Goal: Task Accomplishment & Management: Manage account settings

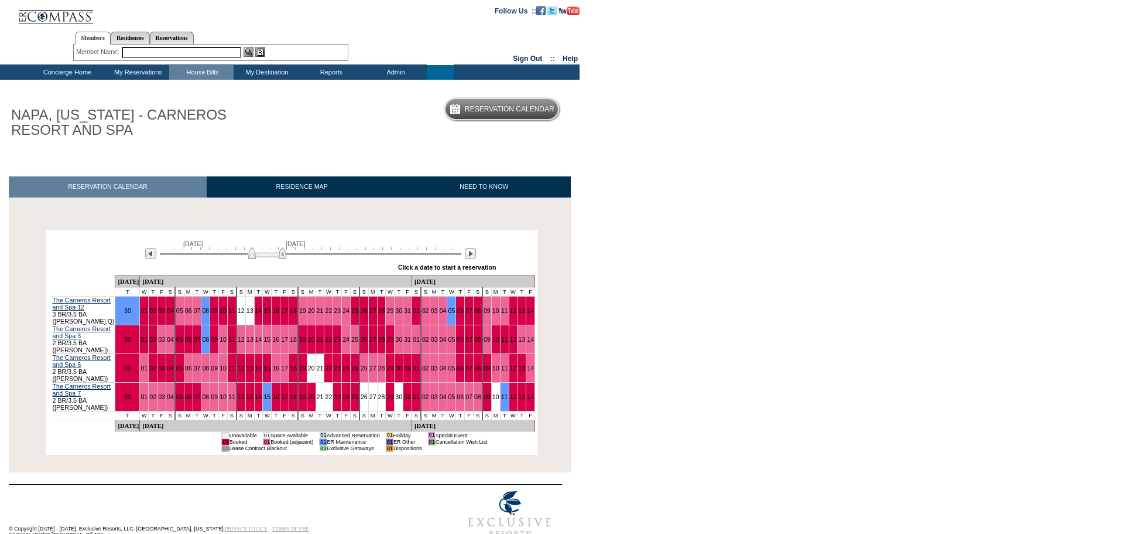
click at [251, 252] on img at bounding box center [267, 253] width 38 height 12
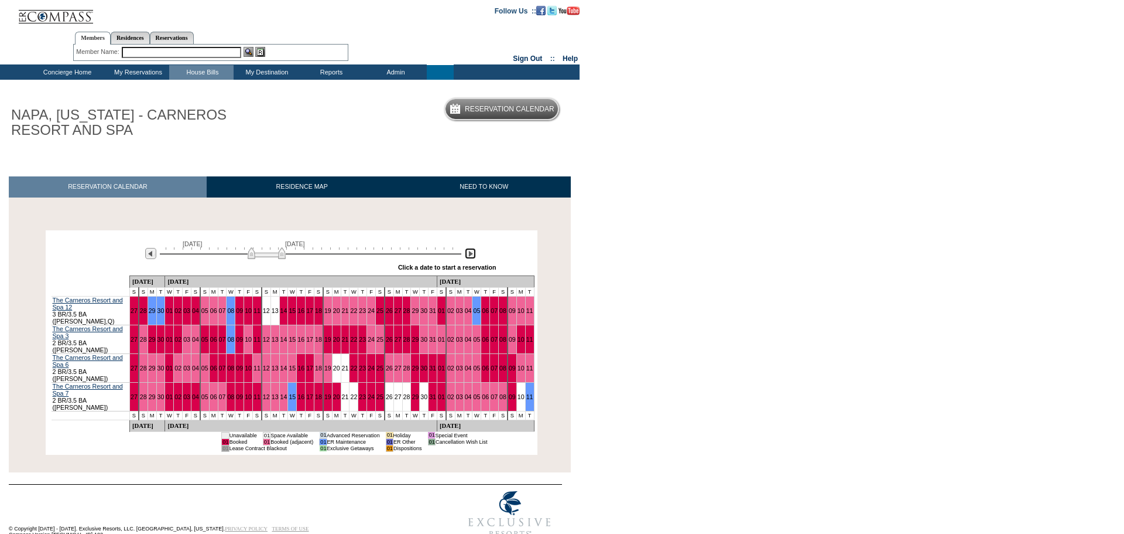
click at [471, 255] on img at bounding box center [470, 253] width 11 height 11
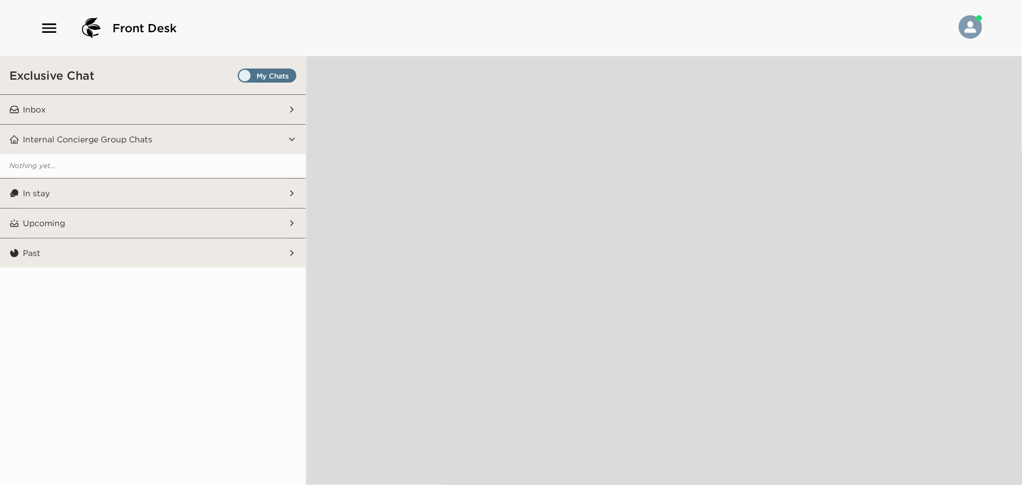
click at [51, 29] on icon "button" at bounding box center [49, 27] width 14 height 9
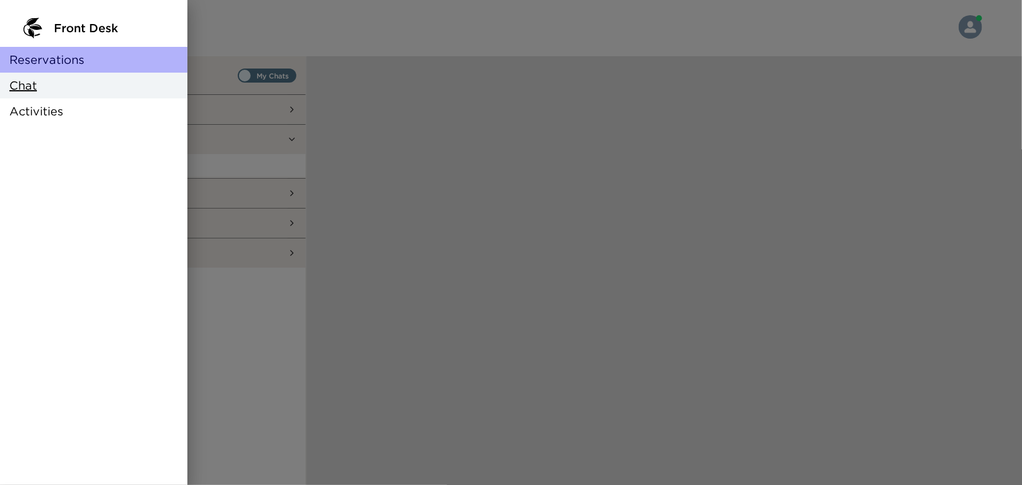
click at [55, 58] on span "Reservations" at bounding box center [46, 60] width 75 height 16
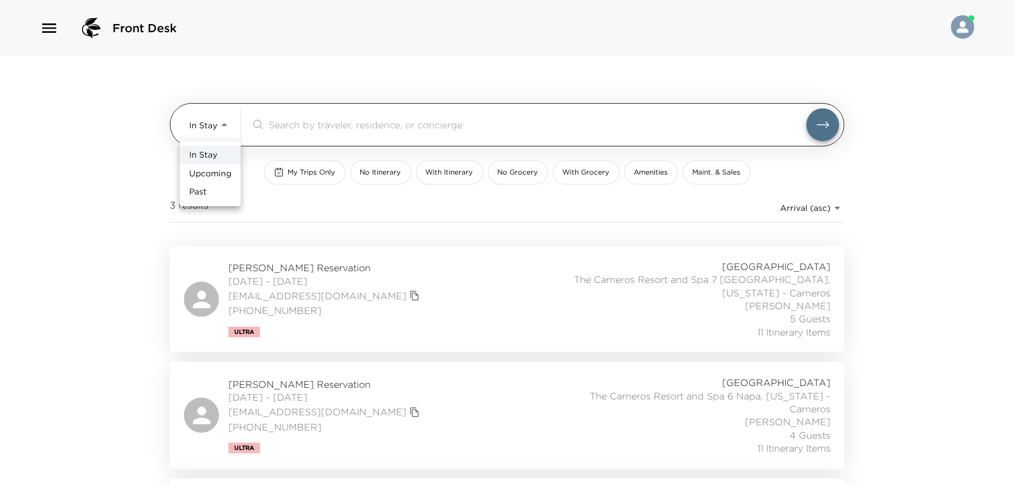
click at [204, 124] on body "Front Desk In Stay In-Stay ​ My Trips Only No Itinerary With Itinerary No Groce…" at bounding box center [511, 242] width 1022 height 485
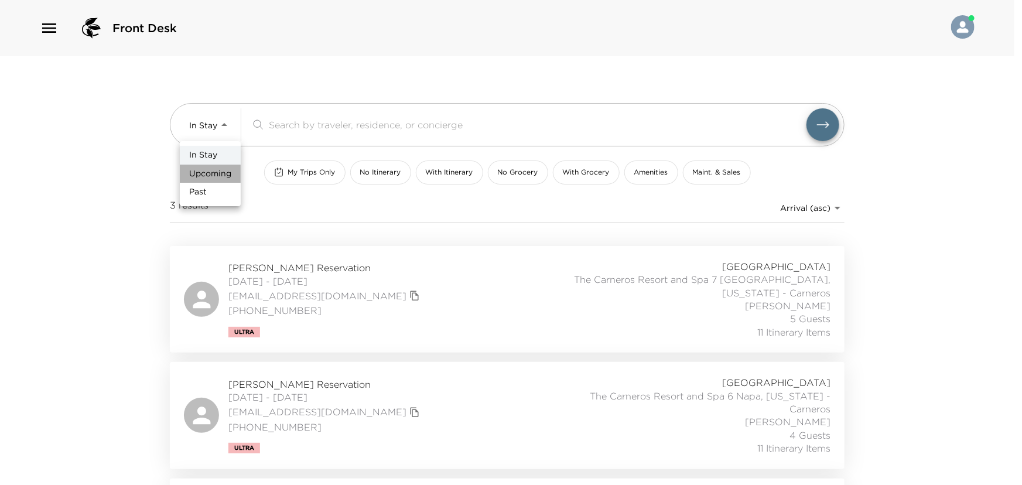
click at [216, 172] on span "Upcoming" at bounding box center [210, 174] width 42 height 12
type input "Upcoming"
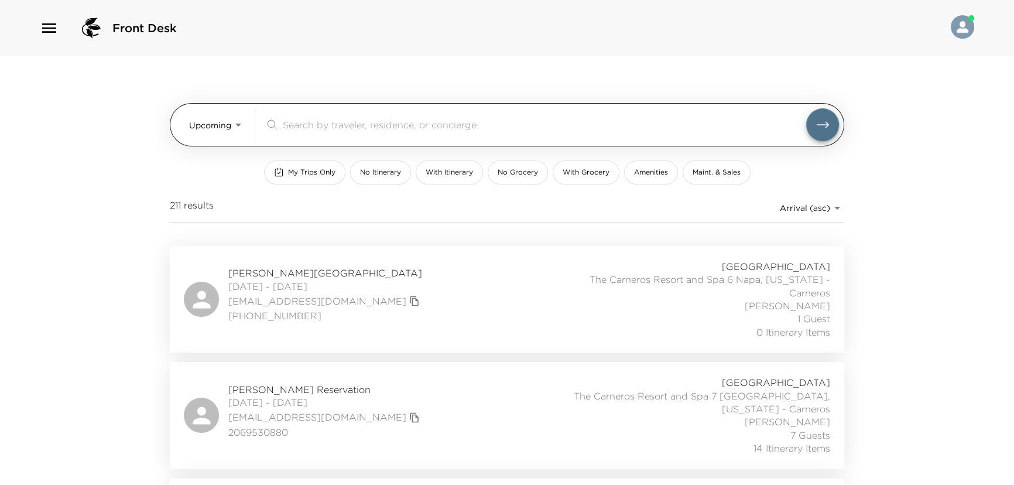
click at [324, 128] on input "search" at bounding box center [545, 124] width 524 height 13
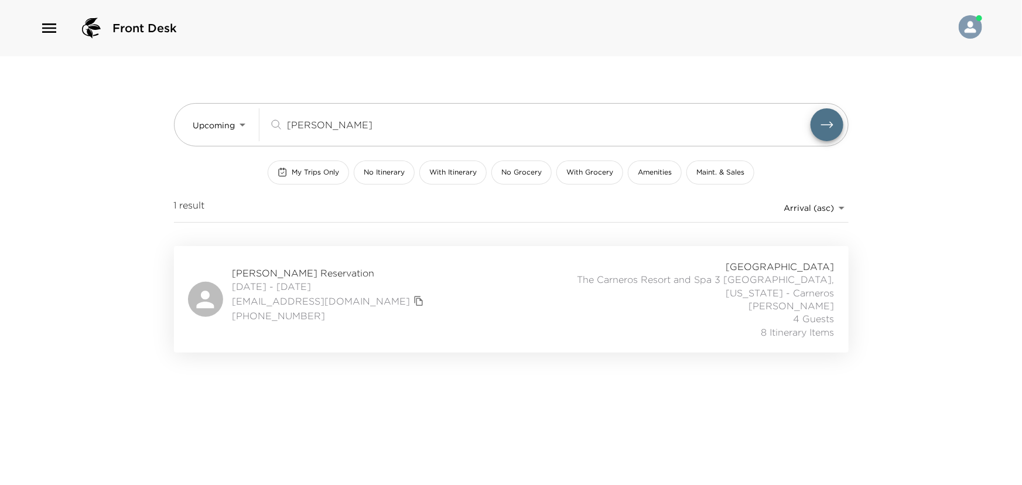
type input "hoying"
click at [503, 309] on div "Thomas Hoying Reservation 10/05/2025 - 10/08/2025 thoying@brackettbuilders.com …" at bounding box center [511, 299] width 647 height 78
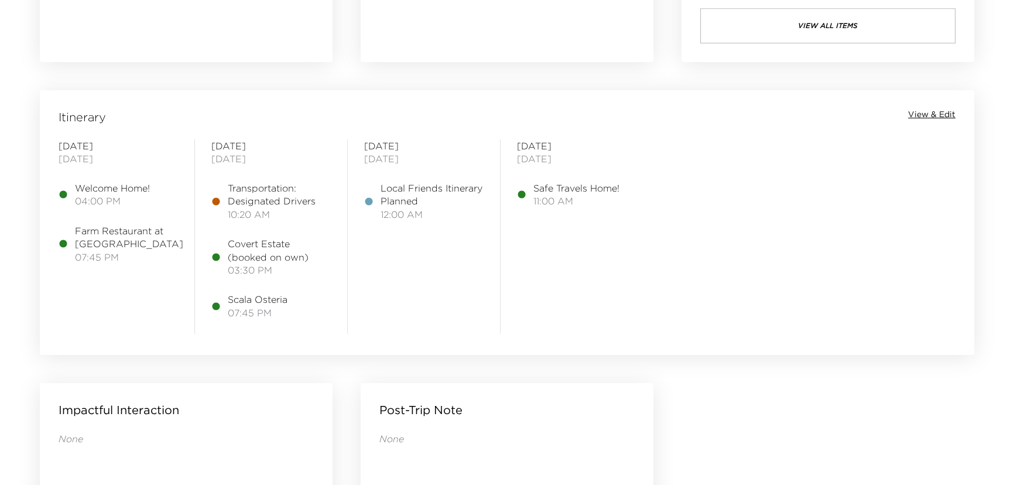
scroll to position [852, 0]
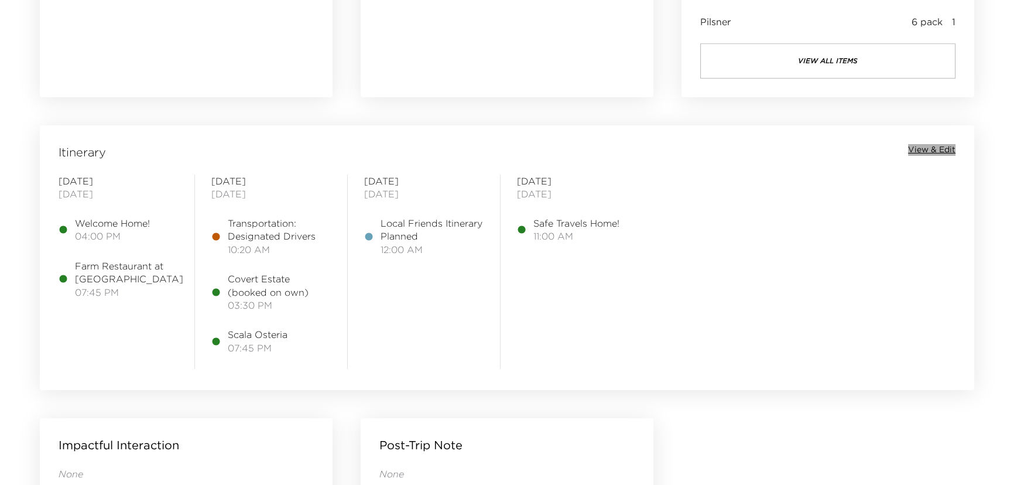
click at [923, 148] on span "View & Edit" at bounding box center [931, 150] width 47 height 12
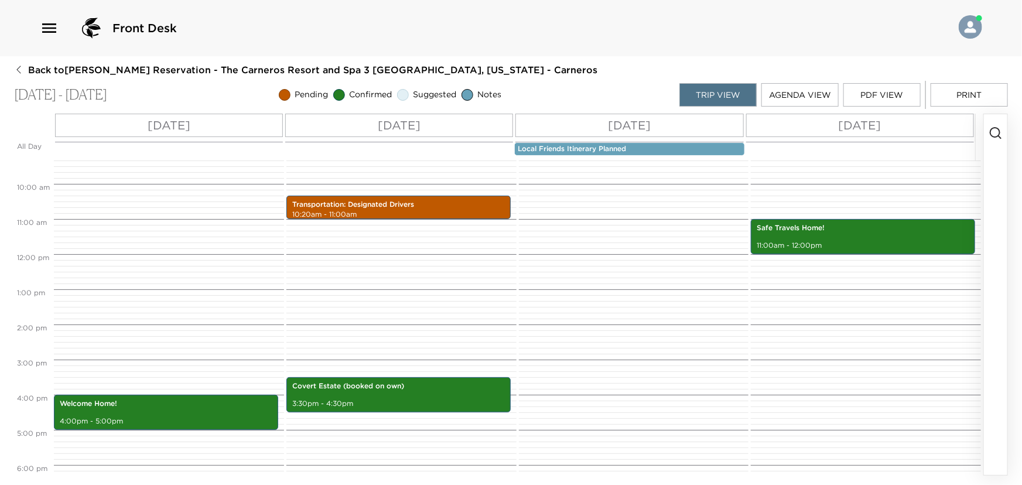
scroll to position [310, 0]
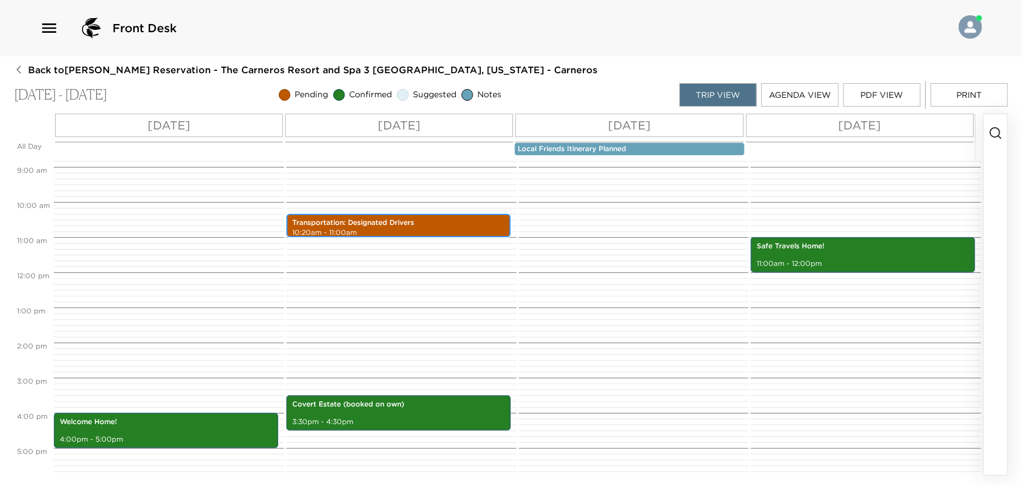
click at [438, 224] on p "Transportation: Designated Drivers" at bounding box center [398, 223] width 213 height 10
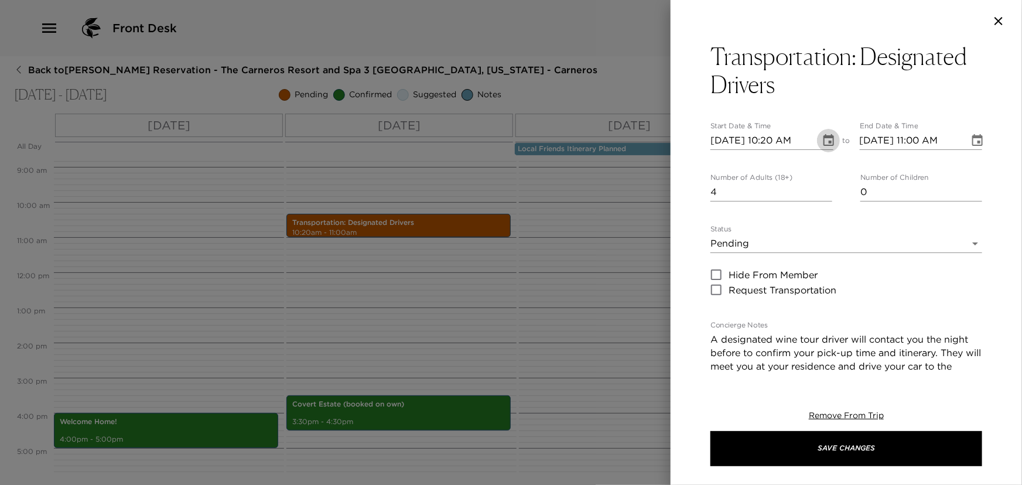
click at [826, 138] on icon "Choose date, selected date is Oct 6, 2025" at bounding box center [829, 141] width 14 height 14
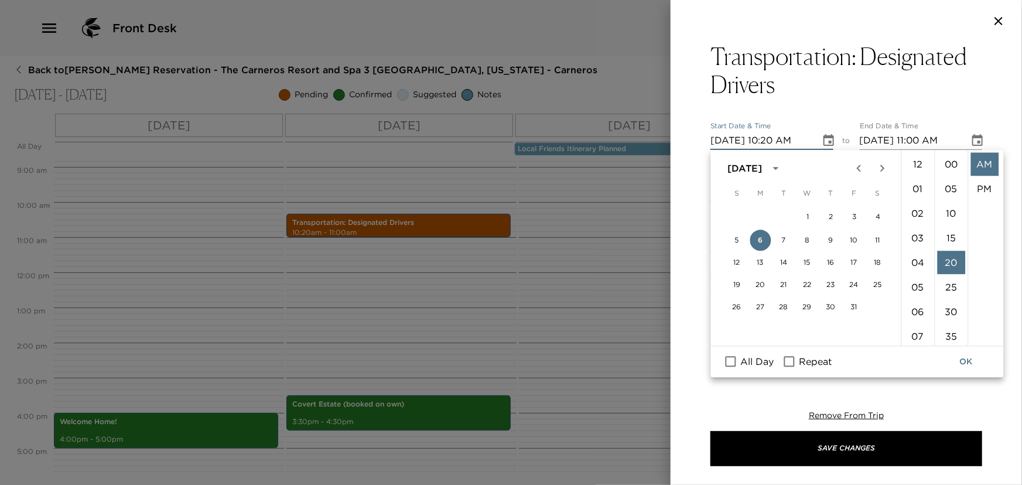
scroll to position [98, 0]
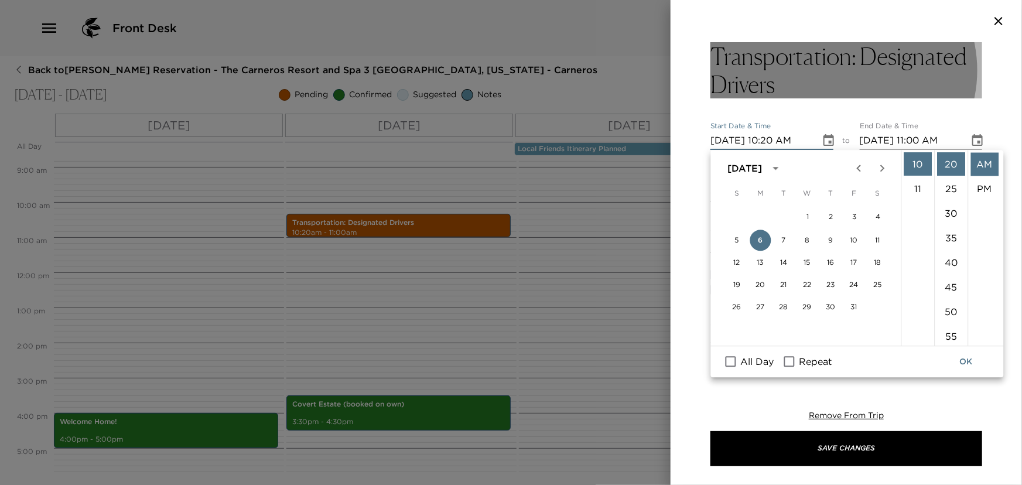
click at [927, 80] on h3 "Transportation: Designated Drivers" at bounding box center [846, 70] width 272 height 56
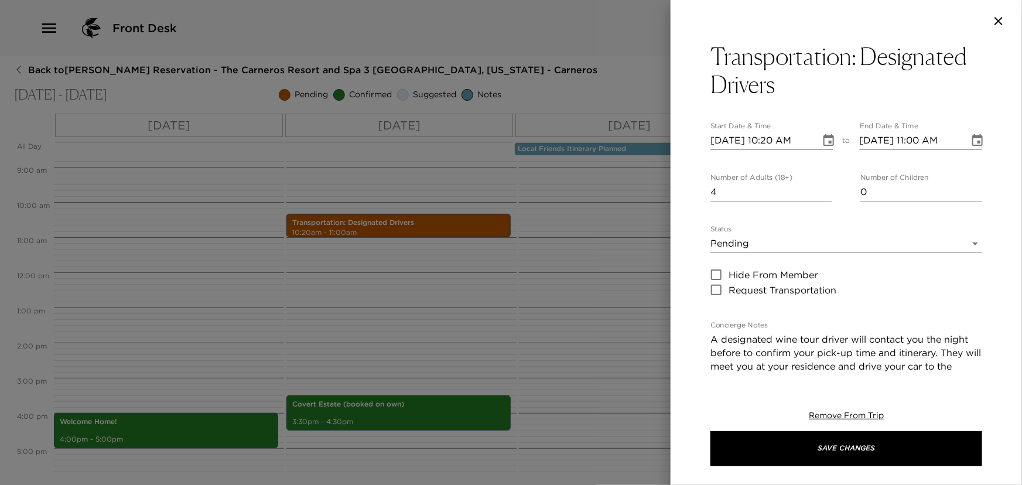
click at [350, 231] on div at bounding box center [511, 242] width 1022 height 485
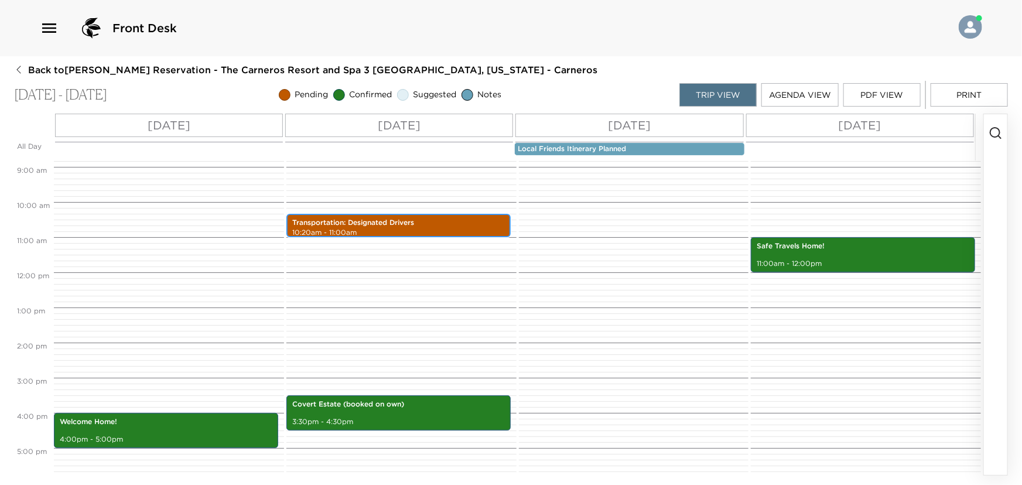
click at [393, 228] on p "10:20am - 11:00am" at bounding box center [398, 233] width 213 height 10
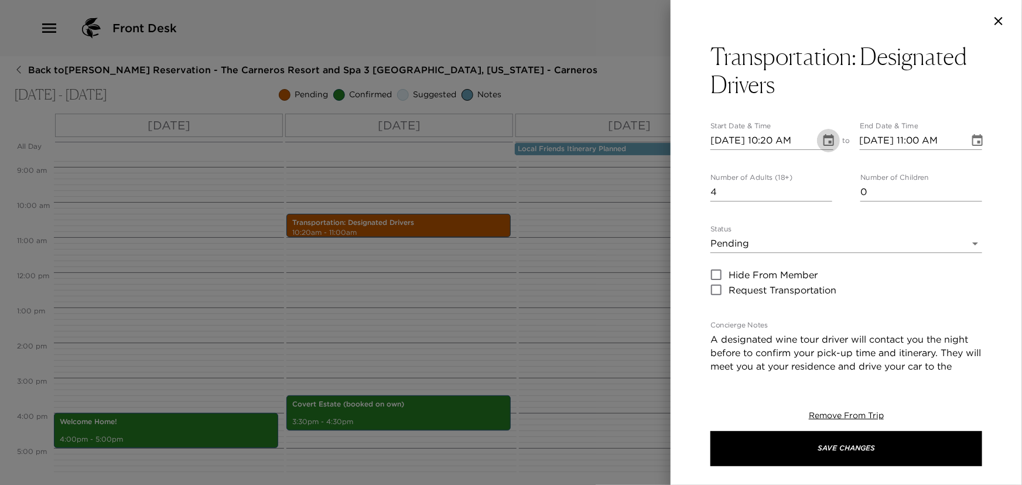
click at [826, 140] on icon "Choose date, selected date is Oct 6, 2025" at bounding box center [829, 141] width 14 height 14
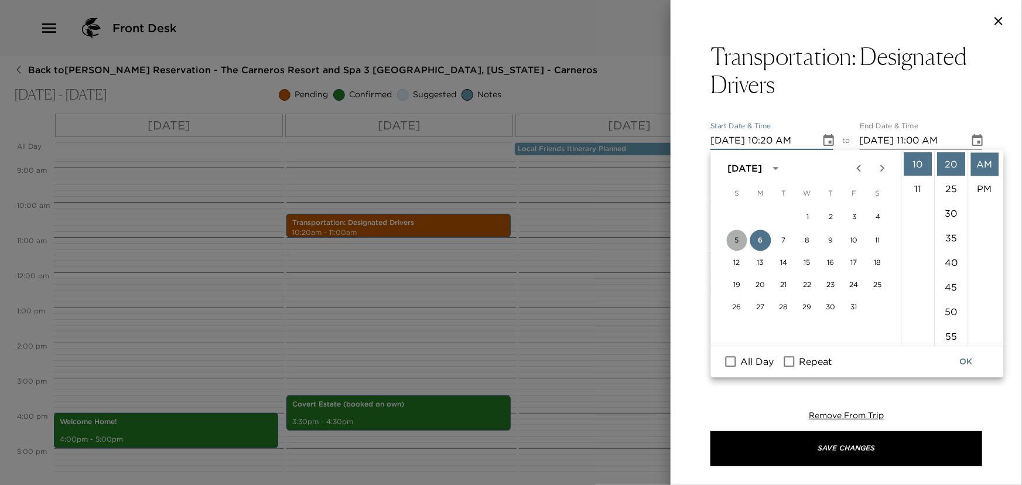
click at [736, 240] on button "5" at bounding box center [736, 240] width 21 height 21
type input "10/05/2025 10:20 AM"
click at [972, 134] on icon "Choose date, selected date is Oct 6, 2025" at bounding box center [977, 141] width 14 height 14
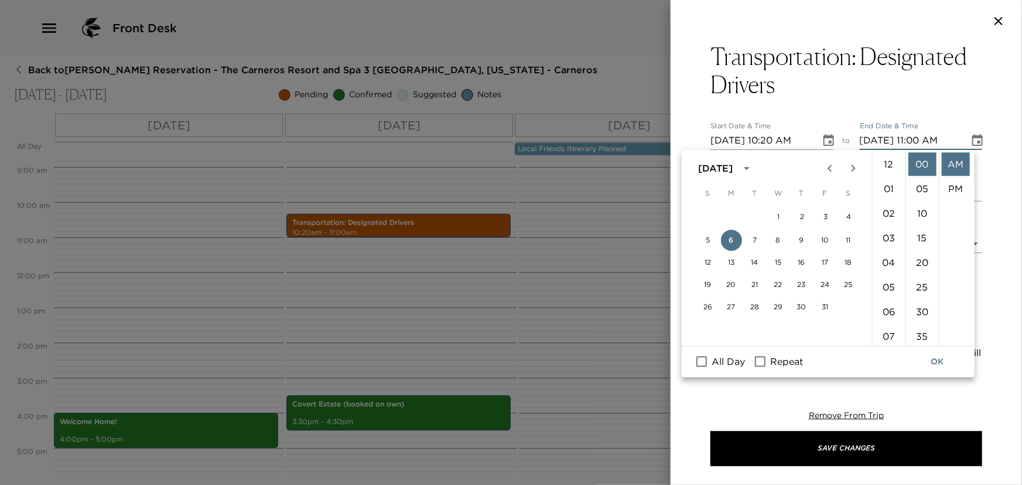
scroll to position [270, 0]
click at [708, 237] on button "5" at bounding box center [708, 240] width 21 height 21
type input "10/05/2025 11:00 AM"
click at [825, 135] on icon "Choose date, selected date is Oct 5, 2025" at bounding box center [828, 140] width 11 height 12
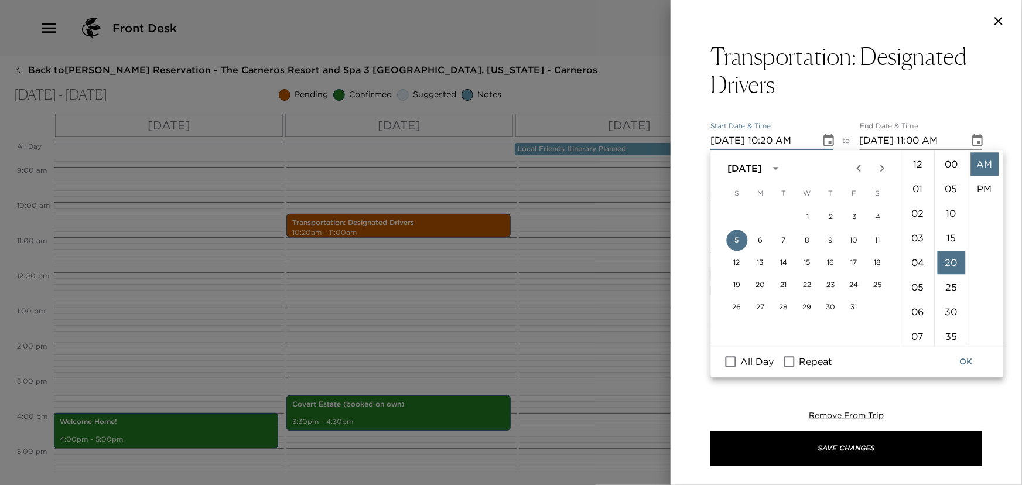
scroll to position [98, 0]
click at [914, 189] on li "09" at bounding box center [918, 192] width 28 height 23
type input "10/05/2025 09:20 AM"
click at [949, 162] on li "20" at bounding box center [951, 163] width 28 height 23
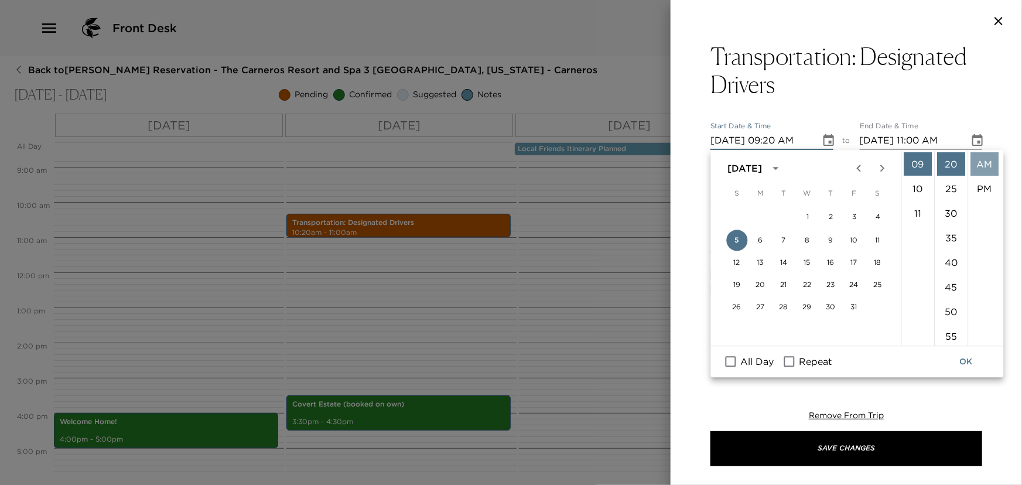
click at [980, 165] on li "AM" at bounding box center [984, 163] width 28 height 23
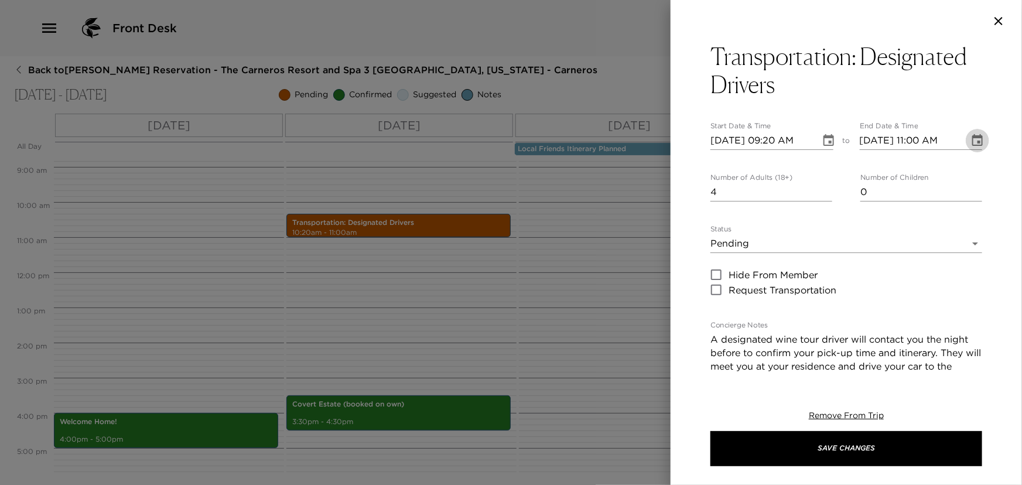
click at [972, 136] on icon "Choose date, selected date is Oct 5, 2025" at bounding box center [977, 140] width 11 height 12
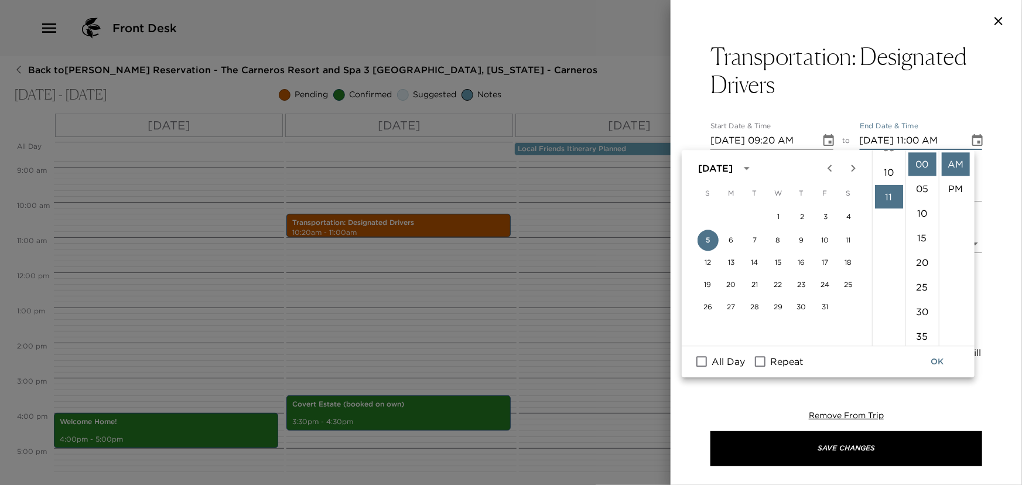
scroll to position [111, 0]
click at [879, 275] on li "09" at bounding box center [889, 274] width 28 height 23
click at [922, 208] on li "30" at bounding box center [922, 212] width 28 height 23
type input "10/05/2025 10:30 AM"
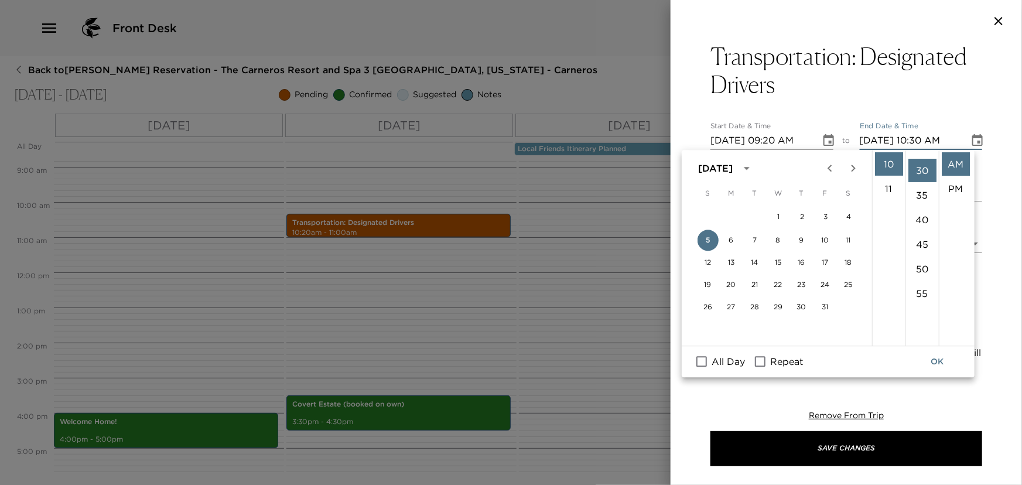
scroll to position [147, 0]
click at [956, 160] on li "AM" at bounding box center [956, 163] width 28 height 23
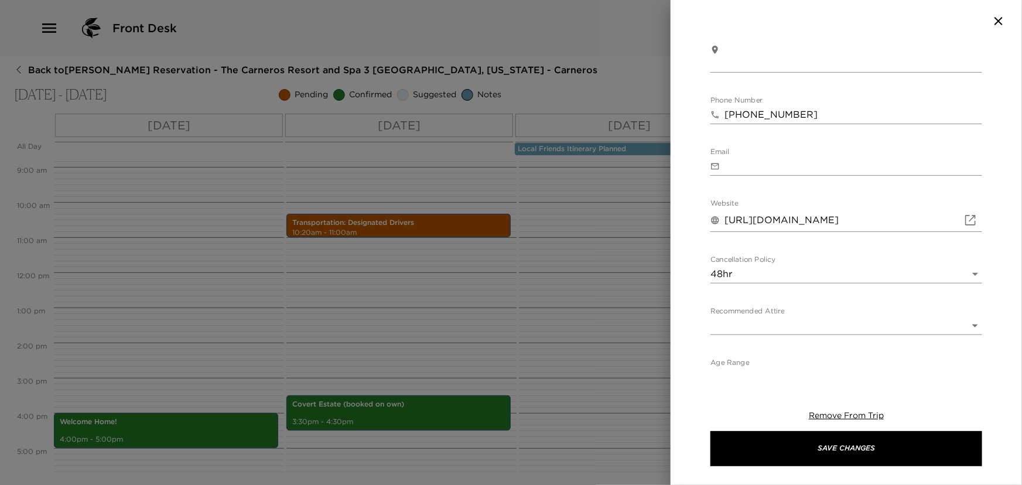
scroll to position [479, 0]
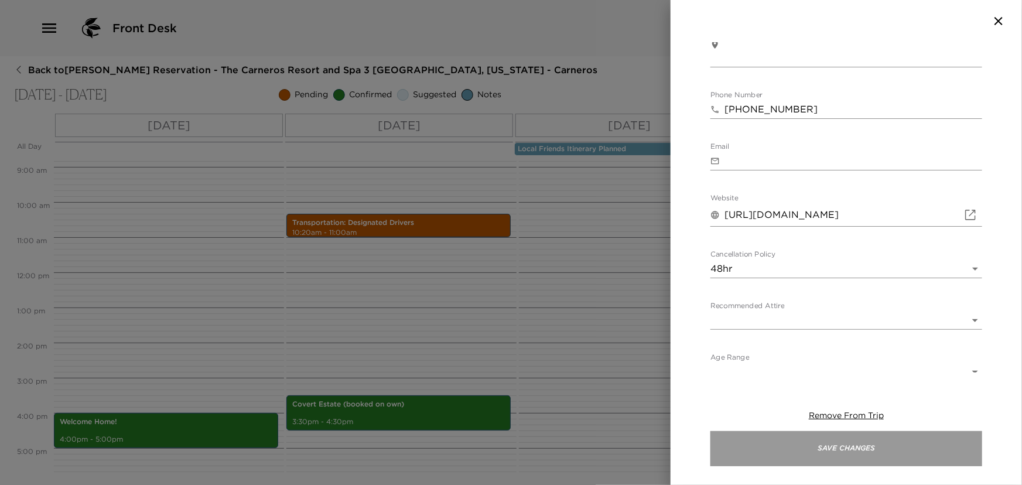
click at [770, 452] on button "Save Changes" at bounding box center [846, 448] width 272 height 35
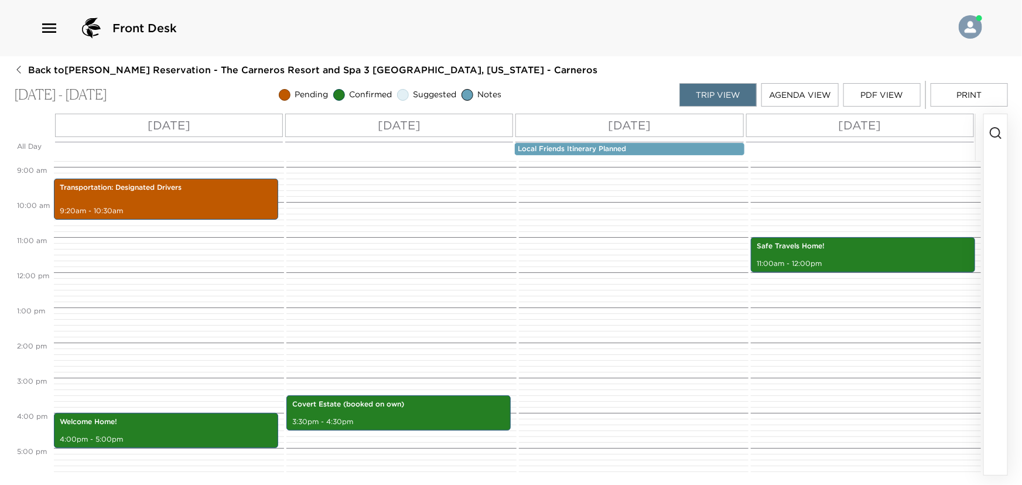
click at [156, 122] on p "Sun 10/05" at bounding box center [169, 126] width 43 height 18
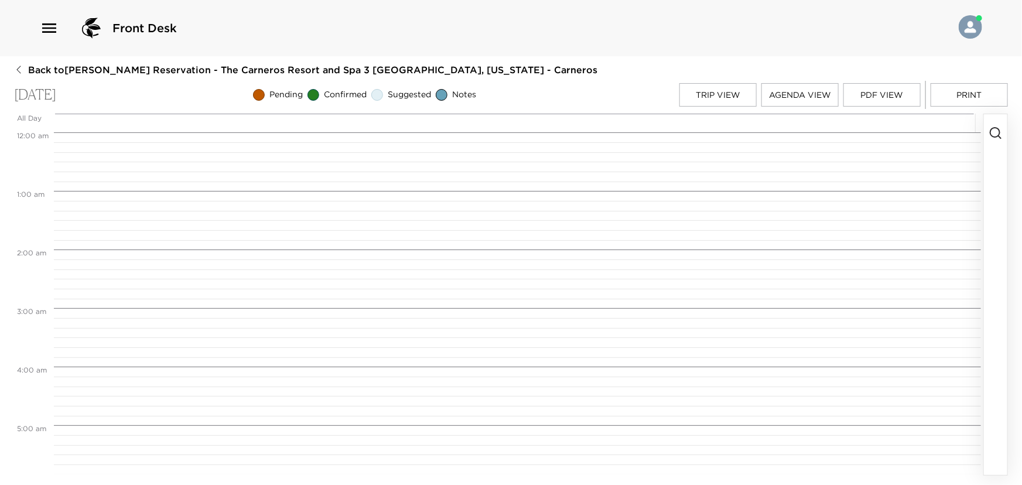
scroll to position [546, 0]
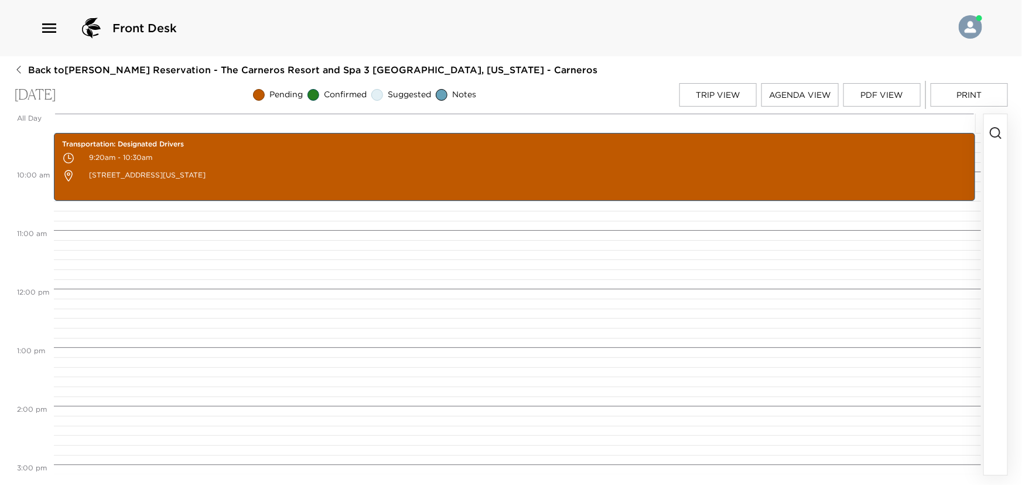
click at [993, 132] on icon "button" at bounding box center [996, 133] width 14 height 14
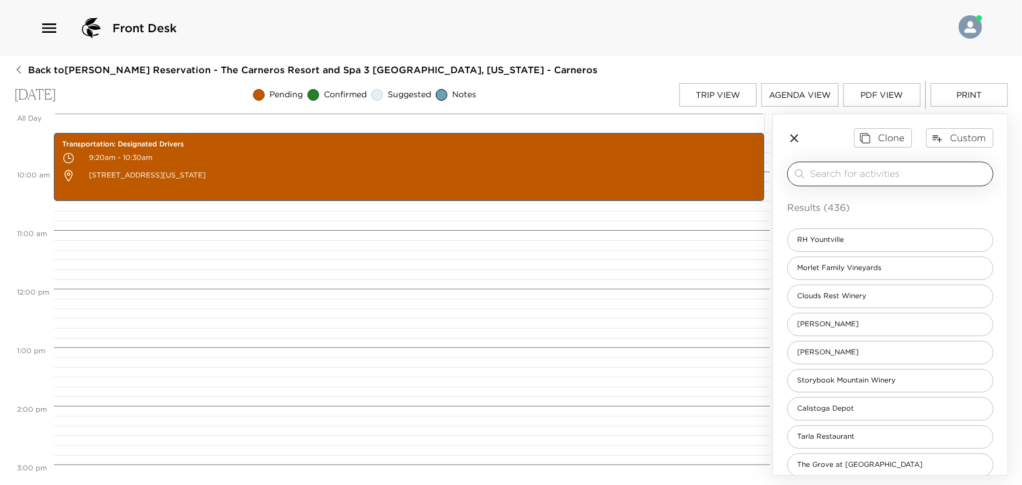
click at [870, 180] on div "​" at bounding box center [899, 174] width 178 height 14
click at [866, 165] on div "​" at bounding box center [890, 174] width 206 height 25
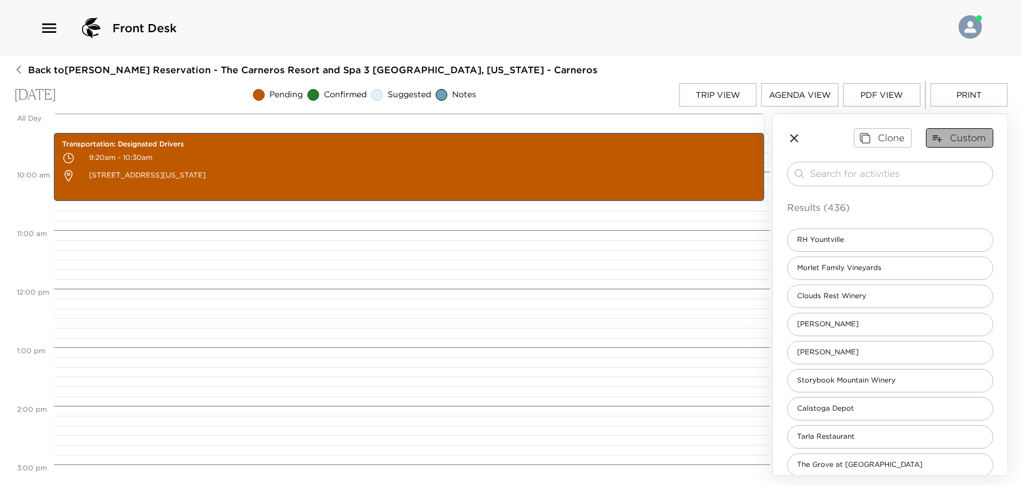
click at [958, 133] on button "Custom" at bounding box center [959, 137] width 67 height 19
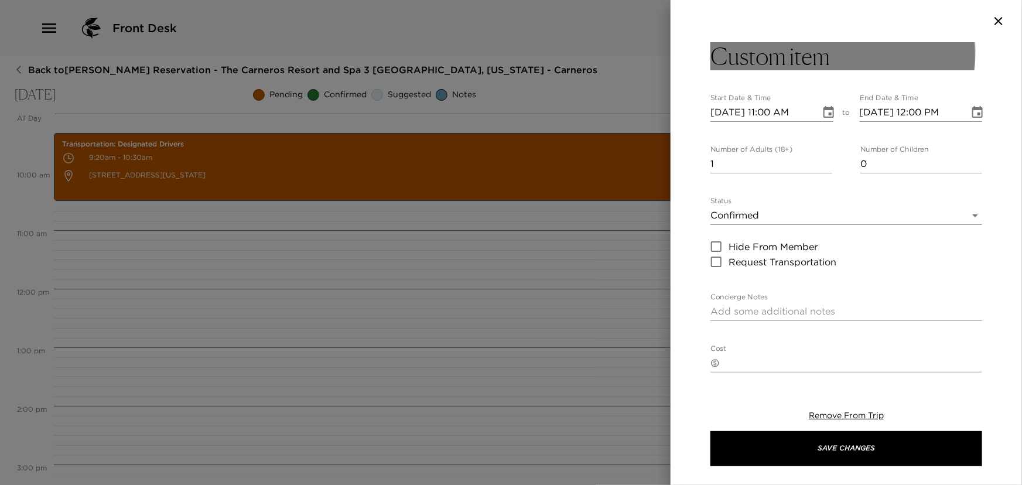
click at [814, 52] on h3 "Custom item" at bounding box center [769, 56] width 119 height 28
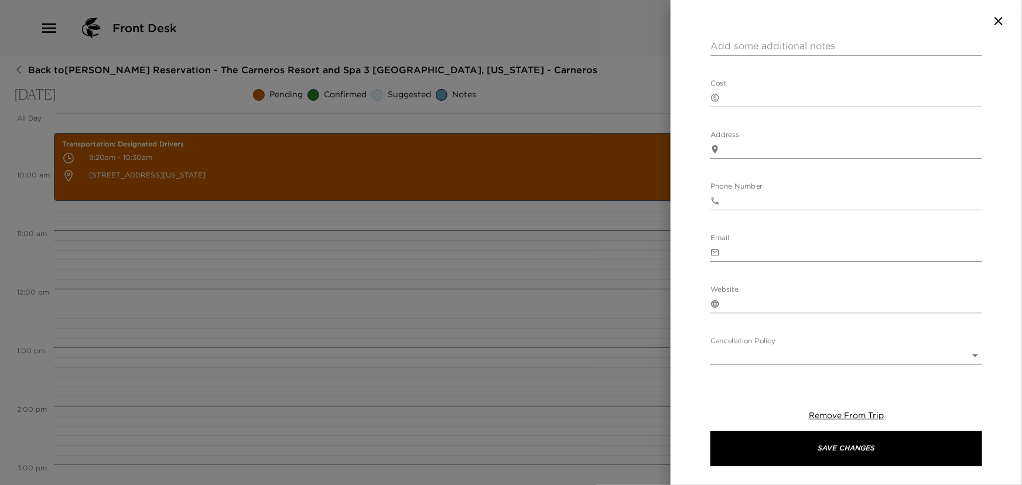
scroll to position [266, 0]
click at [768, 149] on textarea "Address" at bounding box center [853, 148] width 258 height 13
paste textarea "2109 Sanders Rd, Sebastopol, CA 95472"
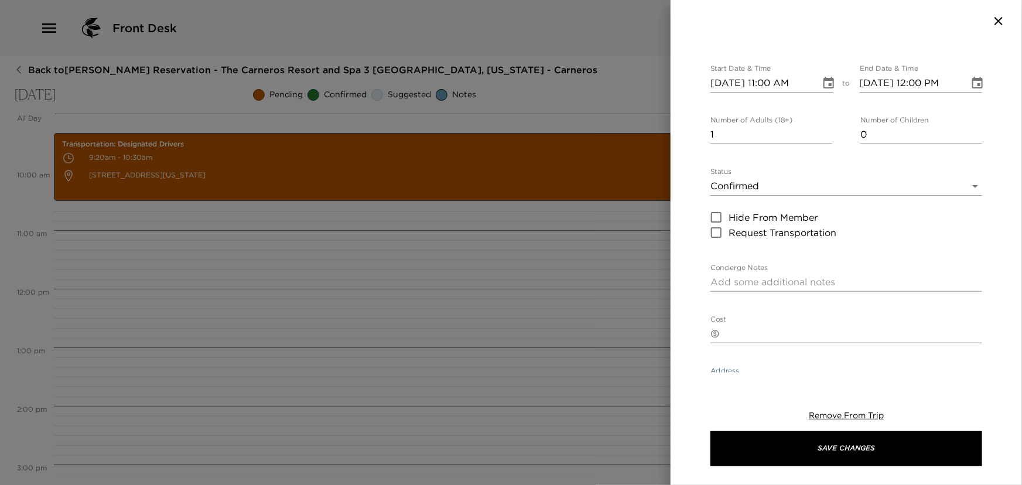
scroll to position [0, 0]
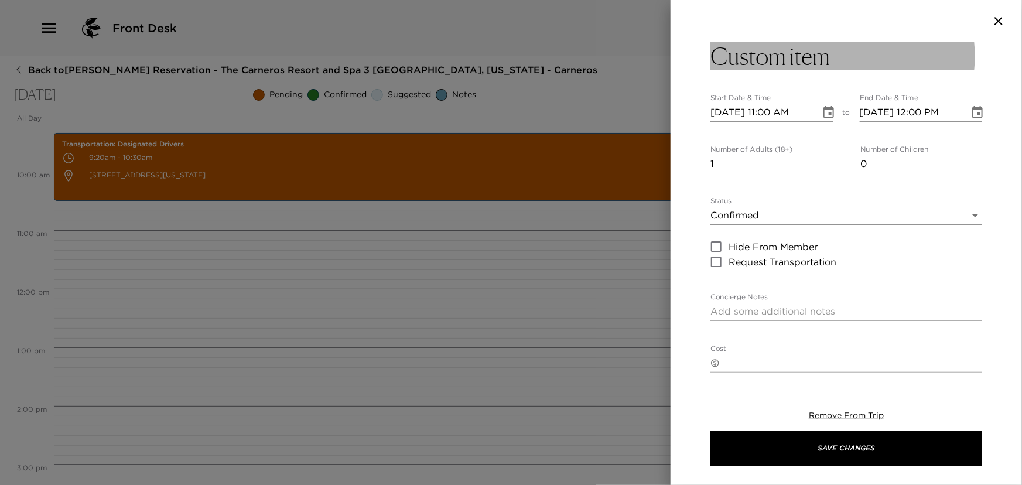
type textarea "2109 Sanders Rd, Sebastopol, CA 95472"
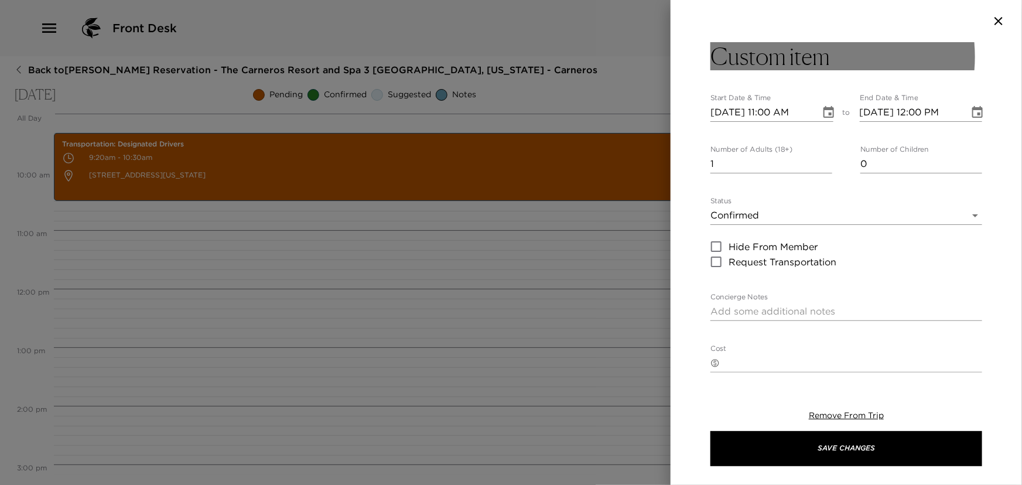
click at [761, 57] on h3 "Custom item" at bounding box center [769, 56] width 119 height 28
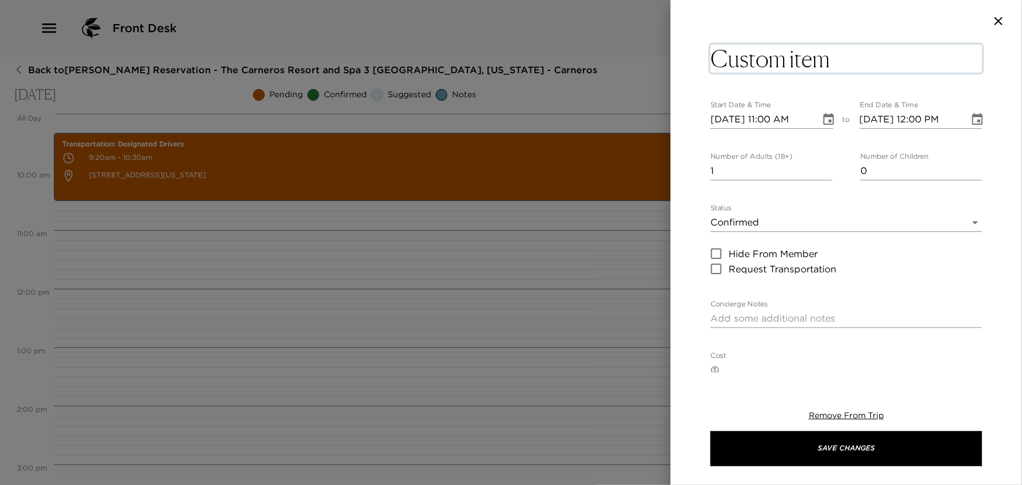
drag, startPoint x: 833, startPoint y: 60, endPoint x: 719, endPoint y: 60, distance: 114.2
click at [719, 60] on textarea "Custom item" at bounding box center [846, 59] width 272 height 28
type textarea "Kanzler (booked on own)"
click at [825, 165] on input "0" at bounding box center [771, 171] width 122 height 19
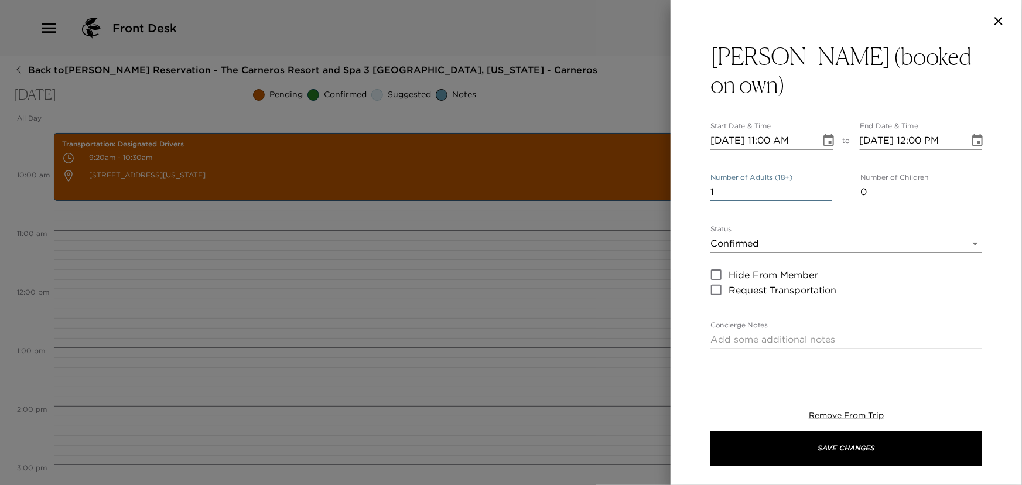
click at [823, 183] on input "1" at bounding box center [771, 192] width 122 height 19
click at [823, 183] on input "2" at bounding box center [771, 192] width 122 height 19
type input "3"
click at [823, 183] on input "3" at bounding box center [771, 192] width 122 height 19
click at [824, 134] on icon "Choose date, selected date is Oct 5, 2025" at bounding box center [829, 141] width 14 height 14
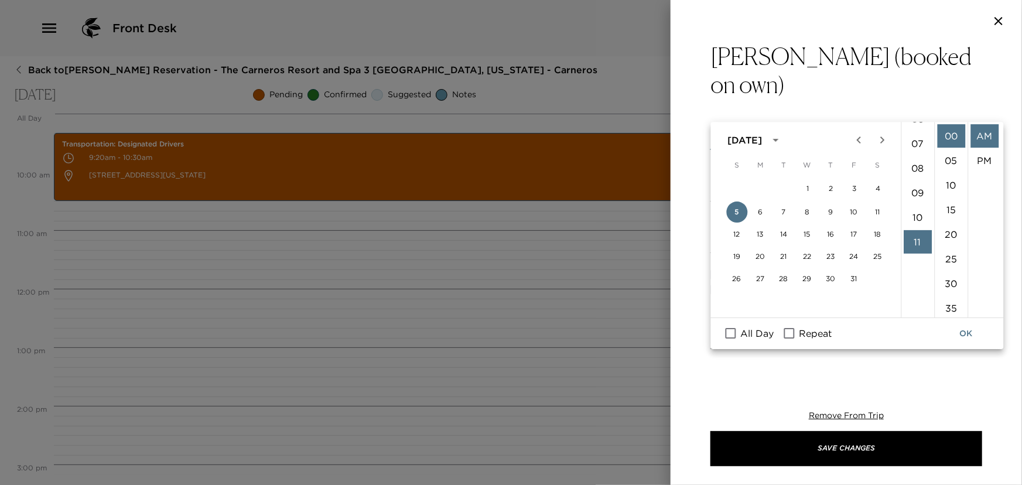
scroll to position [164, 0]
click at [919, 208] on li "10" at bounding box center [918, 217] width 28 height 23
drag, startPoint x: 953, startPoint y: 284, endPoint x: 962, endPoint y: 251, distance: 34.0
click at [952, 284] on li "30" at bounding box center [951, 283] width 28 height 23
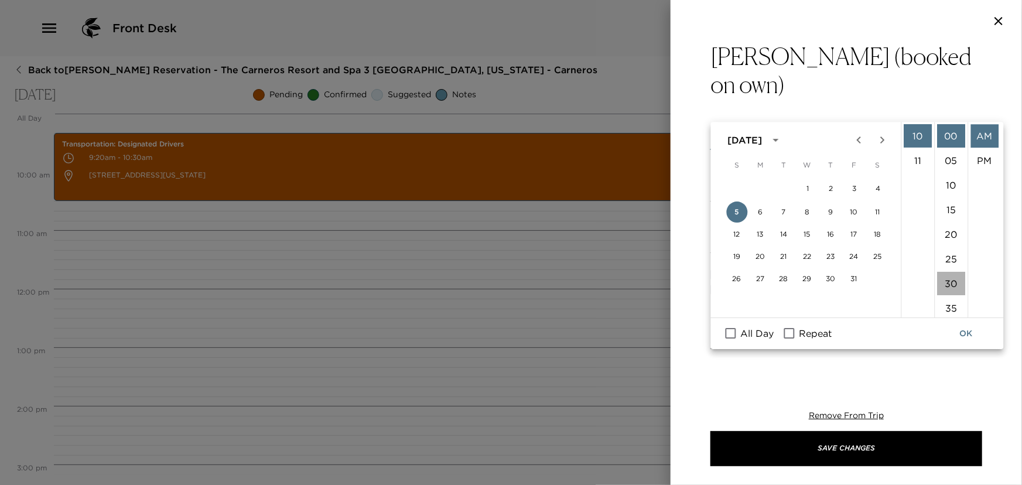
type input "10/05/2025 10:30 AM"
click at [985, 134] on li "AM" at bounding box center [984, 135] width 28 height 23
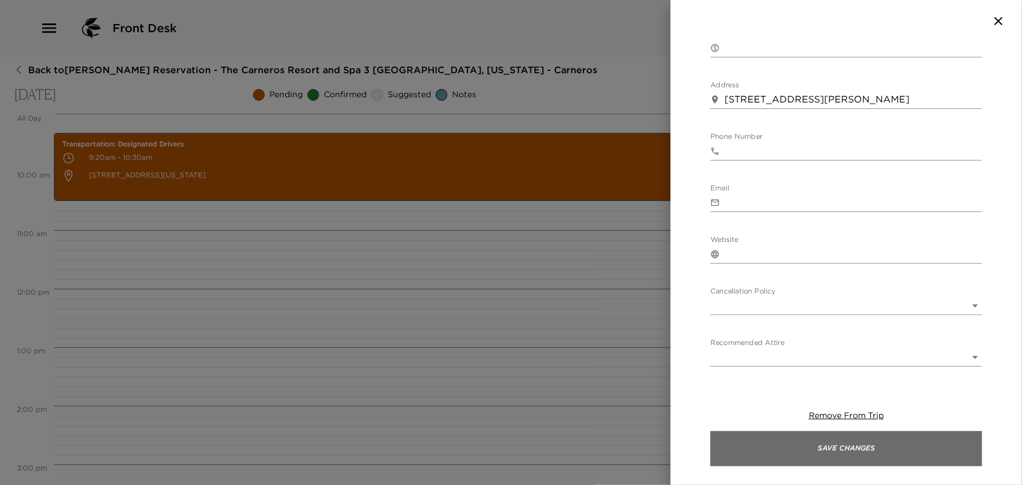
scroll to position [360, 0]
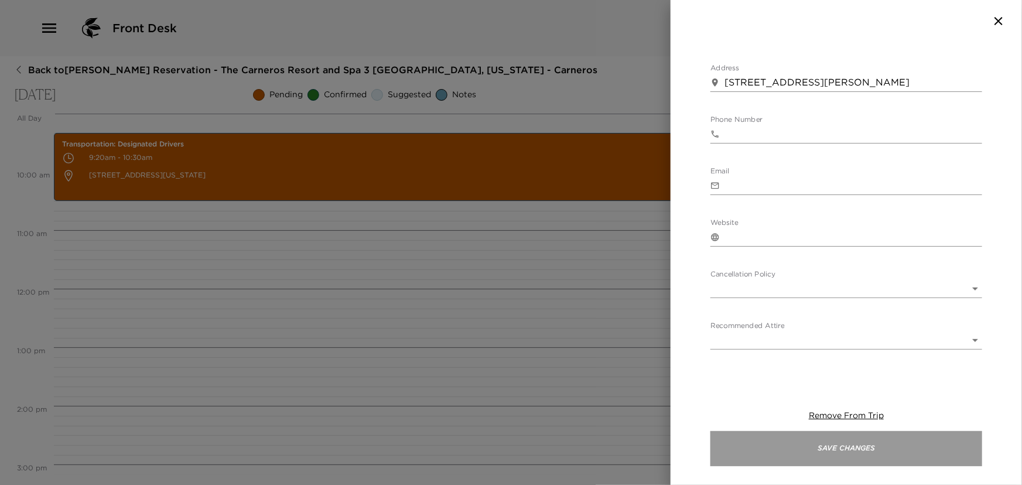
click at [839, 450] on button "Save Changes" at bounding box center [846, 448] width 272 height 35
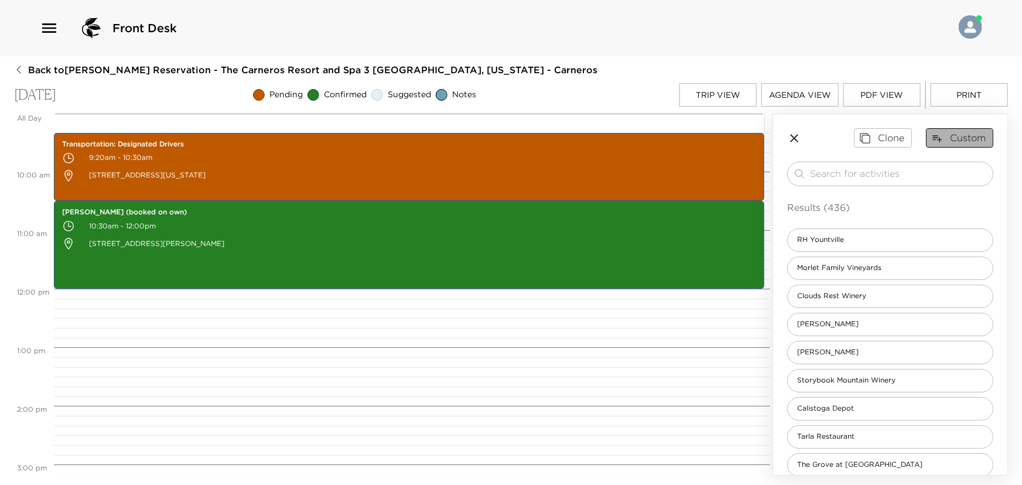
click at [956, 136] on button "Custom" at bounding box center [959, 137] width 67 height 19
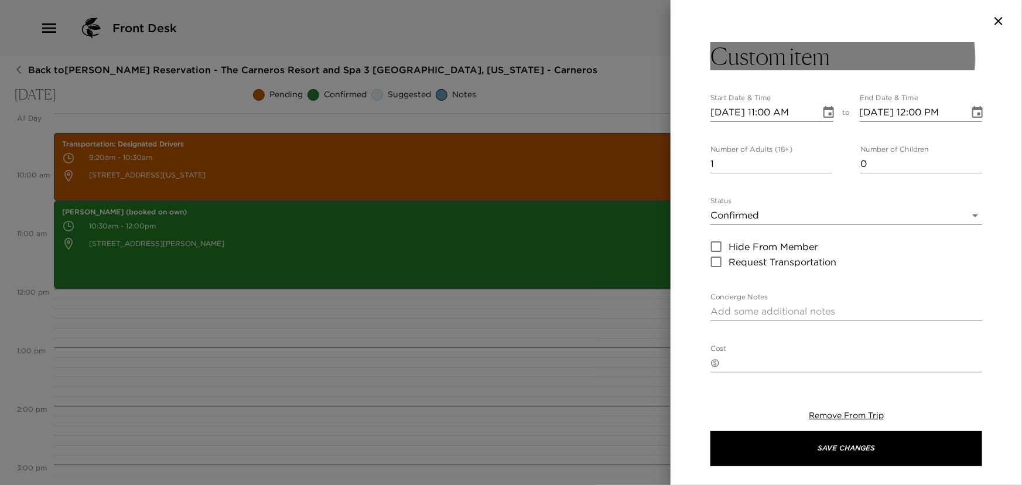
click at [839, 59] on button "Custom item" at bounding box center [846, 56] width 272 height 28
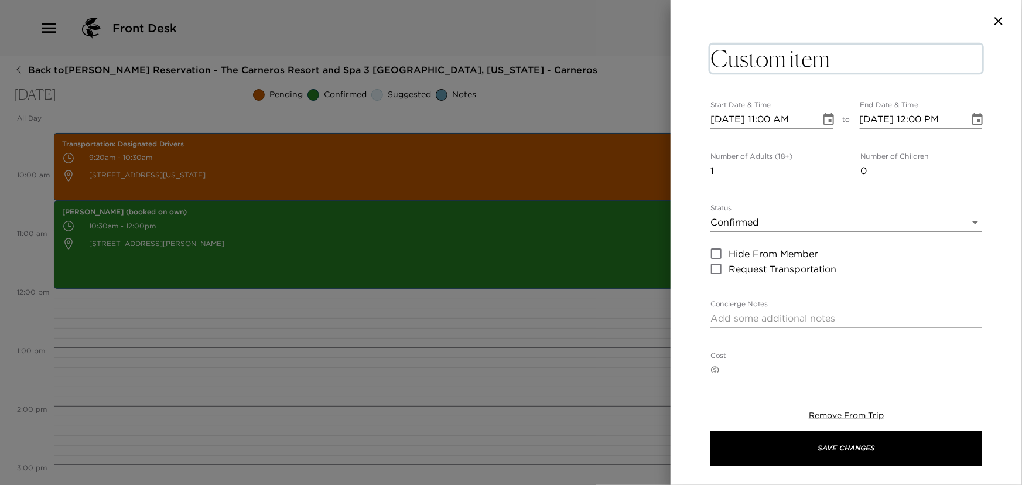
drag, startPoint x: 839, startPoint y: 56, endPoint x: 717, endPoint y: 54, distance: 121.8
click at [717, 54] on textarea "Custom item" at bounding box center [846, 59] width 272 height 28
type textarea "Barlow"
click at [717, 54] on textarea "Barlow" at bounding box center [846, 59] width 272 height 28
click at [792, 60] on textarea "Barlow" at bounding box center [846, 59] width 272 height 28
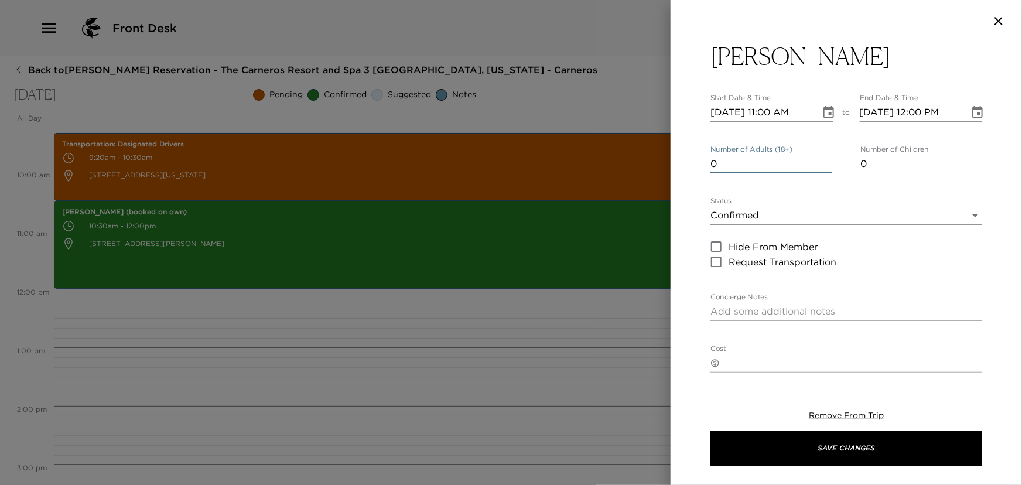
type input "0"
click at [823, 170] on input "0" at bounding box center [771, 164] width 122 height 19
click at [826, 105] on icon "Choose date, selected date is Oct 5, 2025" at bounding box center [829, 112] width 14 height 14
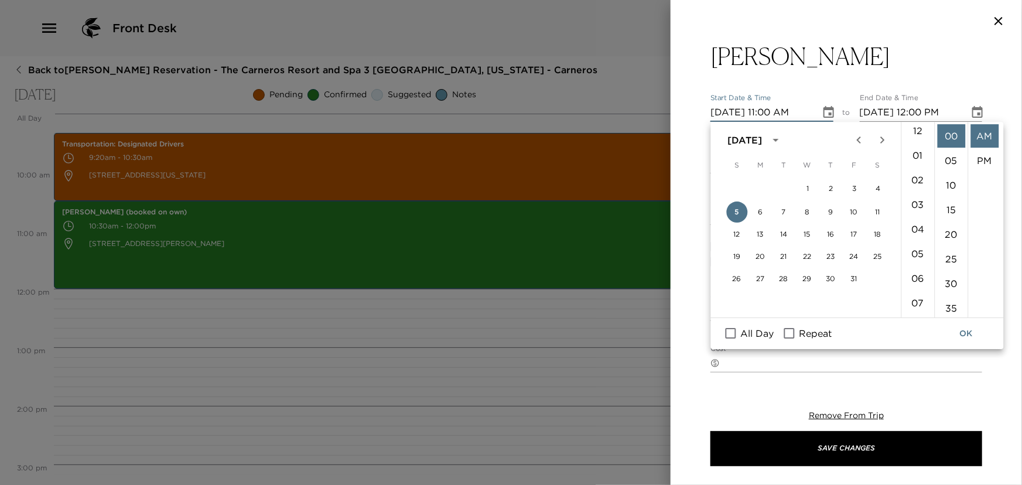
scroll to position [4, 0]
click at [915, 128] on li "12" at bounding box center [918, 131] width 28 height 23
click at [982, 161] on li "PM" at bounding box center [984, 160] width 28 height 23
type input "10/05/2025 12:00 PM"
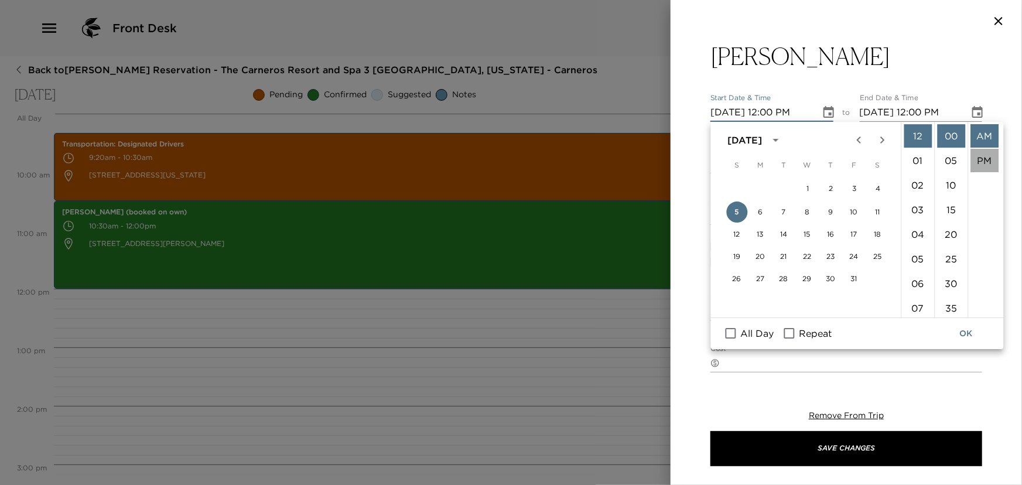
scroll to position [24, 0]
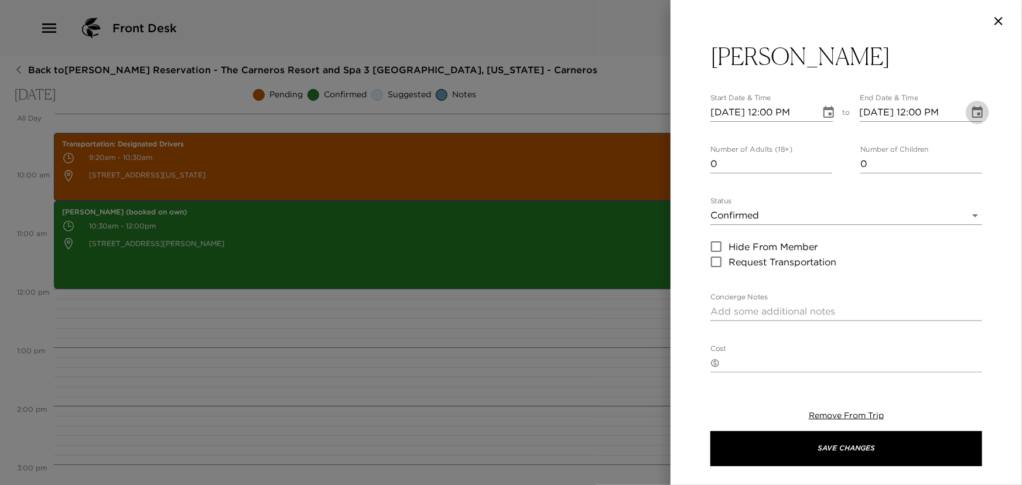
click at [972, 110] on icon "Choose date, selected date is Oct 5, 2025" at bounding box center [977, 112] width 14 height 14
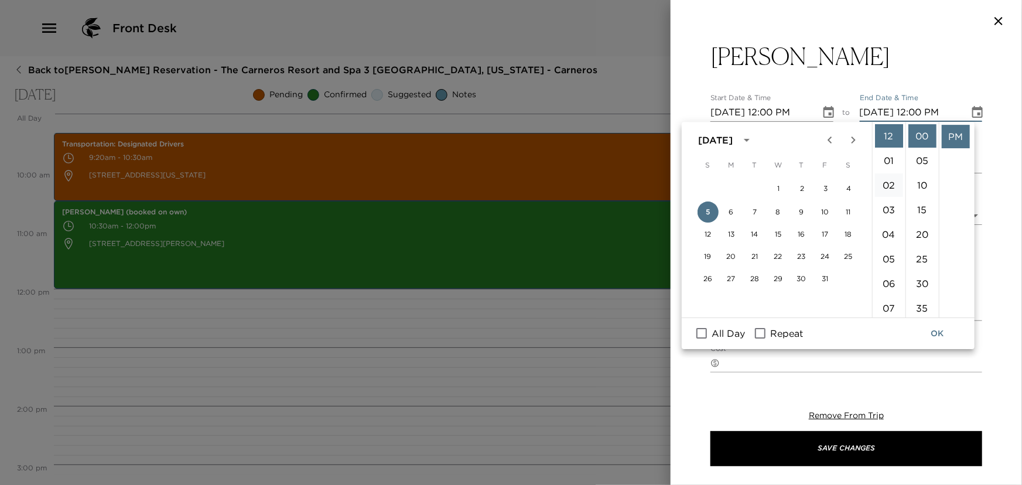
click at [887, 187] on li "02" at bounding box center [889, 184] width 28 height 23
type input "10/05/2025 02:00 PM"
click at [955, 135] on li "PM" at bounding box center [956, 136] width 28 height 23
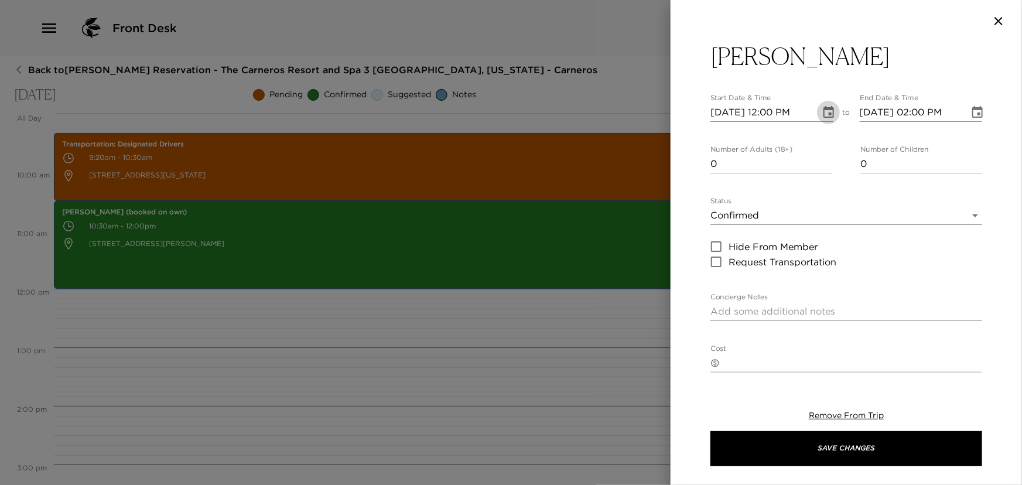
click at [825, 108] on icon "Choose date, selected date is Oct 5, 2025" at bounding box center [828, 112] width 11 height 12
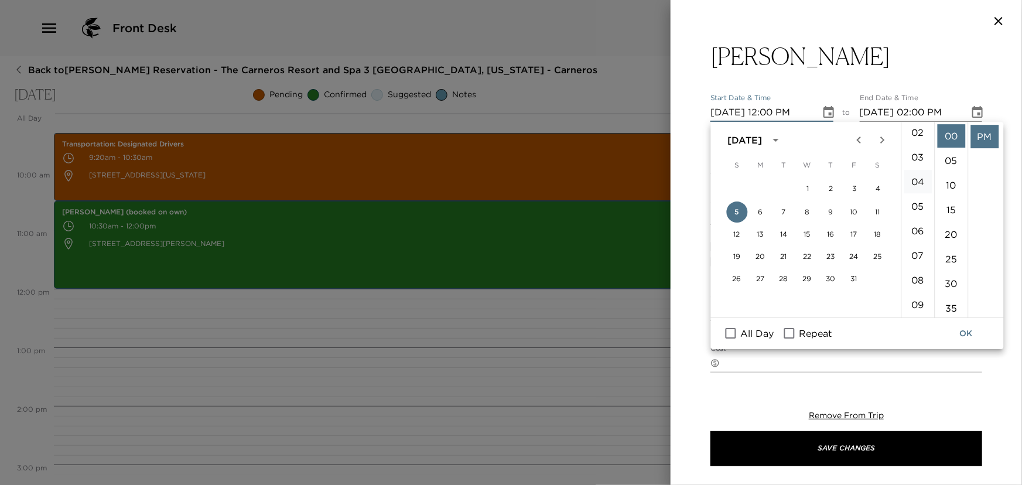
scroll to position [0, 0]
click at [952, 286] on li "30" at bounding box center [951, 283] width 28 height 23
type input "10/05/2025 12:30 PM"
click at [977, 131] on li "PM" at bounding box center [984, 136] width 28 height 23
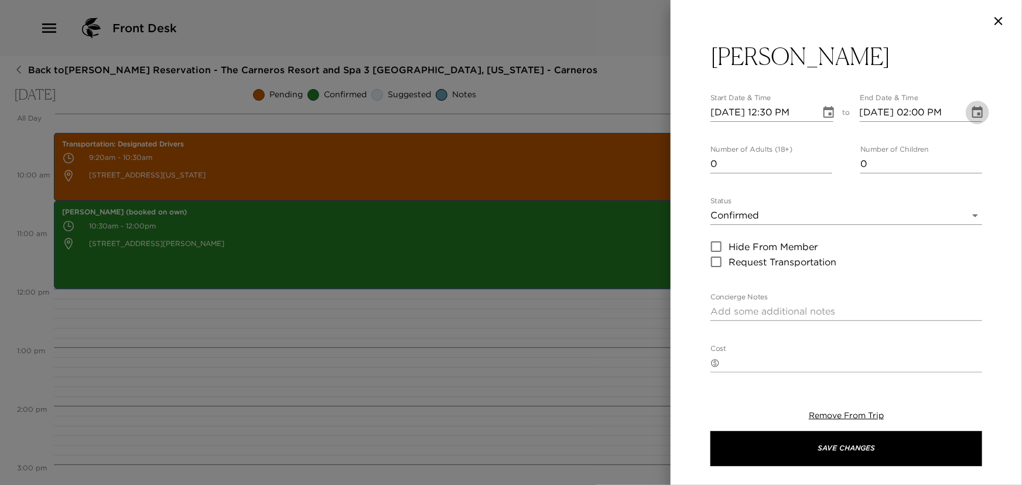
click at [972, 110] on icon "Choose date, selected date is Oct 5, 2025" at bounding box center [977, 112] width 11 height 12
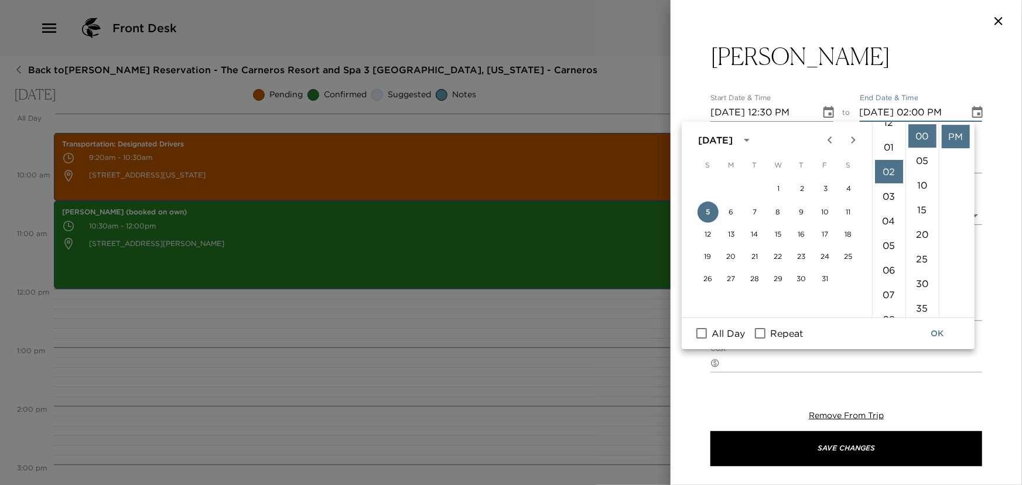
scroll to position [0, 0]
click at [891, 155] on li "01" at bounding box center [889, 160] width 28 height 23
click at [920, 283] on li "30" at bounding box center [922, 283] width 28 height 23
type input "10/05/2025 01:30 PM"
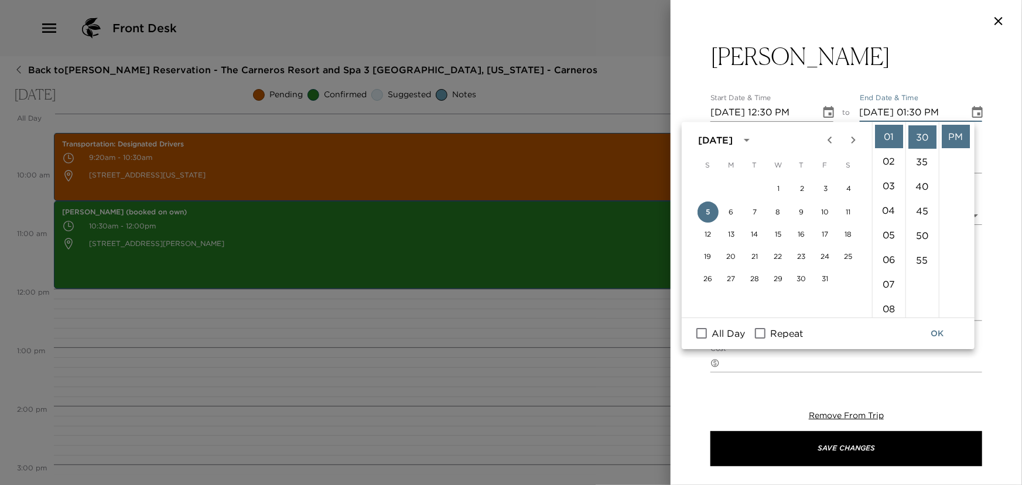
scroll to position [147, 0]
click at [952, 135] on li "PM" at bounding box center [956, 136] width 28 height 23
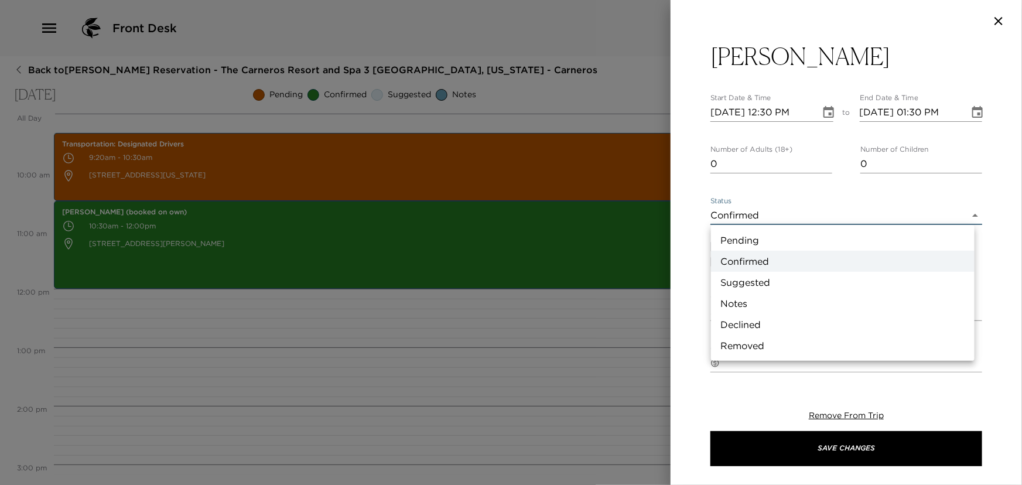
click at [740, 211] on body "Front Desk Back to Thomas Hoying Reservation - The Carneros Resort and Spa 3 Na…" at bounding box center [511, 242] width 1022 height 485
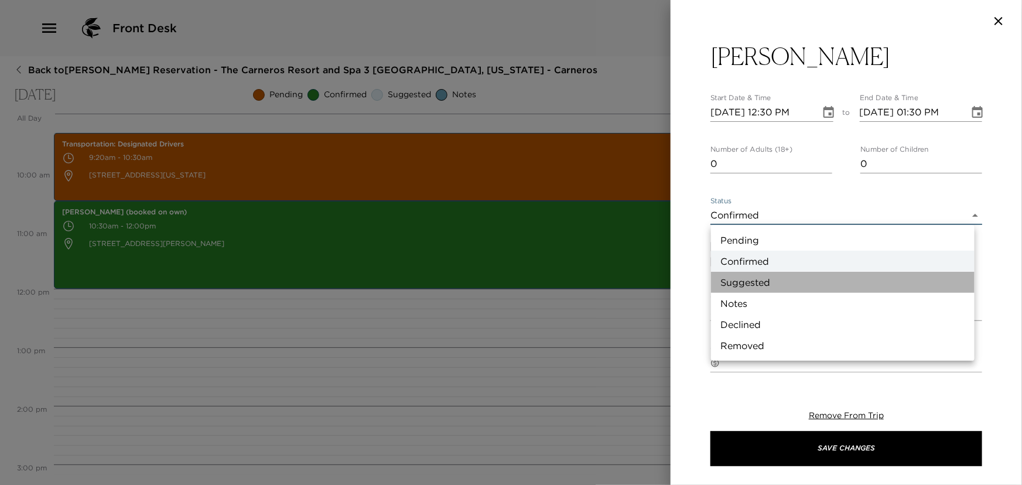
click at [737, 278] on li "Suggested" at bounding box center [843, 282] width 264 height 21
type input "Suggestion"
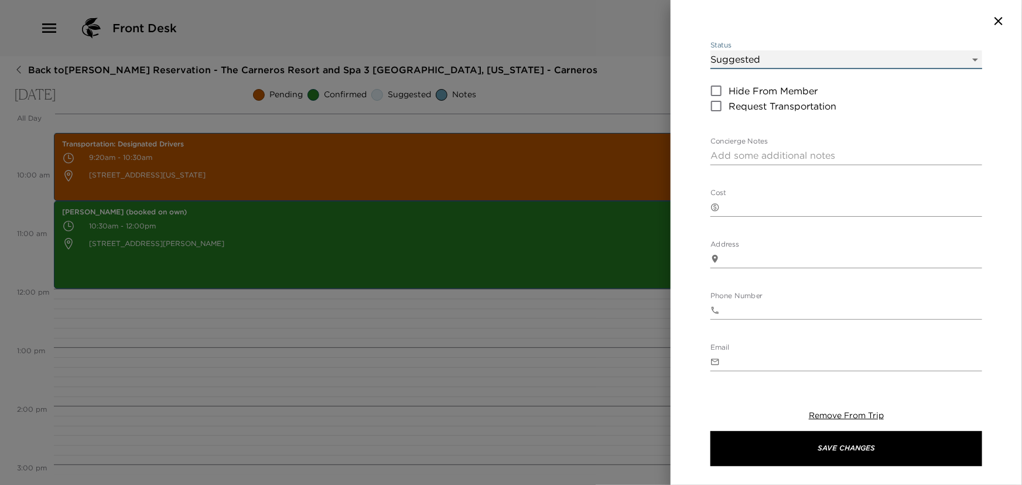
scroll to position [159, 0]
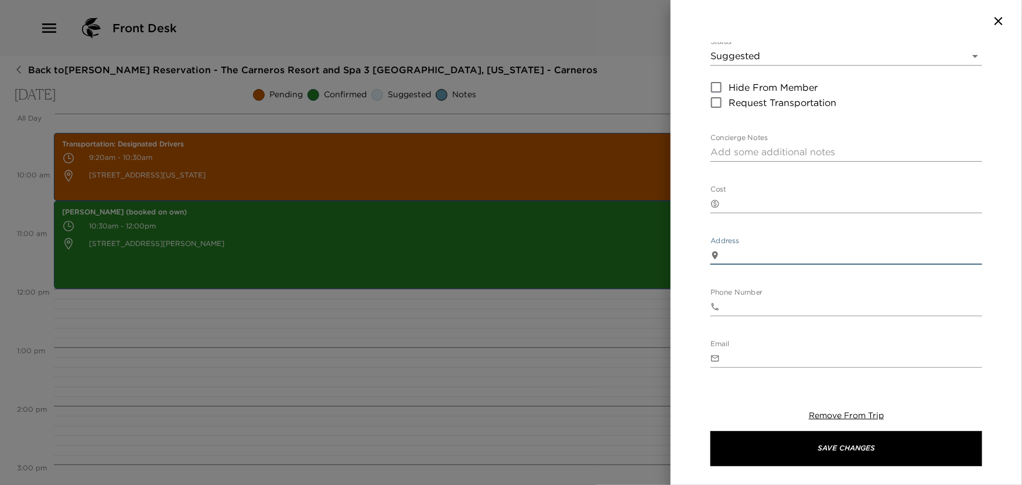
click at [750, 259] on textarea "Address" at bounding box center [853, 254] width 258 height 13
paste textarea "6770 McKinley St, Sebastopol, CA 95472"
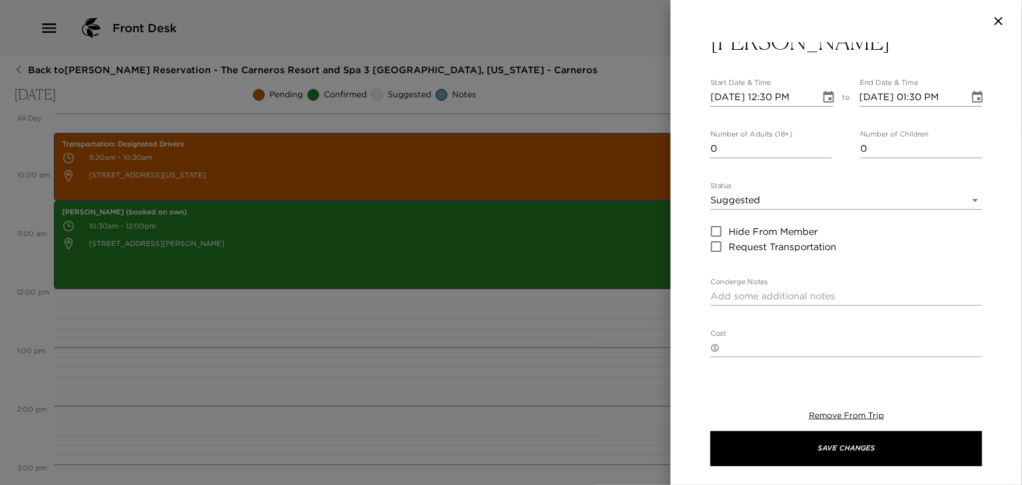
scroll to position [0, 0]
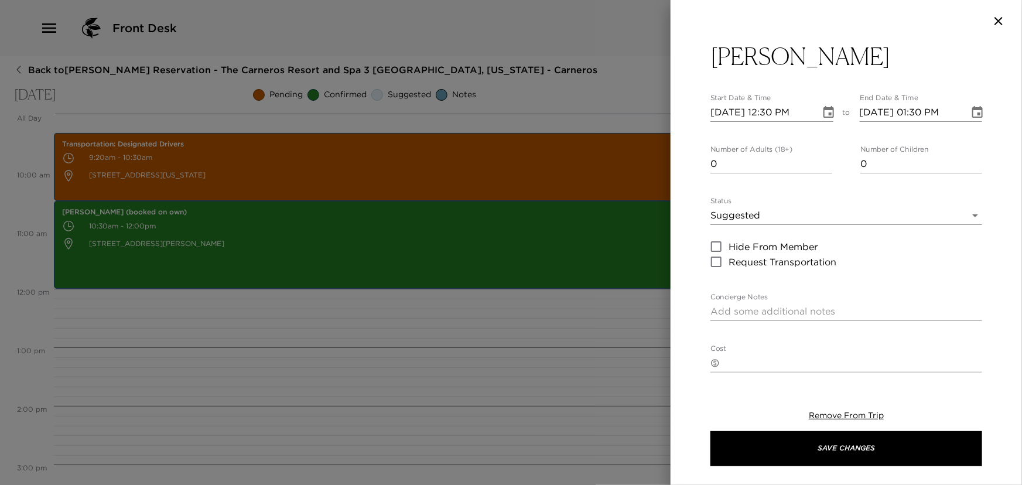
type textarea "6770 McKinley St, Sebastopol, CA 95472"
click at [744, 305] on textarea "Concierge Notes" at bounding box center [846, 311] width 272 height 13
paste textarea "The Barlow is an open-air “maker marketplace” where Sonoma County’s best chefs,…"
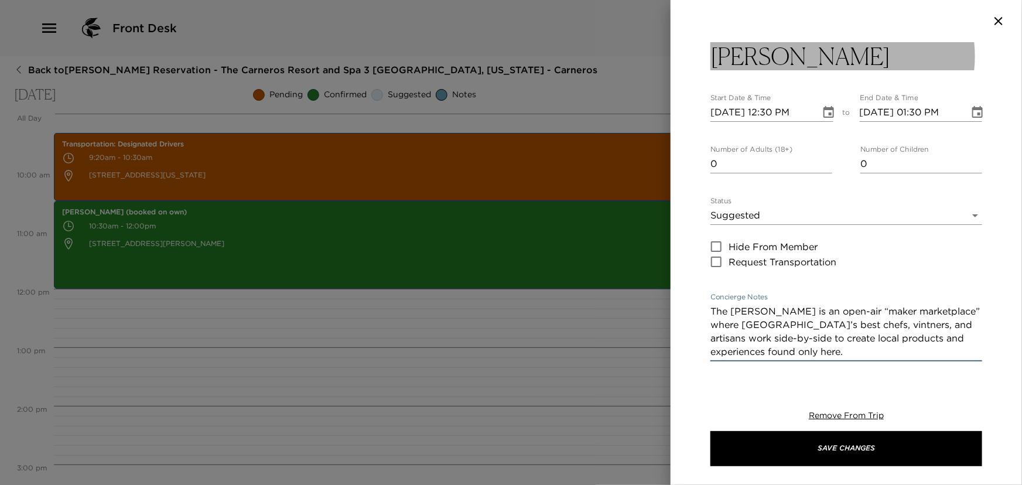
type textarea "The Barlow is an open-air “maker marketplace” where Sonoma County’s best chefs,…"
click at [716, 57] on h3 "Barlow" at bounding box center [800, 56] width 180 height 28
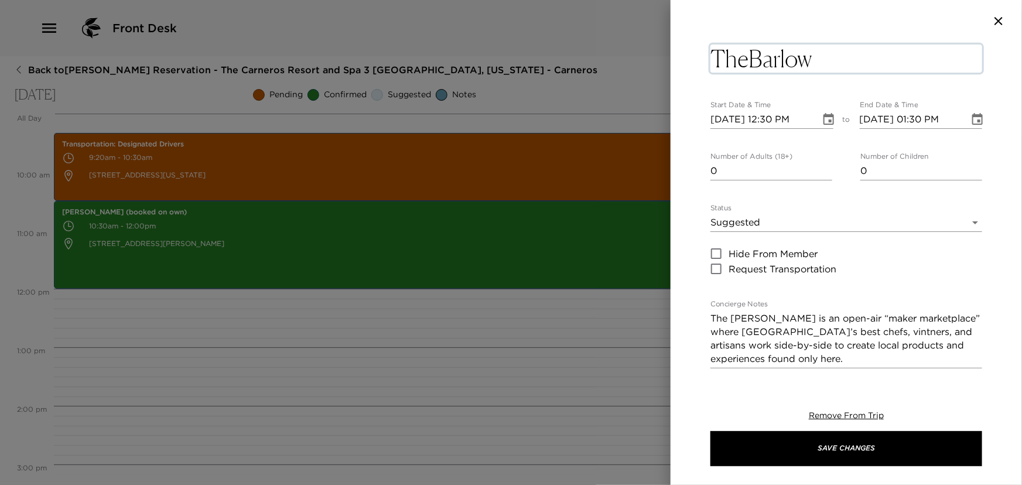
type textarea "The Barlow"
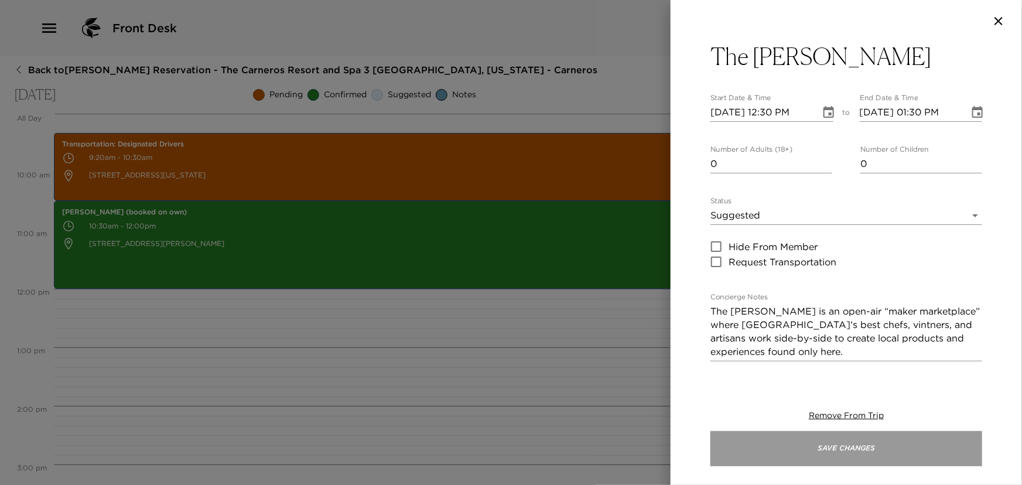
click at [796, 451] on button "Save Changes" at bounding box center [846, 448] width 272 height 35
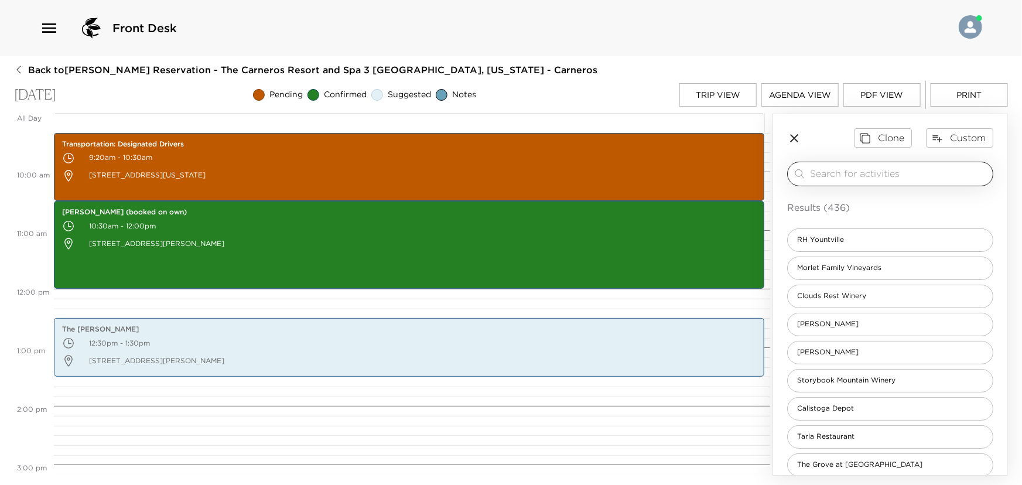
click at [832, 176] on input "search" at bounding box center [899, 173] width 178 height 13
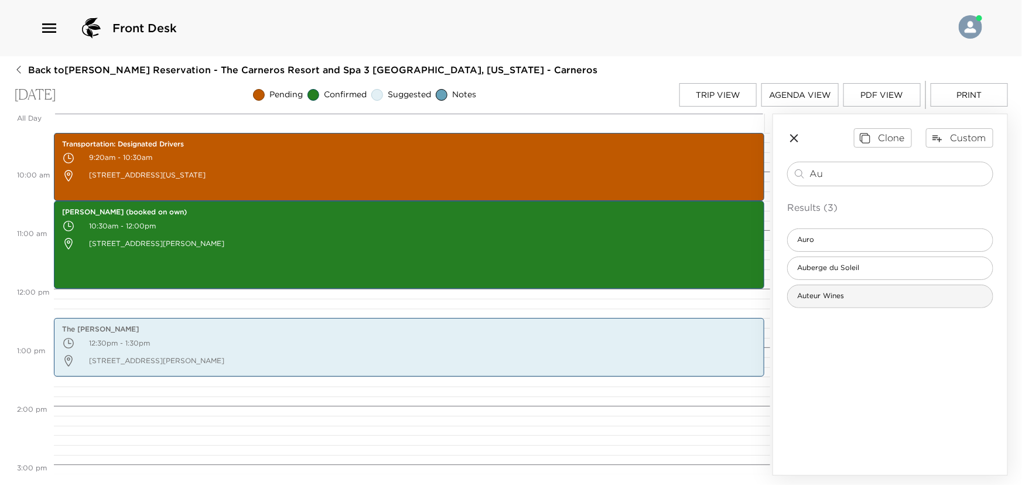
type input "Au"
click at [863, 296] on div "Auteur Wines" at bounding box center [890, 296] width 206 height 23
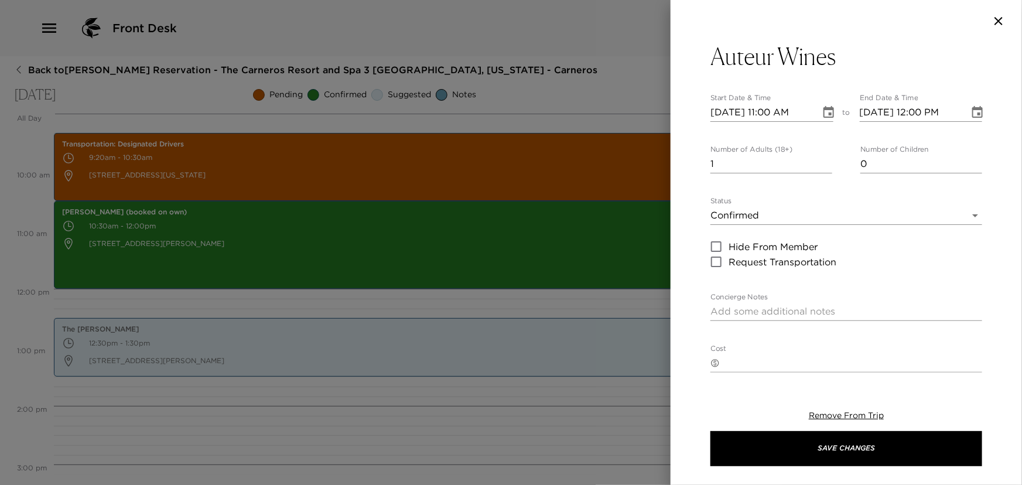
type textarea "Auteur is focused on farming exceptional and unique vineyards to create profoun…"
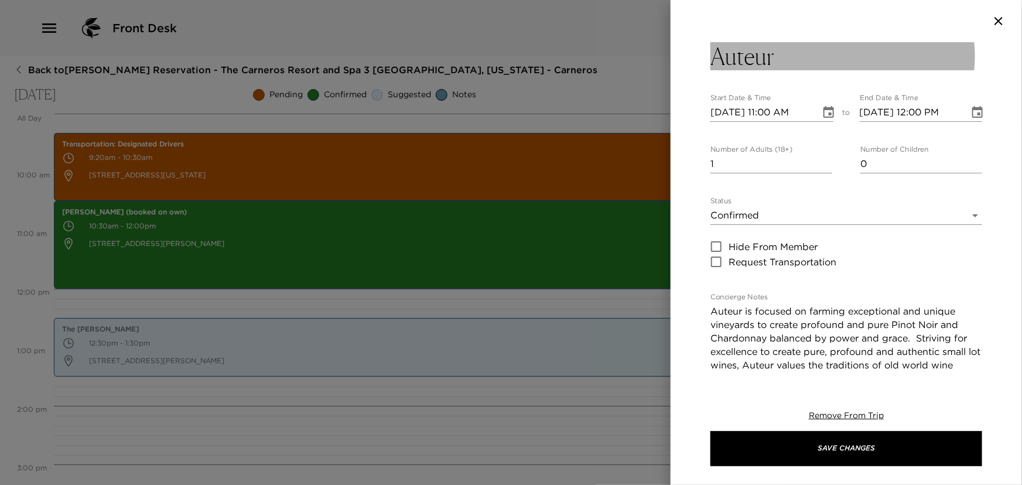
click at [826, 67] on button "Auteur" at bounding box center [846, 56] width 272 height 28
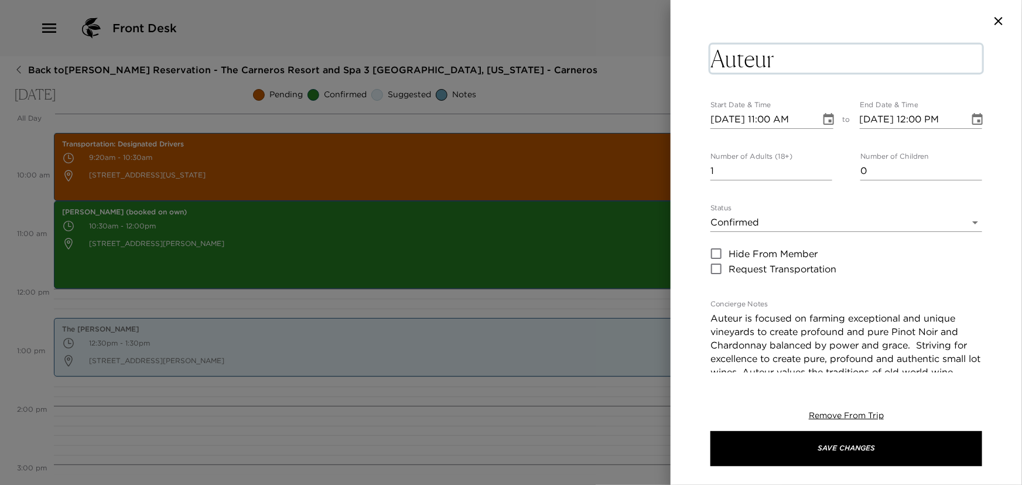
click at [829, 60] on textarea "Auteur" at bounding box center [846, 59] width 272 height 28
type textarea "Auteur (booked on Own)"
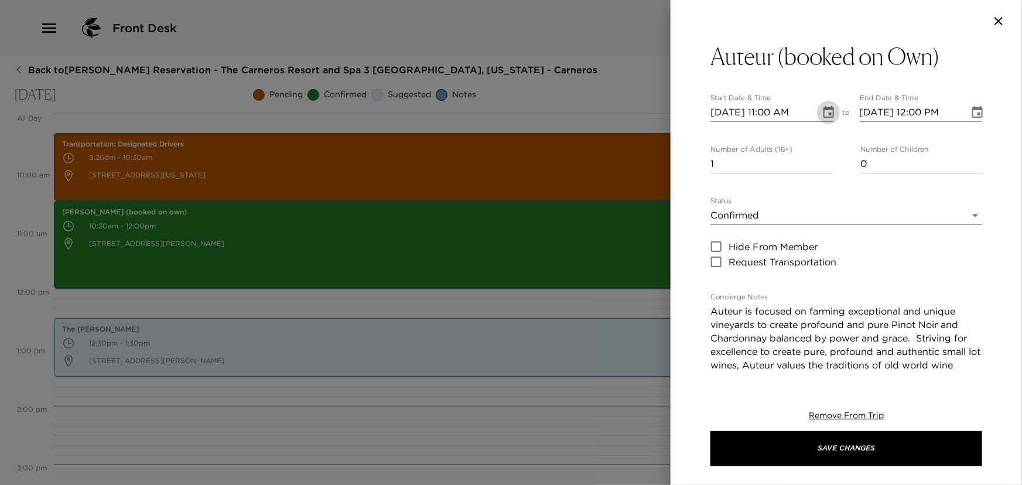
click at [825, 118] on icon "Choose date, selected date is Oct 5, 2025" at bounding box center [829, 112] width 14 height 14
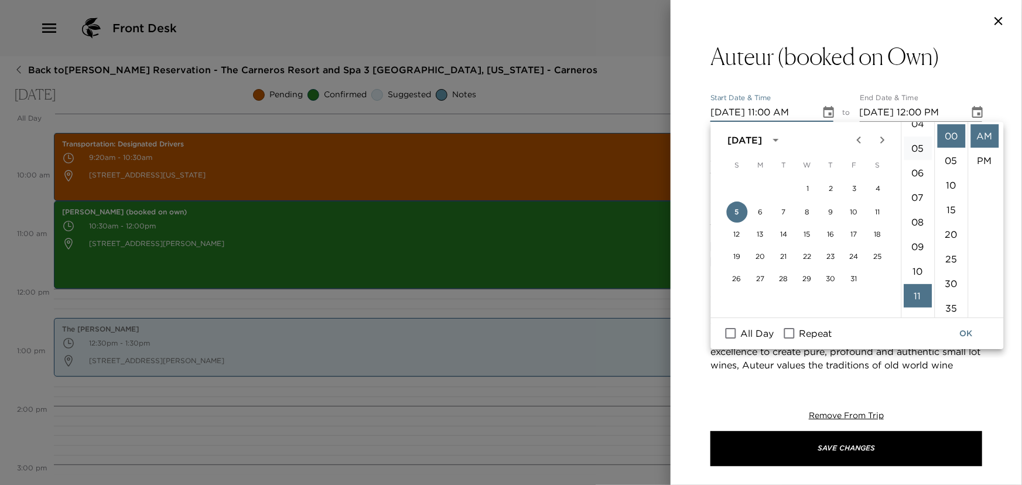
scroll to position [4, 0]
click at [915, 183] on li "02" at bounding box center [918, 180] width 28 height 23
click at [953, 279] on li "30" at bounding box center [951, 283] width 28 height 23
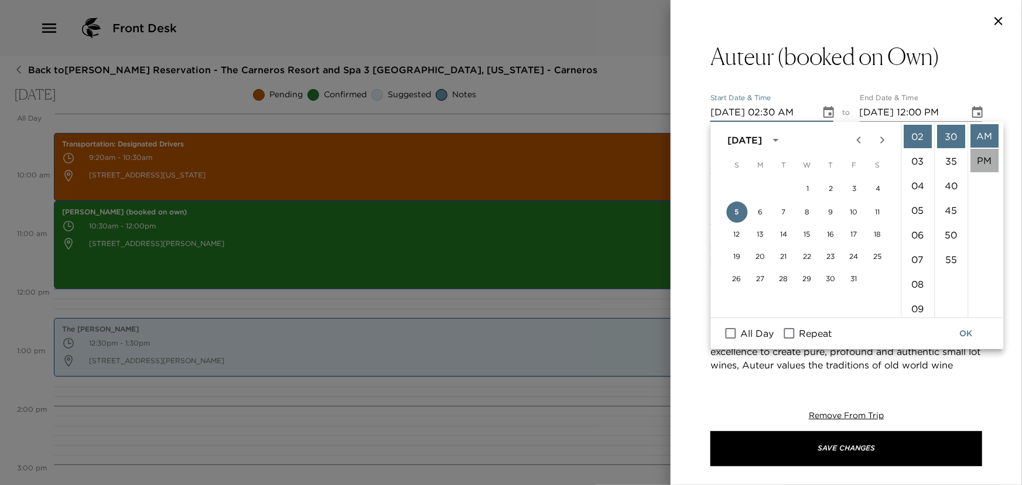
click at [987, 158] on li "PM" at bounding box center [984, 160] width 28 height 23
type input "10/05/2025 02:30 PM"
type input "10/05/2025 03:30 PM"
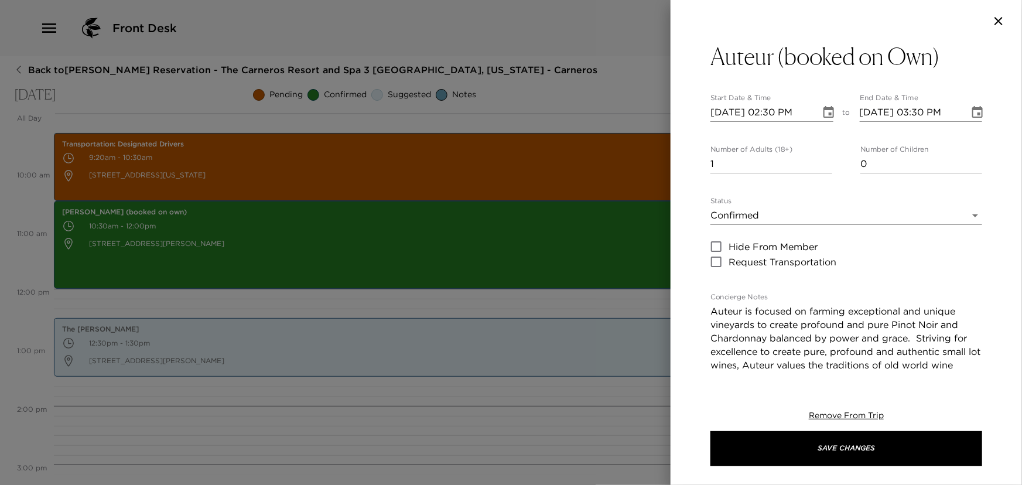
scroll to position [24, 0]
click at [823, 160] on input "2" at bounding box center [771, 164] width 122 height 19
click at [823, 160] on input "3" at bounding box center [771, 164] width 122 height 19
click at [823, 160] on input "4" at bounding box center [771, 164] width 122 height 19
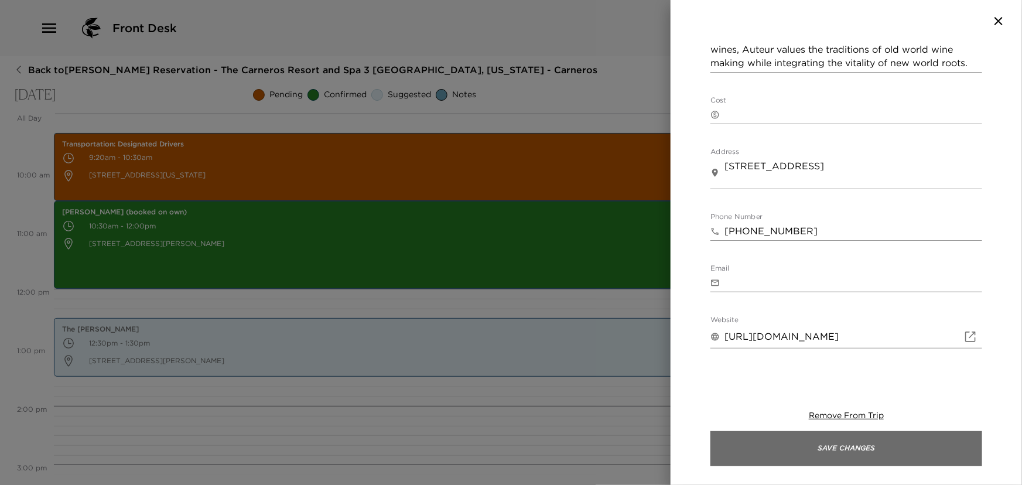
scroll to position [319, 0]
type input "2"
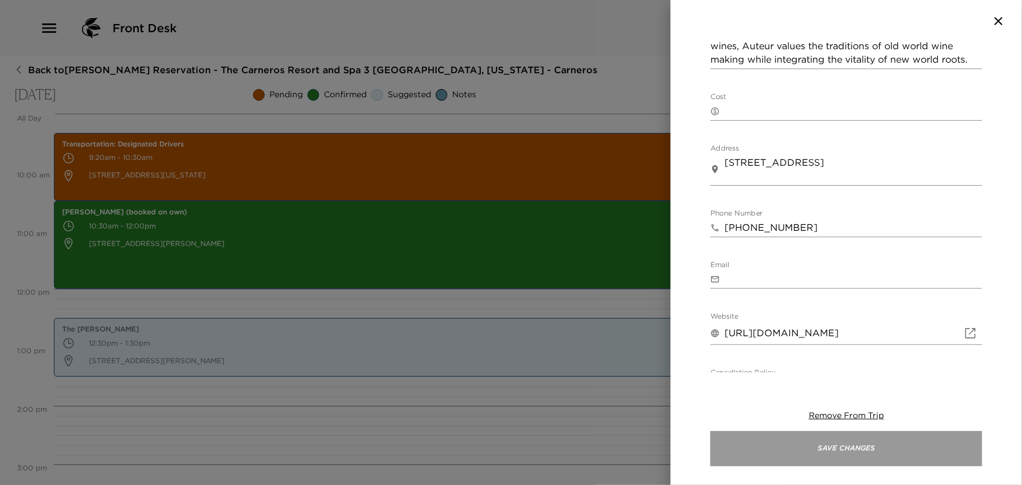
click at [823, 452] on button "Save Changes" at bounding box center [846, 448] width 272 height 35
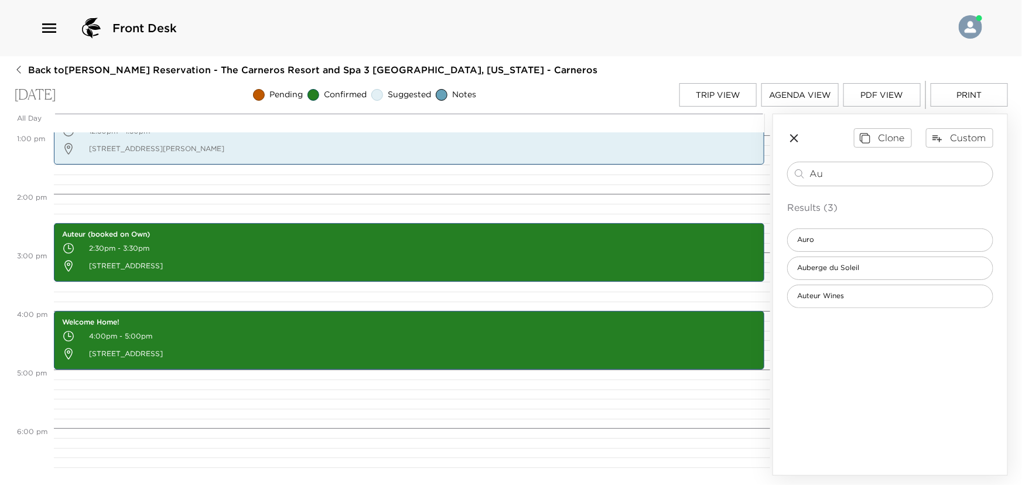
scroll to position [760, 0]
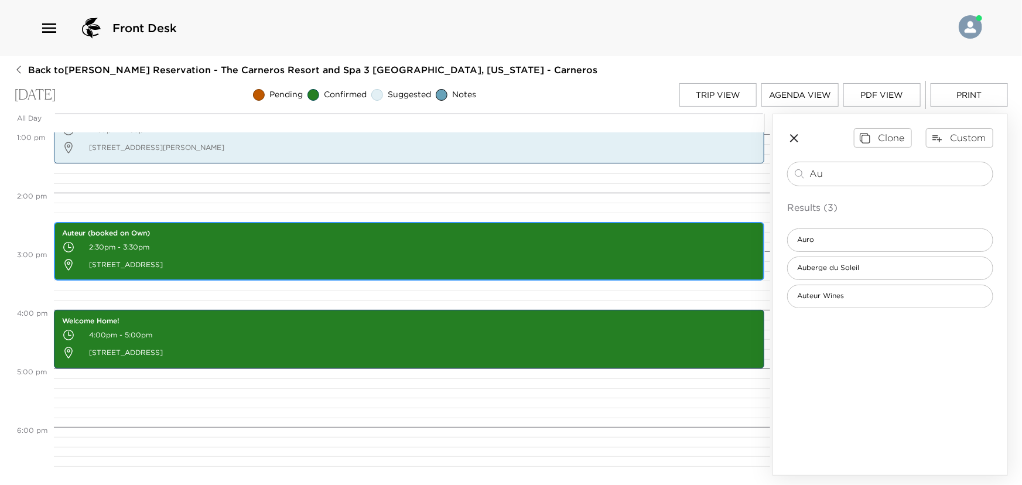
click at [434, 248] on p "2:30pm - 3:30pm" at bounding box center [409, 247] width 694 height 18
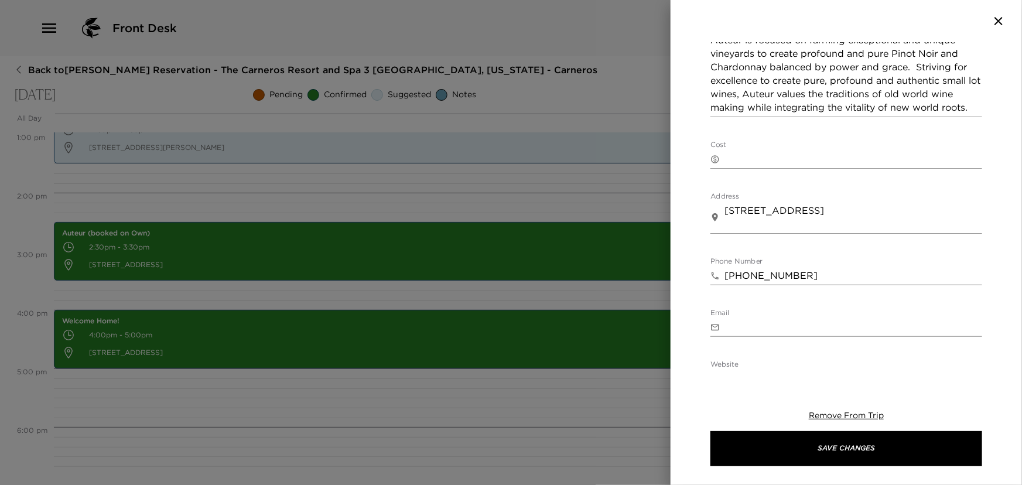
scroll to position [320, 0]
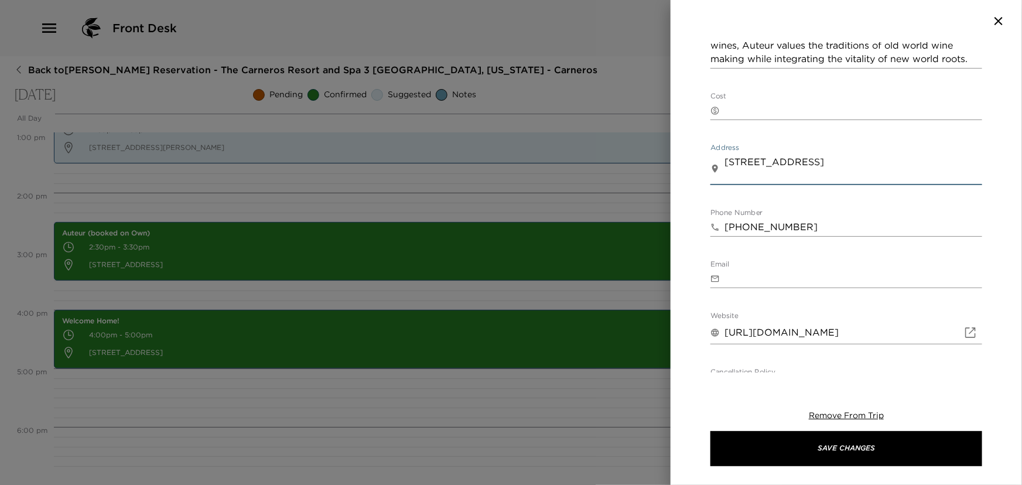
drag, startPoint x: 726, startPoint y: 158, endPoint x: 874, endPoint y: 177, distance: 149.4
click at [874, 177] on textarea "373 1st St W Sonoma CA 94576" at bounding box center [853, 168] width 258 height 27
paste textarea "10520 Wohler Road, Healdsburg CA 95448"
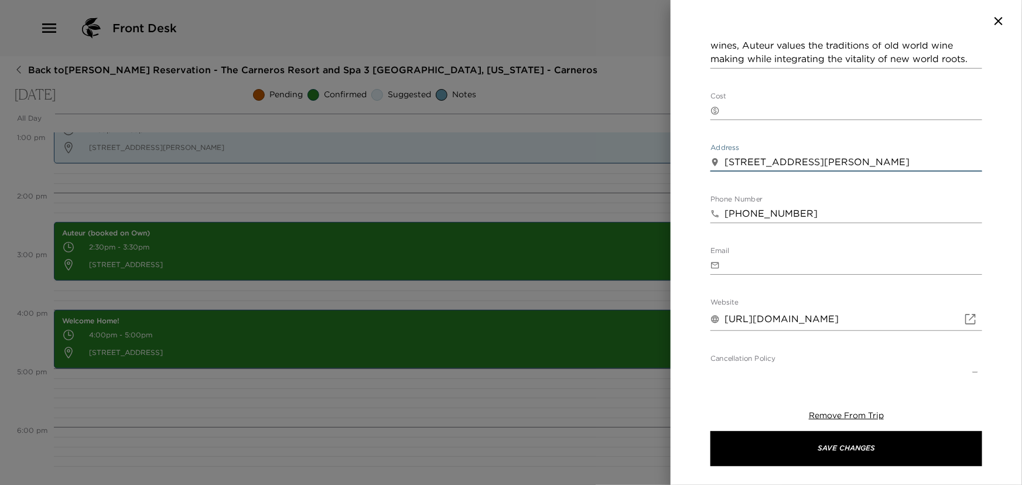
type textarea "10520 Wohler Road, Healdsburg CA 95448"
drag, startPoint x: 797, startPoint y: 210, endPoint x: 706, endPoint y: 221, distance: 91.4
click at [706, 221] on div "Auteur (booked on Own) Start Date & Time 10/05/2025 02:30 PM to End Date & Time…" at bounding box center [846, 207] width 351 height 330
paste input "707-766-0222"
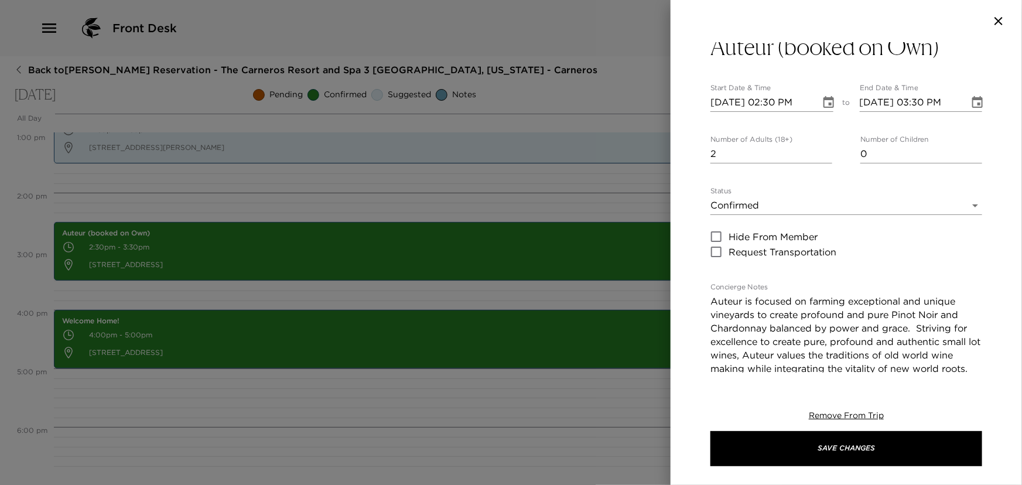
scroll to position [0, 0]
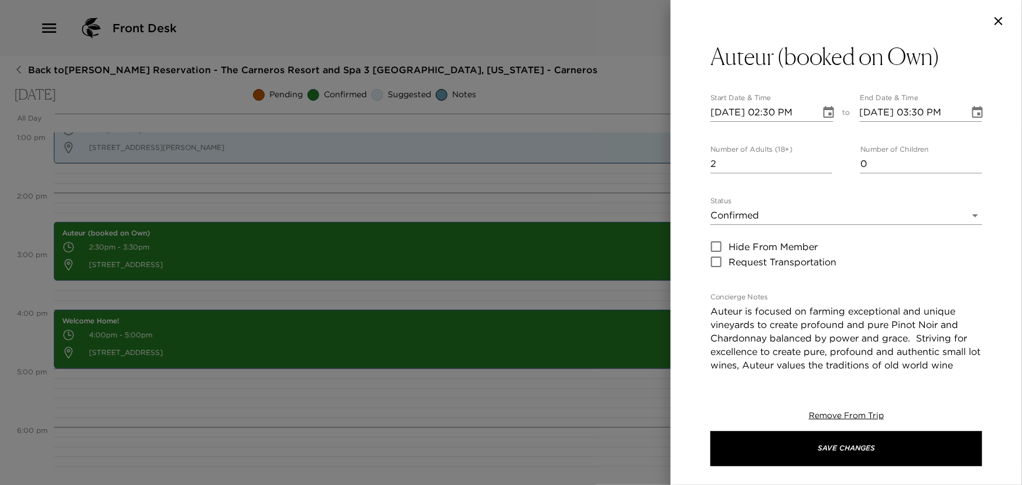
type input "707-766-0222"
click at [823, 158] on input "3" at bounding box center [771, 164] width 122 height 19
type input "4"
click at [823, 158] on input "4" at bounding box center [771, 164] width 122 height 19
click at [825, 110] on icon "Choose date, selected date is Oct 5, 2025" at bounding box center [828, 112] width 11 height 12
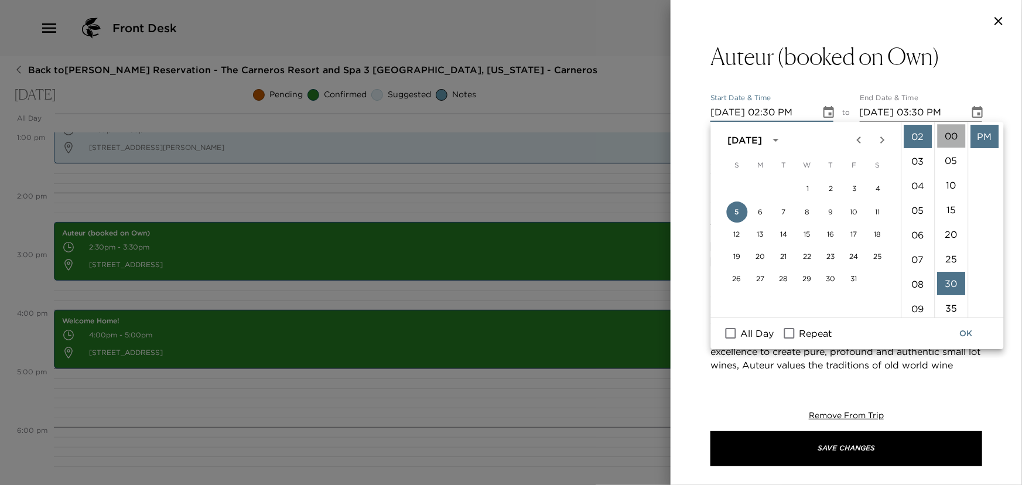
click at [952, 129] on li "00" at bounding box center [951, 135] width 28 height 23
type input "10/05/2025 02:00 PM"
click at [981, 134] on li "PM" at bounding box center [984, 136] width 28 height 23
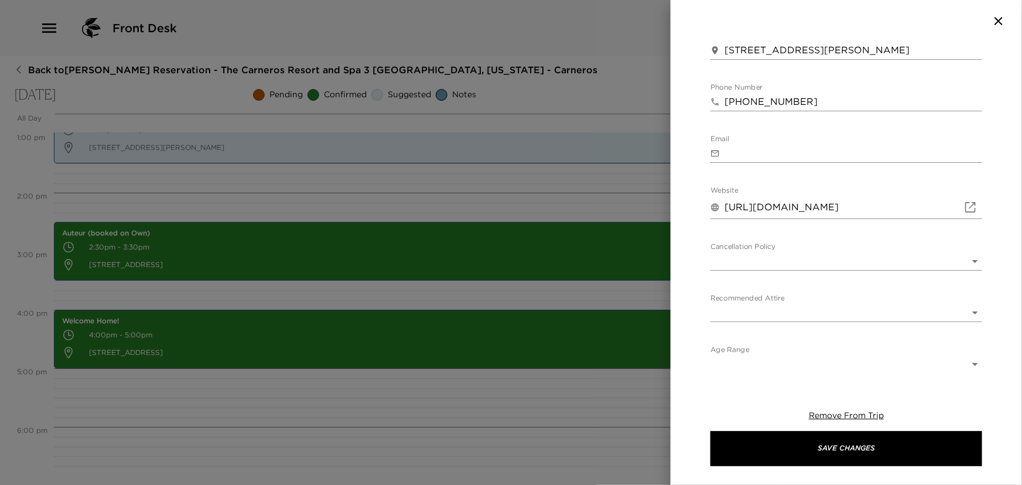
scroll to position [432, 0]
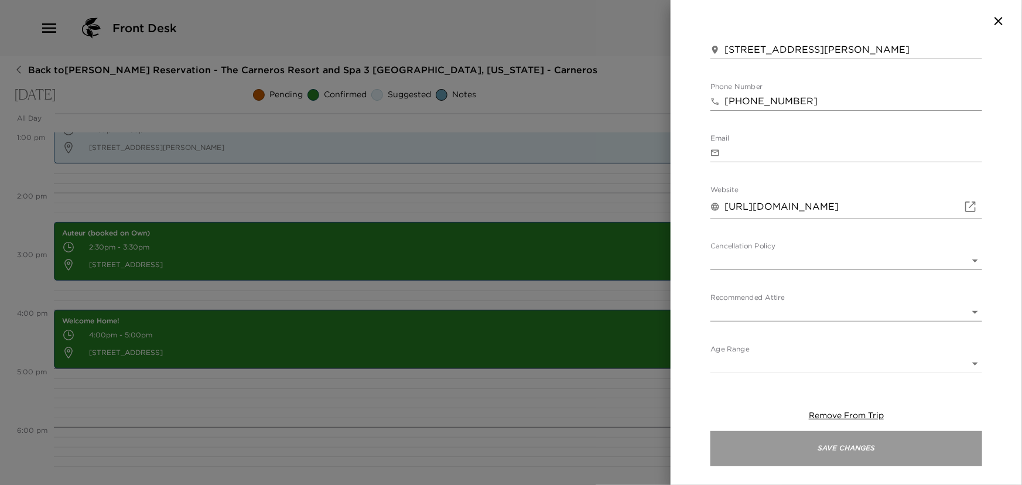
click at [807, 448] on button "Save Changes" at bounding box center [846, 448] width 272 height 35
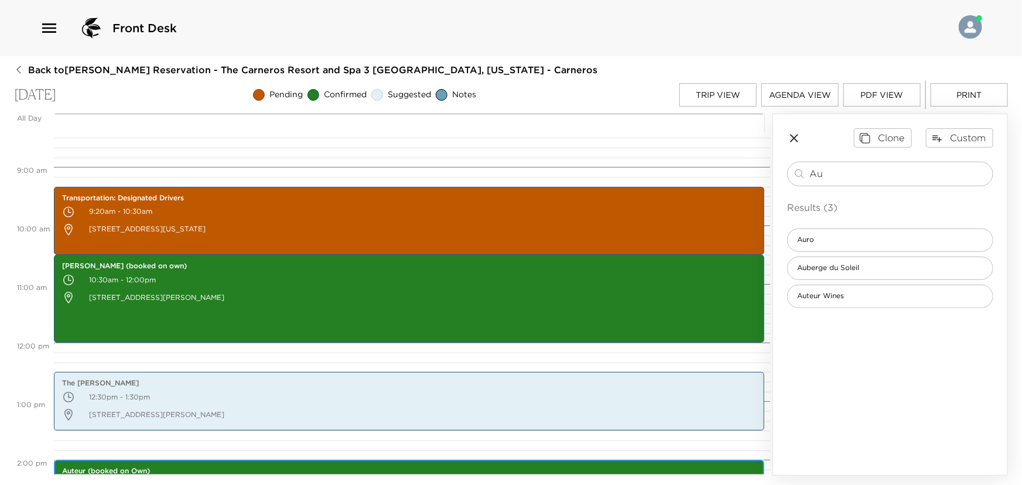
scroll to position [493, 0]
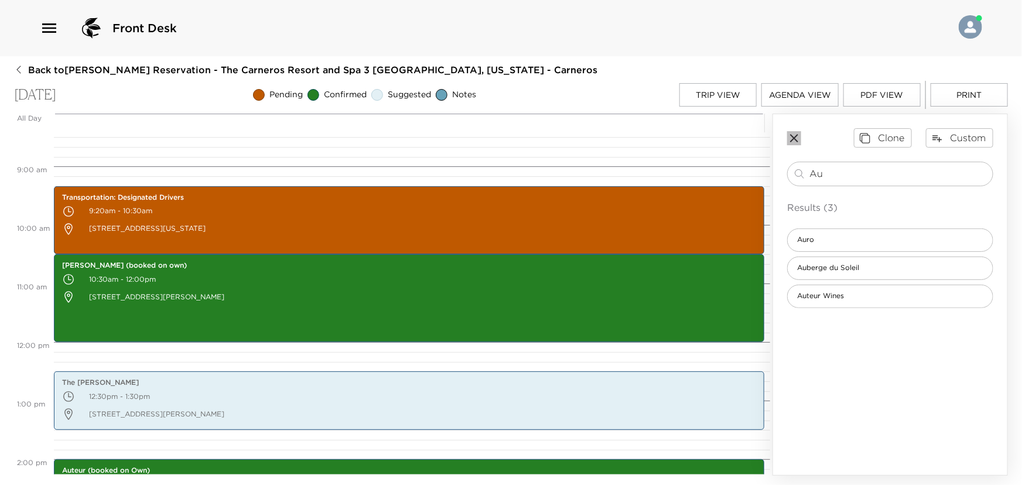
click at [794, 135] on icon "button" at bounding box center [794, 138] width 14 height 14
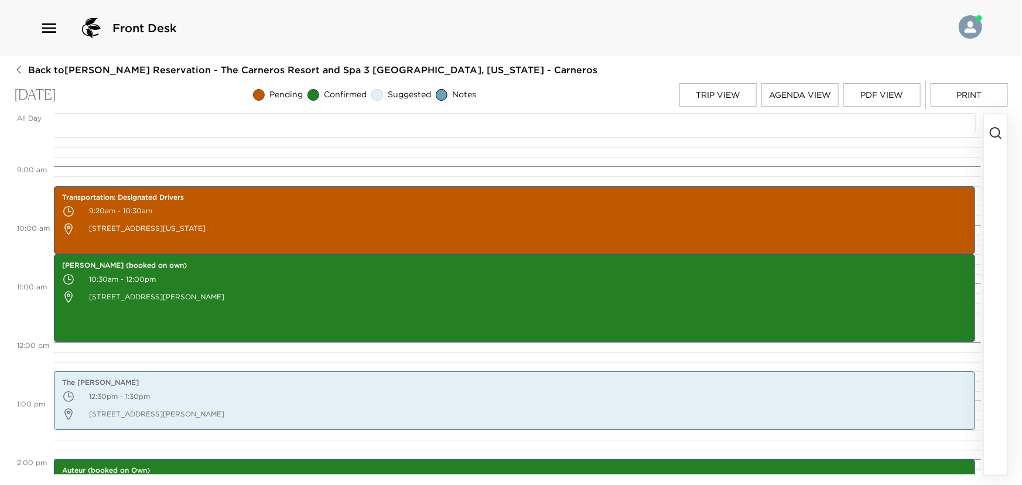
click at [993, 135] on icon "button" at bounding box center [996, 133] width 14 height 14
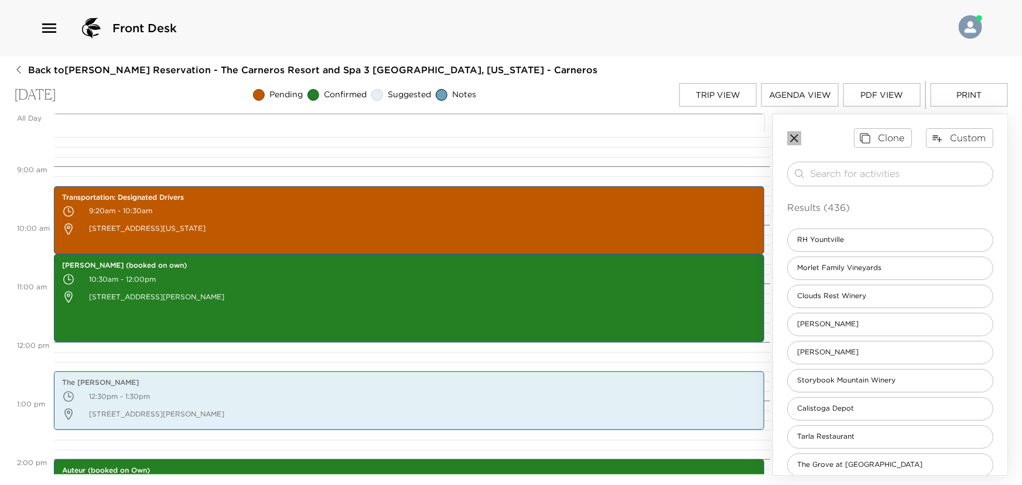
click at [797, 134] on icon "button" at bounding box center [794, 138] width 14 height 14
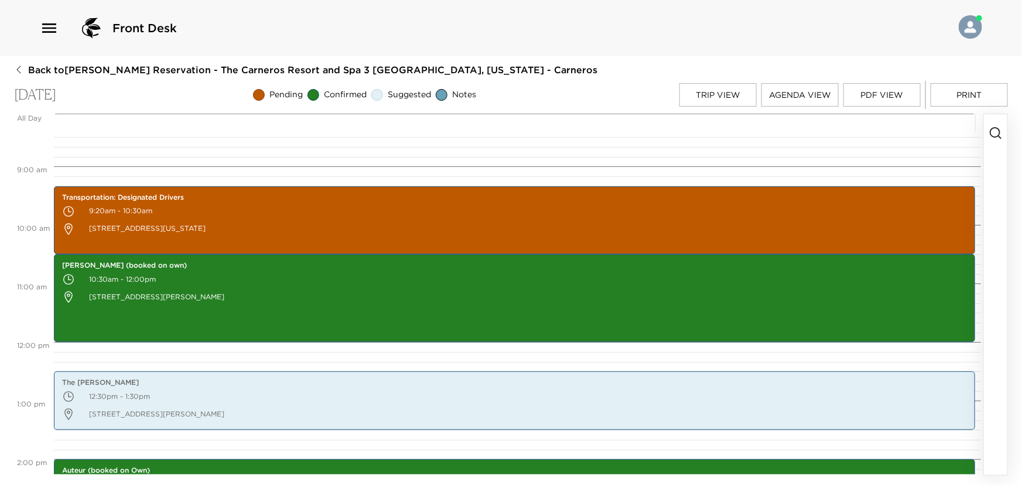
click at [707, 90] on button "Trip View" at bounding box center [717, 94] width 77 height 23
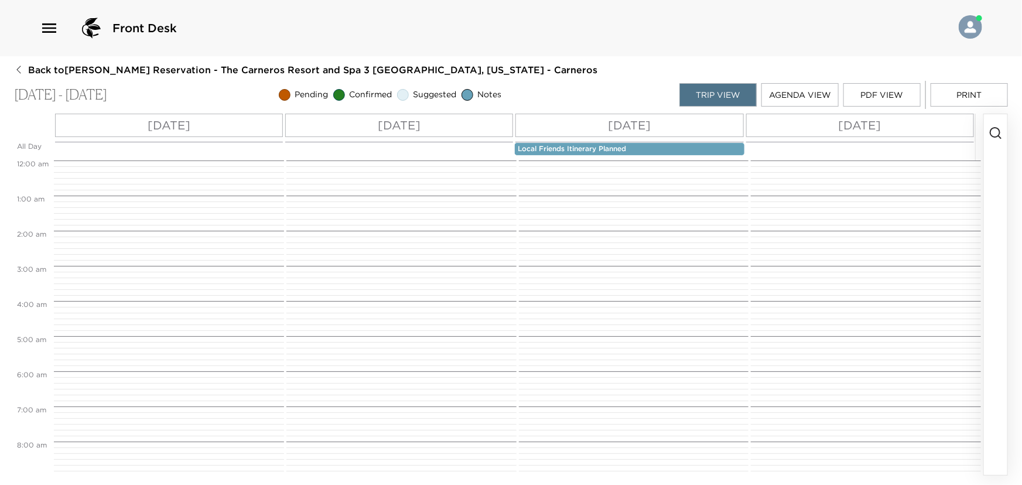
scroll to position [328, 0]
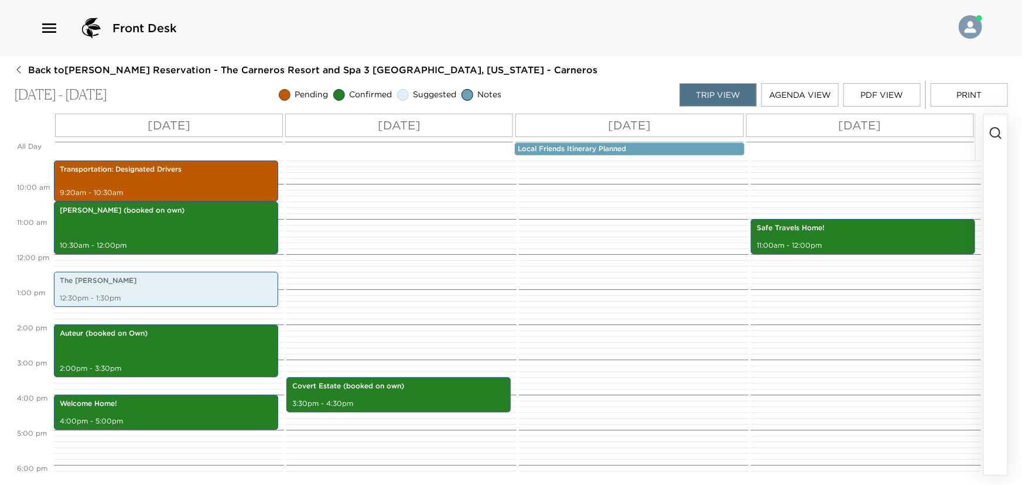
click at [396, 124] on p "Mon 10/06" at bounding box center [399, 126] width 43 height 18
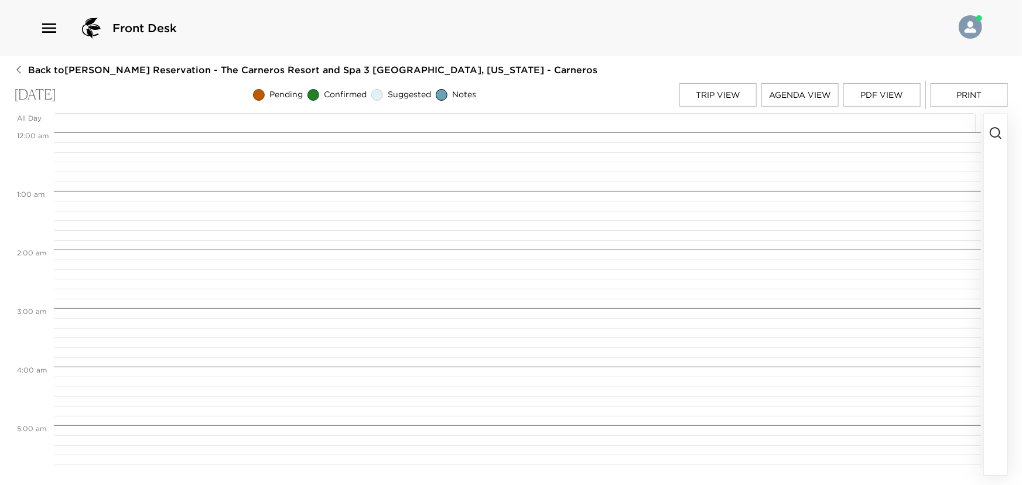
scroll to position [908, 0]
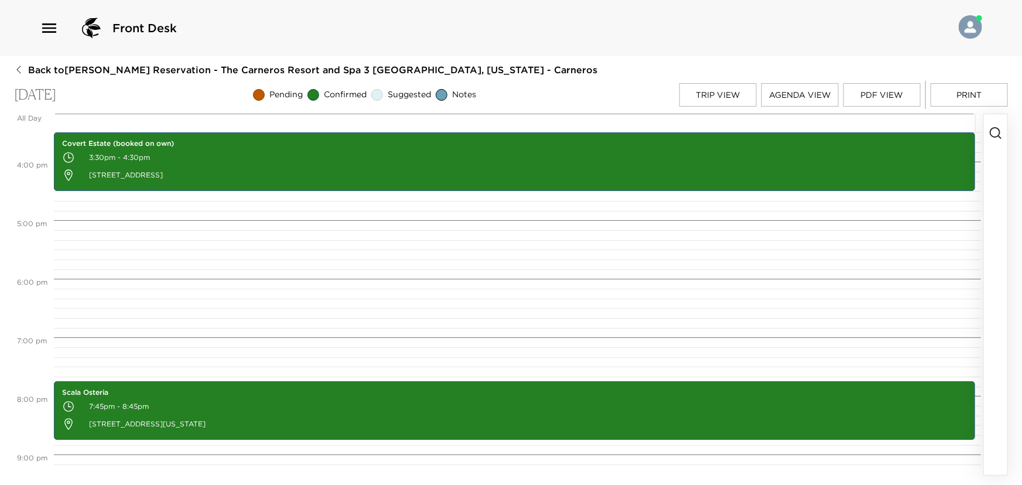
click at [996, 148] on button "button" at bounding box center [995, 294] width 23 height 361
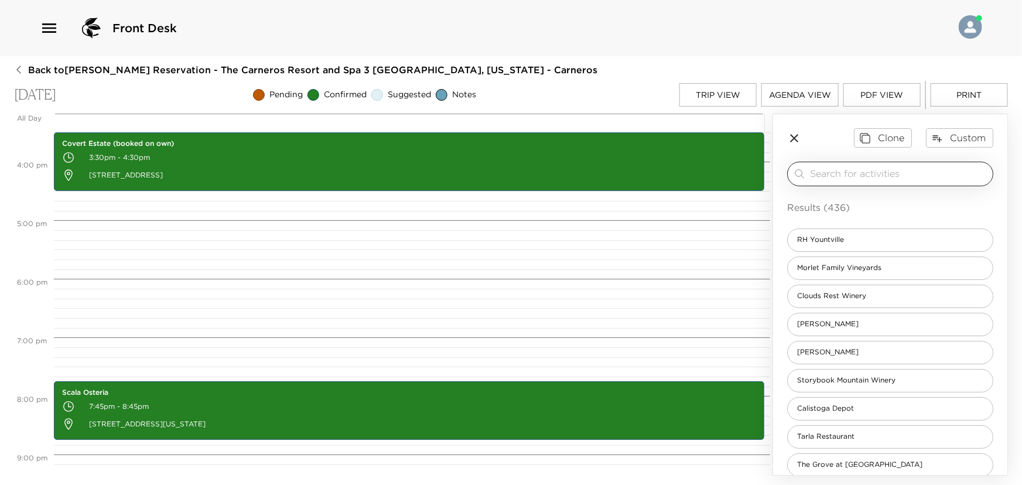
click at [902, 175] on input "search" at bounding box center [899, 173] width 178 height 13
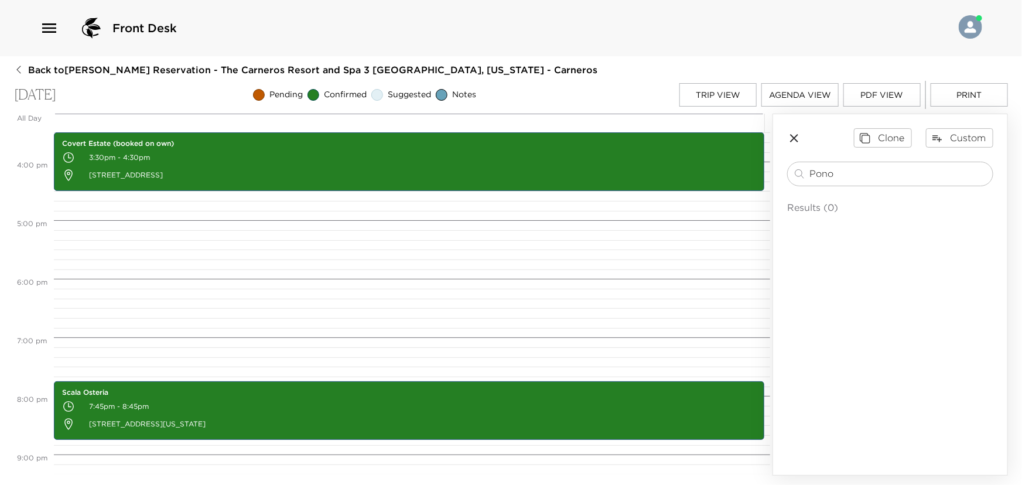
type input "Pono"
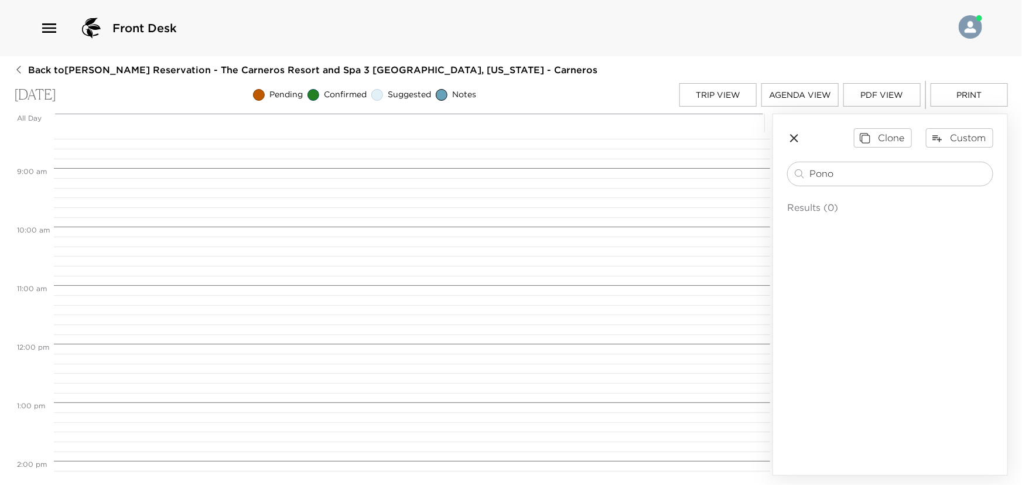
scroll to position [481, 0]
click at [959, 137] on button "Custom" at bounding box center [959, 137] width 67 height 19
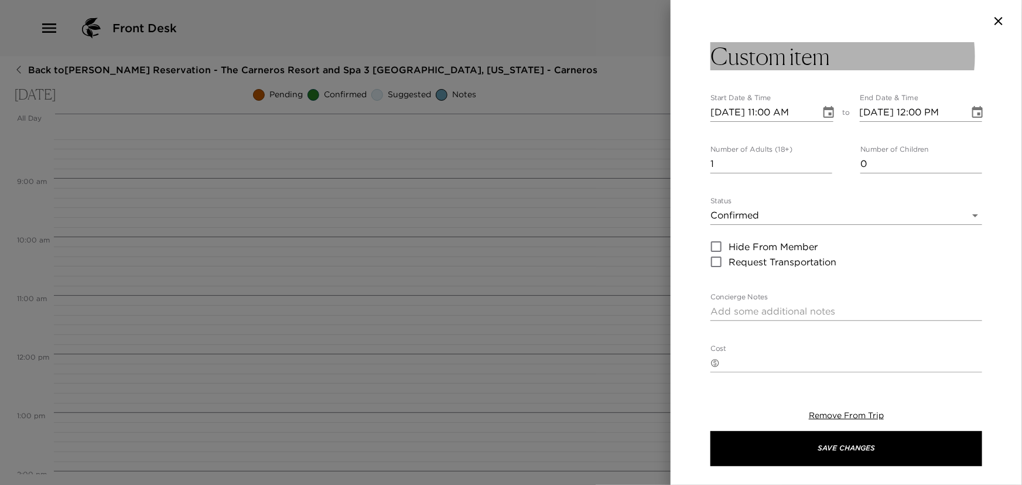
click at [802, 57] on h3 "Custom item" at bounding box center [769, 56] width 119 height 28
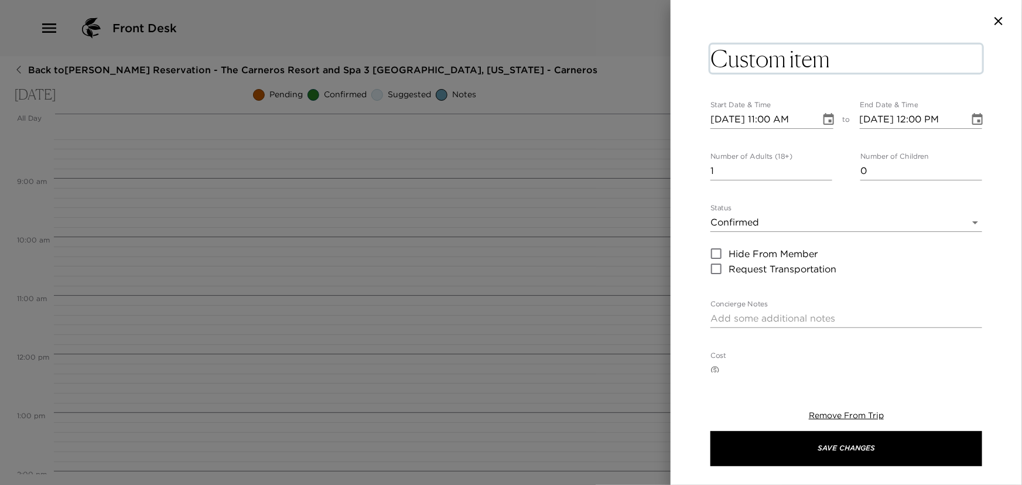
drag, startPoint x: 842, startPoint y: 52, endPoint x: 699, endPoint y: 70, distance: 144.6
click at [699, 70] on div "Custom item x Start Date & Time 10/06/2025 11:00 AM to End Date & Time 10/06/20…" at bounding box center [846, 207] width 351 height 330
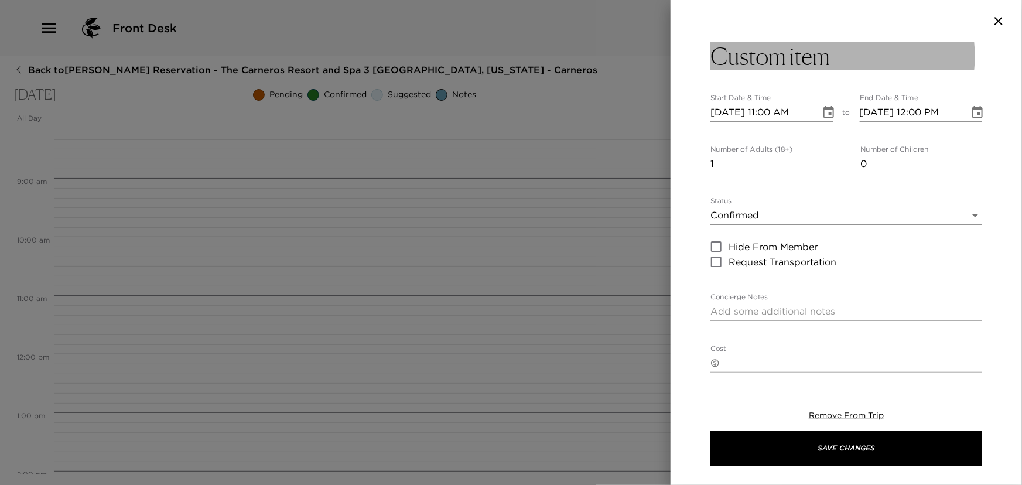
click at [782, 60] on h3 "Custom item" at bounding box center [769, 56] width 119 height 28
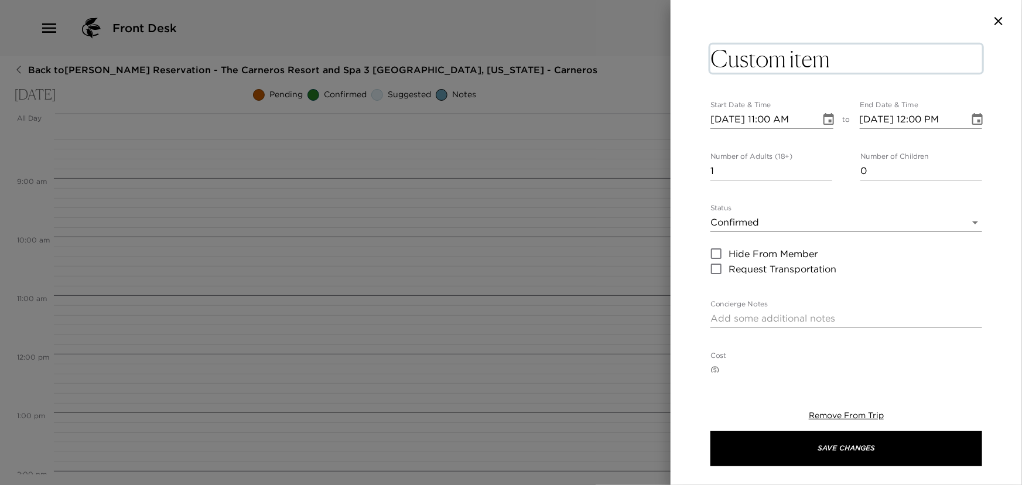
drag, startPoint x: 836, startPoint y: 65, endPoint x: 717, endPoint y: 59, distance: 119.1
click at [717, 59] on textarea "Custom item" at bounding box center [846, 59] width 272 height 28
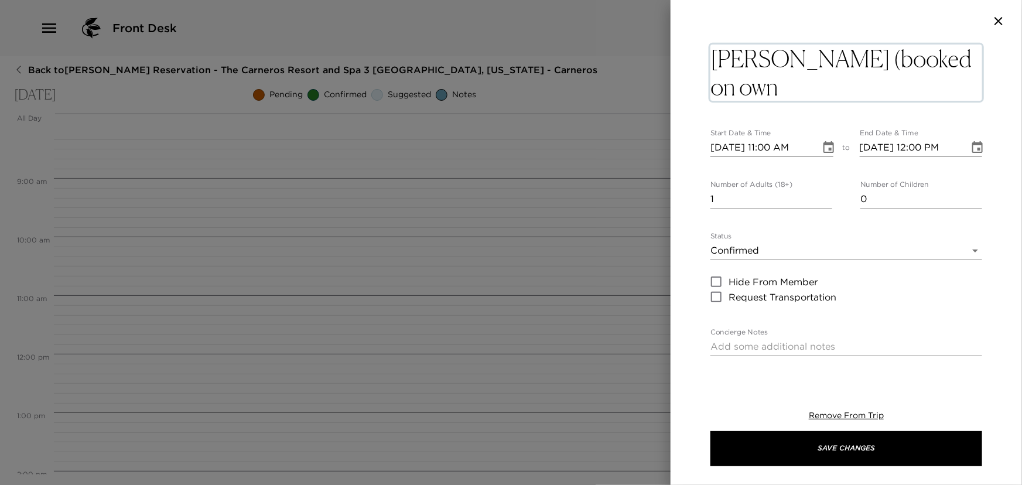
type textarea "Pono WInes (booked on own)"
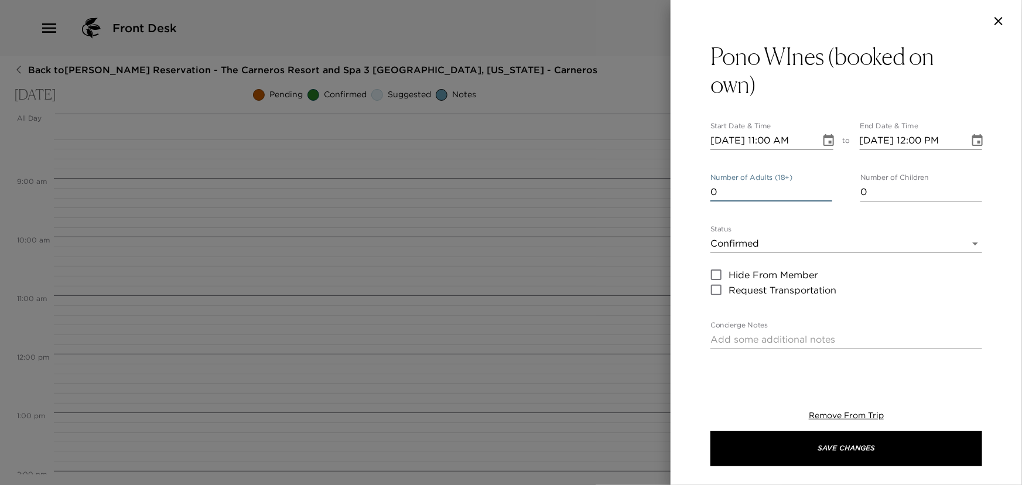
click at [824, 194] on input "0" at bounding box center [771, 192] width 122 height 19
click at [823, 194] on input "0" at bounding box center [771, 192] width 122 height 19
click at [823, 188] on input "1" at bounding box center [771, 192] width 122 height 19
click at [823, 188] on input "2" at bounding box center [771, 192] width 122 height 19
click at [823, 188] on input "3" at bounding box center [771, 192] width 122 height 19
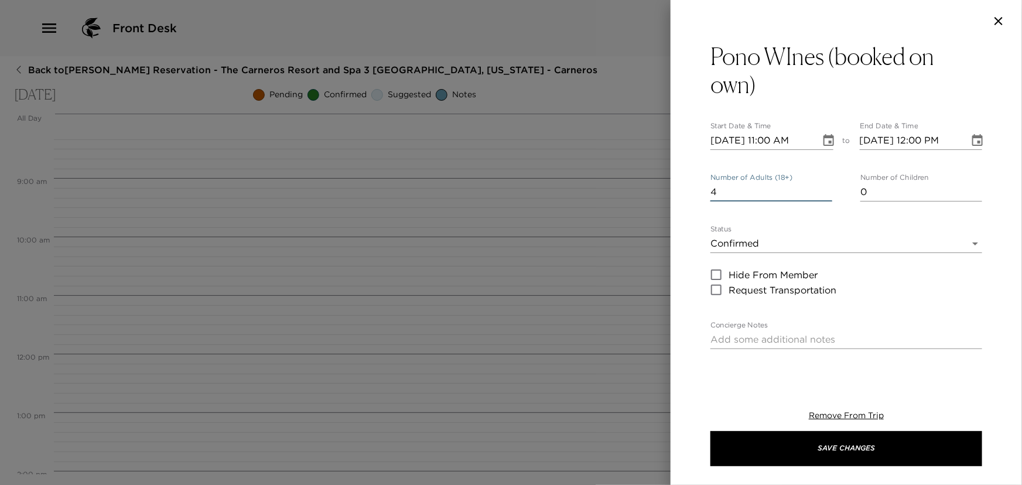
type input "4"
click at [823, 188] on input "4" at bounding box center [771, 192] width 122 height 19
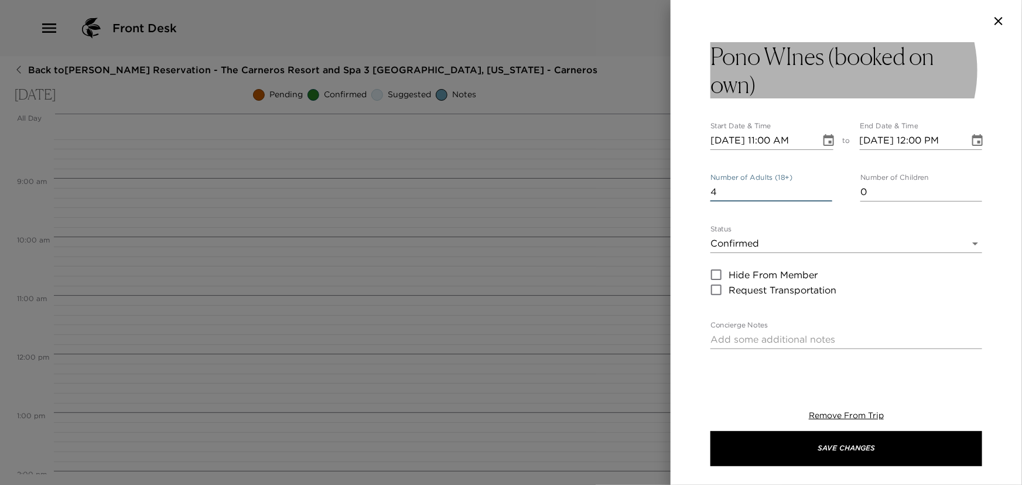
click at [808, 49] on h3 "Pono WInes (booked on own)" at bounding box center [846, 70] width 272 height 56
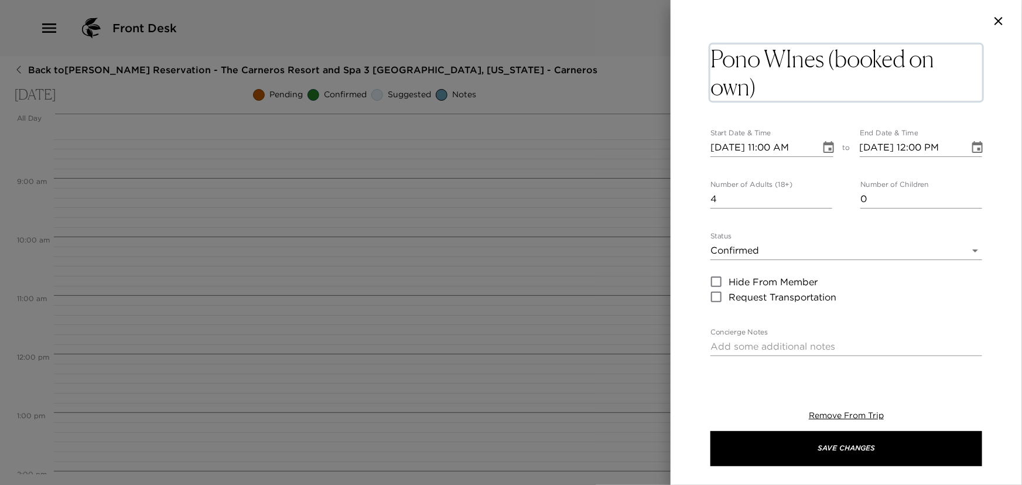
click at [792, 58] on textarea "Pono WInes (booked on own)" at bounding box center [846, 73] width 272 height 56
type textarea "Pono Wines (booked on own)"
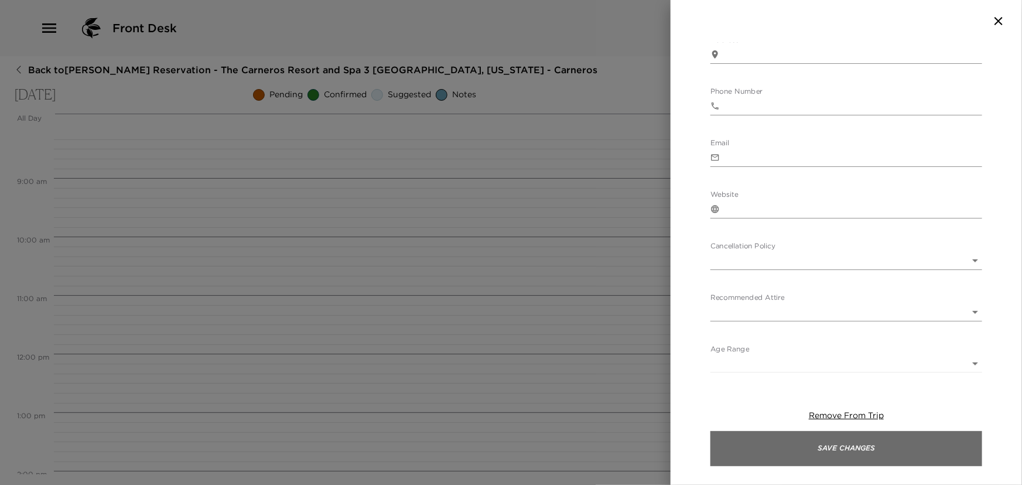
scroll to position [388, 0]
click at [811, 448] on button "Save Changes" at bounding box center [846, 448] width 272 height 35
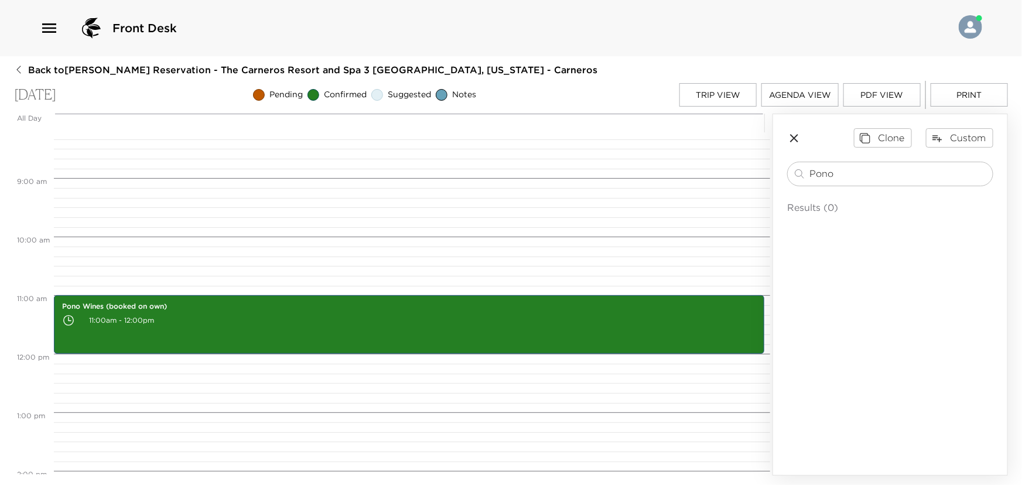
drag, startPoint x: 828, startPoint y: 174, endPoint x: 765, endPoint y: 182, distance: 63.7
click at [768, 181] on div "All Day Mon 10/06 12:00 AM 1:00 AM 2:00 AM 3:00 AM 4:00 AM 5:00 AM 6:00 AM 7:00…" at bounding box center [511, 295] width 994 height 362
type input "Bear"
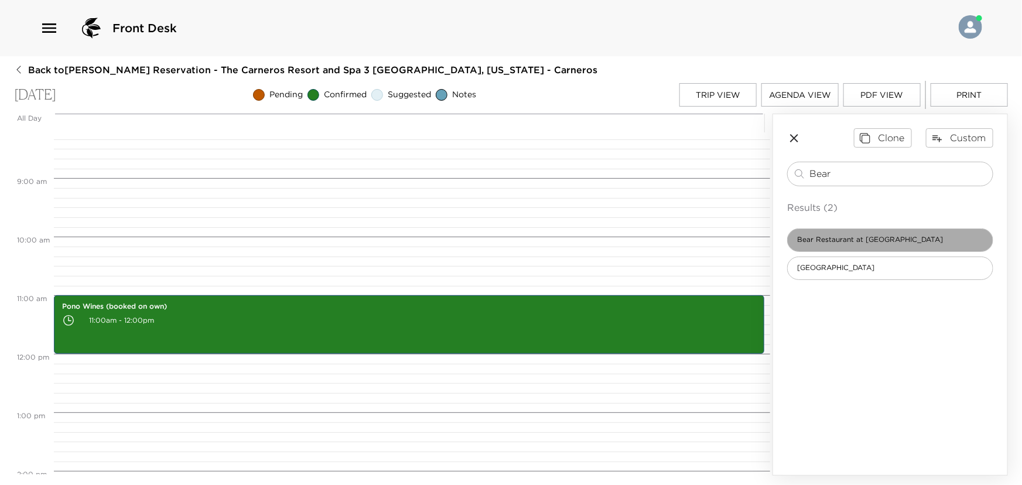
click at [834, 239] on span "Bear Restaurant at Stanly Ranch Resort" at bounding box center [870, 240] width 165 height 10
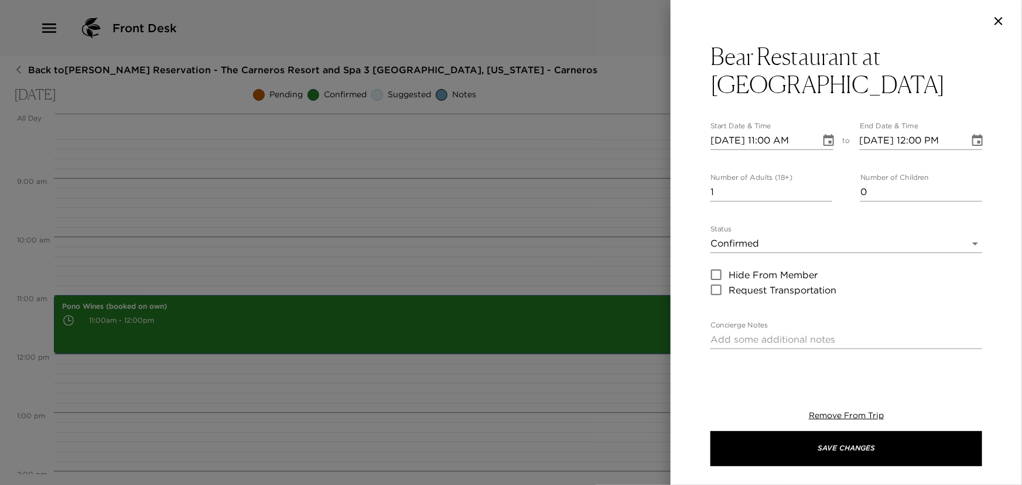
type textarea "Bear is the keystone of Stanly Ranch’s culinary offering, serving to connect cr…"
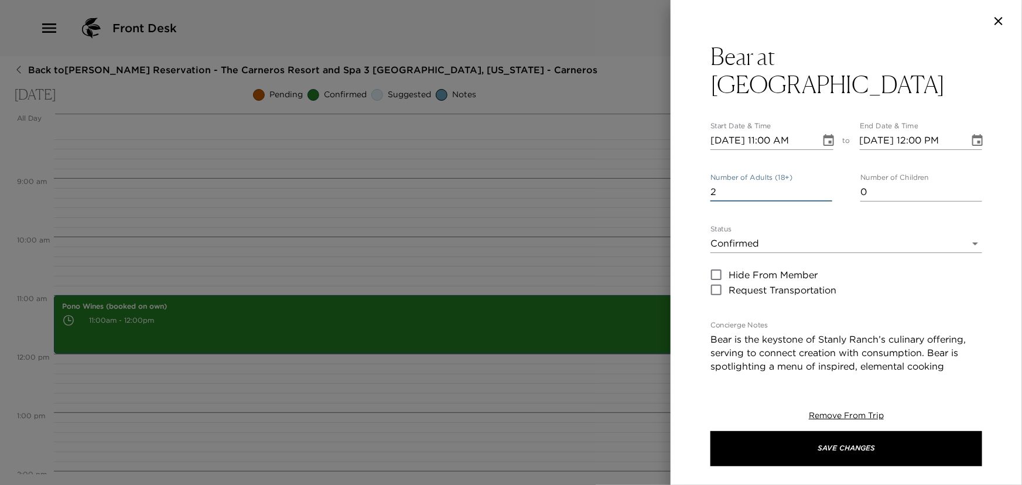
click at [823, 183] on input "2" at bounding box center [771, 192] width 122 height 19
click at [825, 183] on input "3" at bounding box center [771, 192] width 122 height 19
type input "4"
click at [826, 183] on input "4" at bounding box center [771, 192] width 122 height 19
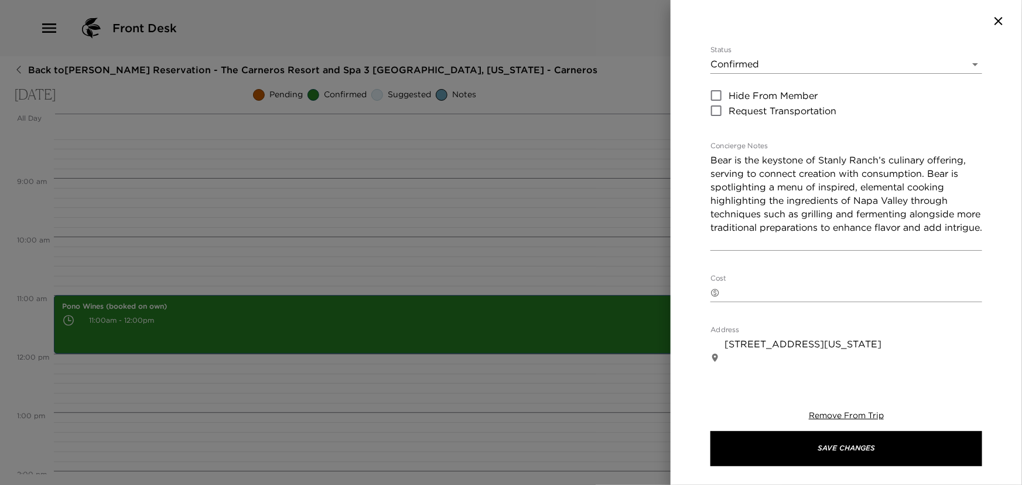
scroll to position [213, 0]
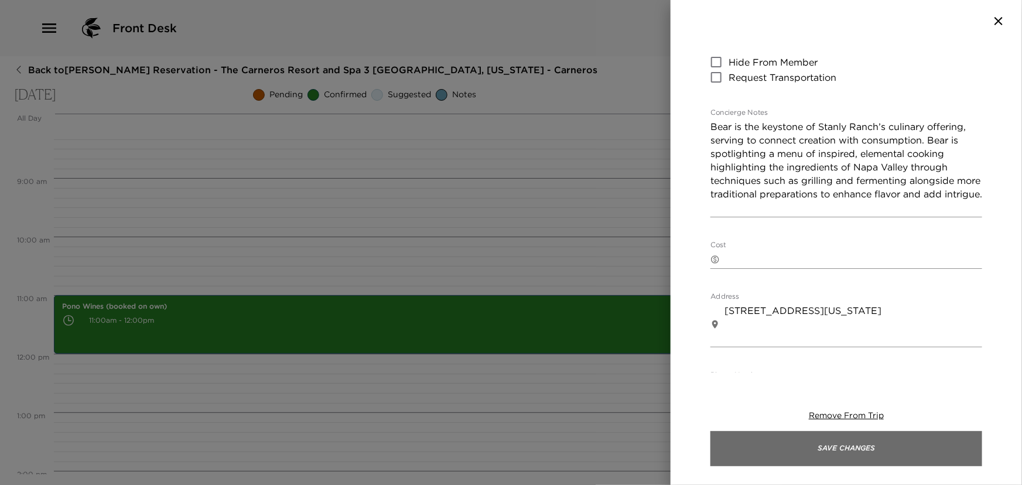
click at [778, 450] on button "Save Changes" at bounding box center [846, 448] width 272 height 35
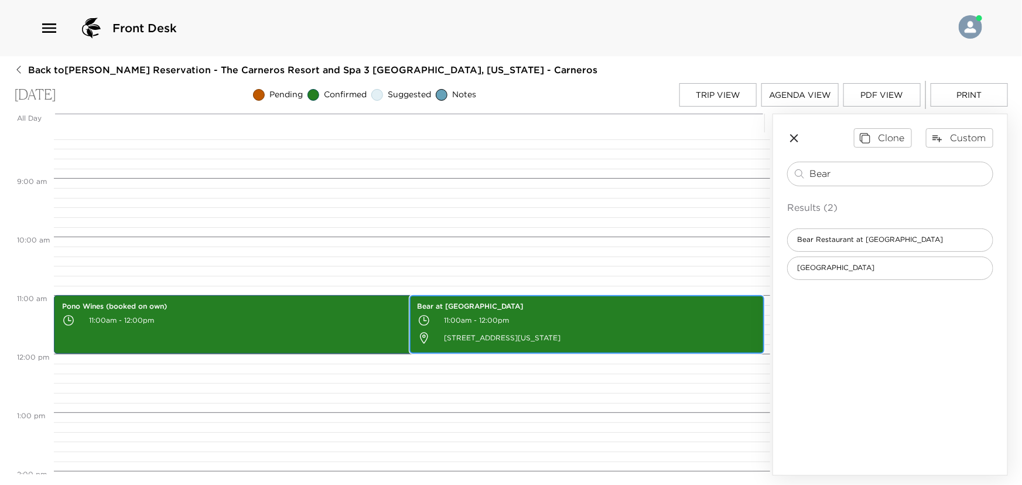
click at [575, 320] on p "11:00am - 12:00pm" at bounding box center [587, 321] width 339 height 18
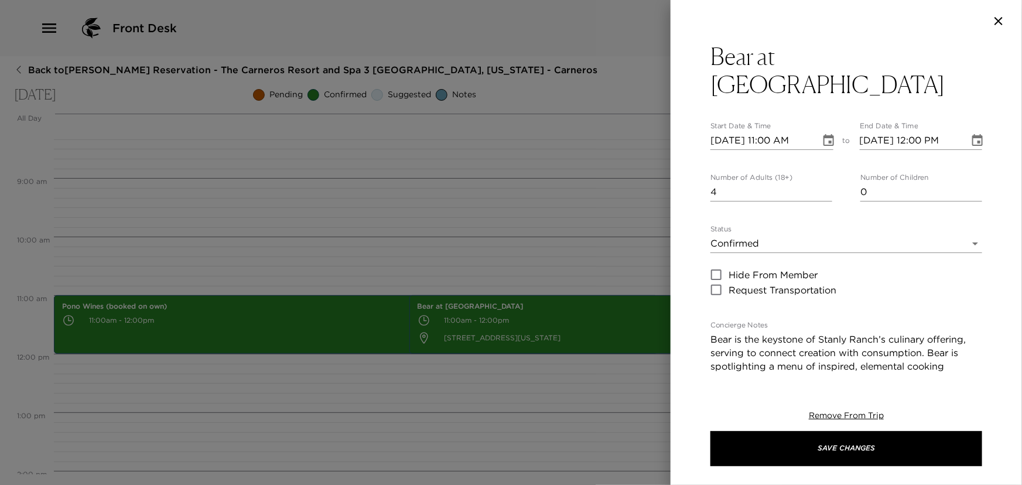
click at [828, 134] on icon "Choose date, selected date is Oct 6, 2025" at bounding box center [828, 140] width 11 height 12
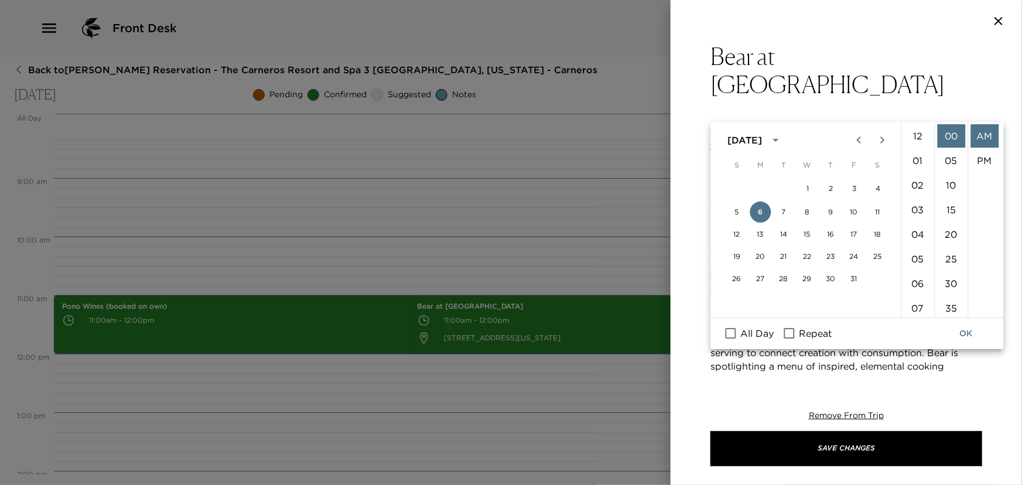
scroll to position [270, 0]
click at [916, 156] on li "01" at bounding box center [918, 156] width 28 height 23
click at [980, 158] on li "PM" at bounding box center [984, 160] width 28 height 23
type input "10/06/2025 01:00 PM"
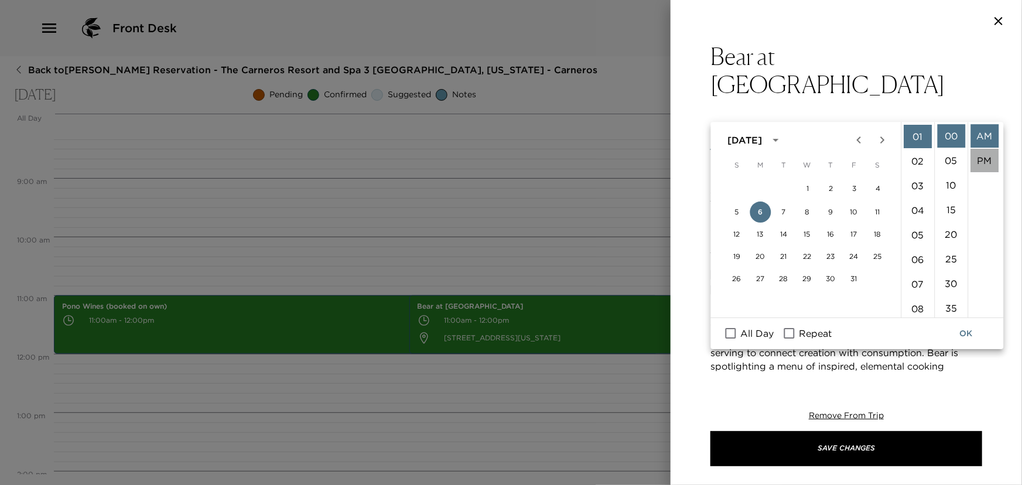
type input "10/06/2025 02:00 PM"
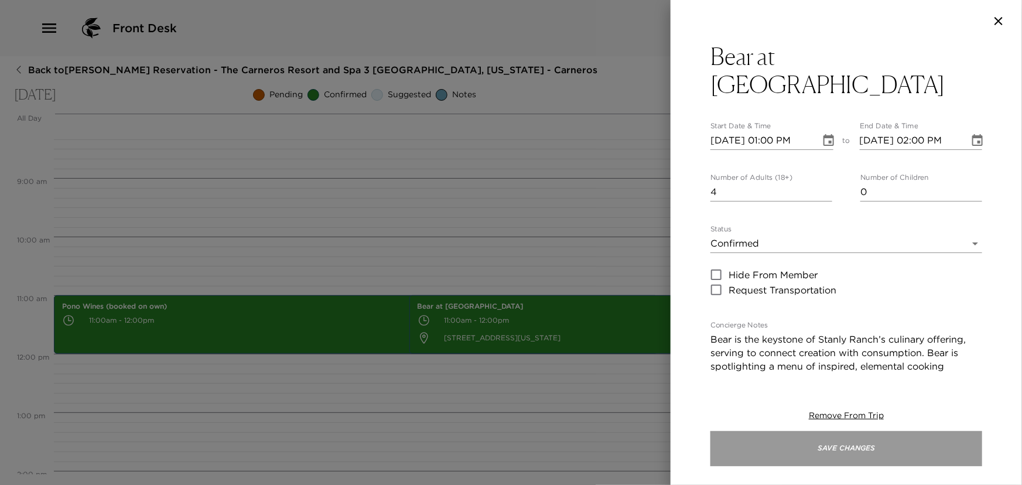
click at [750, 445] on button "Save Changes" at bounding box center [846, 448] width 272 height 35
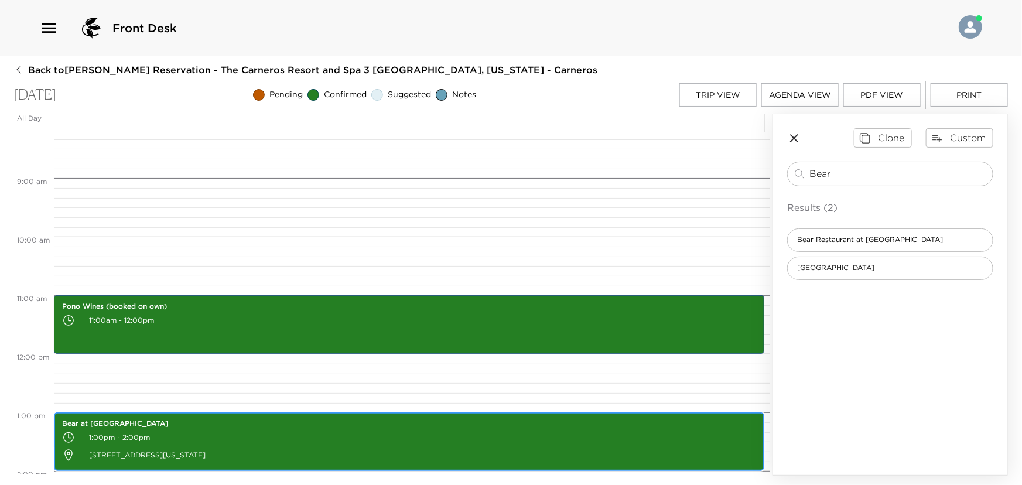
click at [257, 426] on p "Bear at Stanly Ranch Resort" at bounding box center [409, 424] width 694 height 10
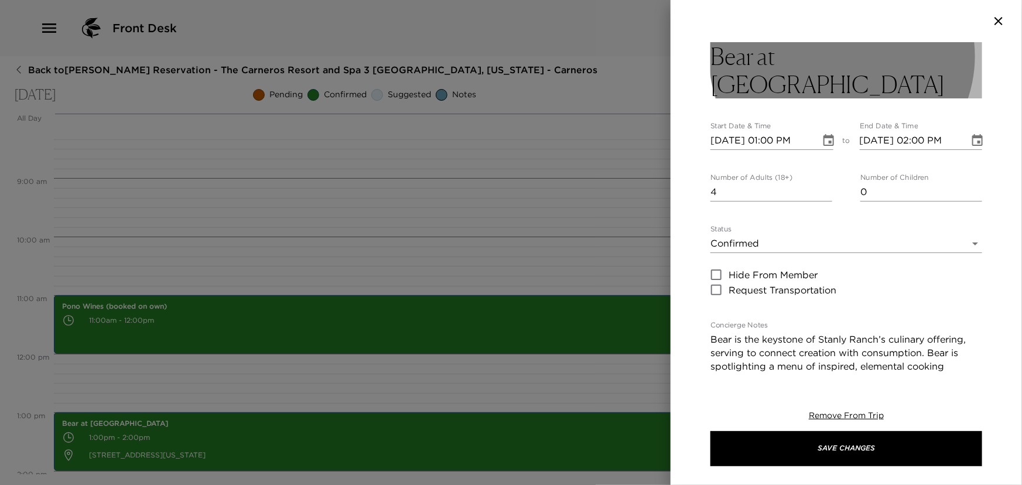
click at [870, 52] on h3 "Bear at Stanly Ranch Resort" at bounding box center [846, 70] width 272 height 56
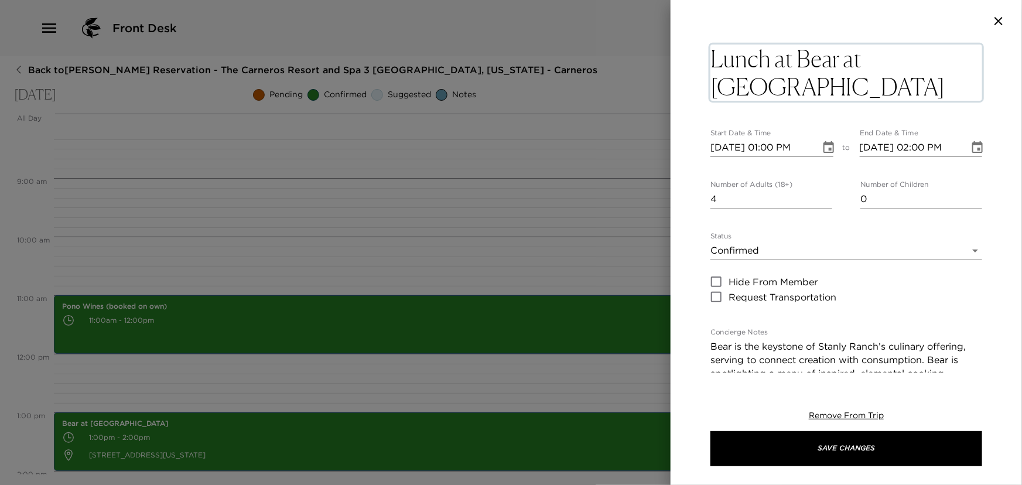
drag, startPoint x: 845, startPoint y: 59, endPoint x: 845, endPoint y: 81, distance: 22.8
click at [845, 81] on textarea "Lunch at Bear at Stanly Ranch Resort" at bounding box center [846, 73] width 272 height 56
type textarea "Lunch at Bear and Vangone Tasting"
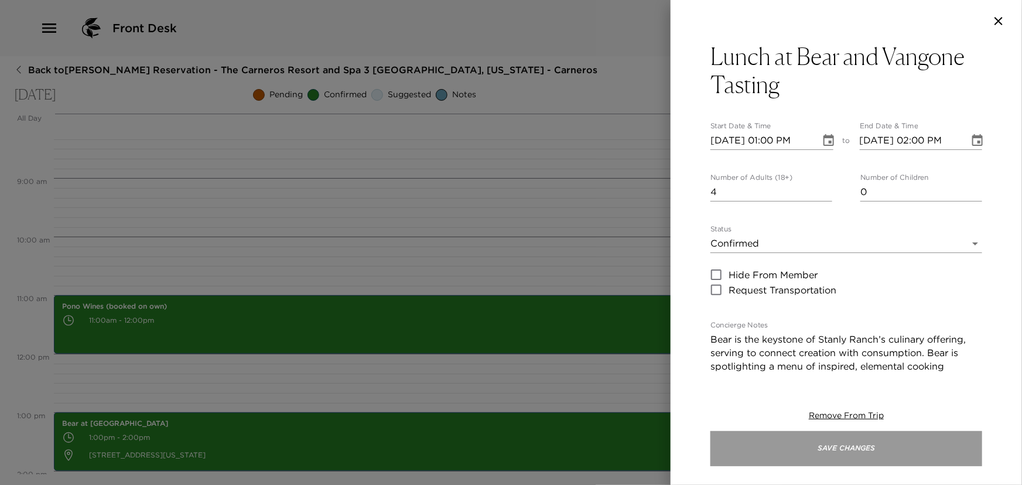
click at [782, 445] on button "Save Changes" at bounding box center [846, 448] width 272 height 35
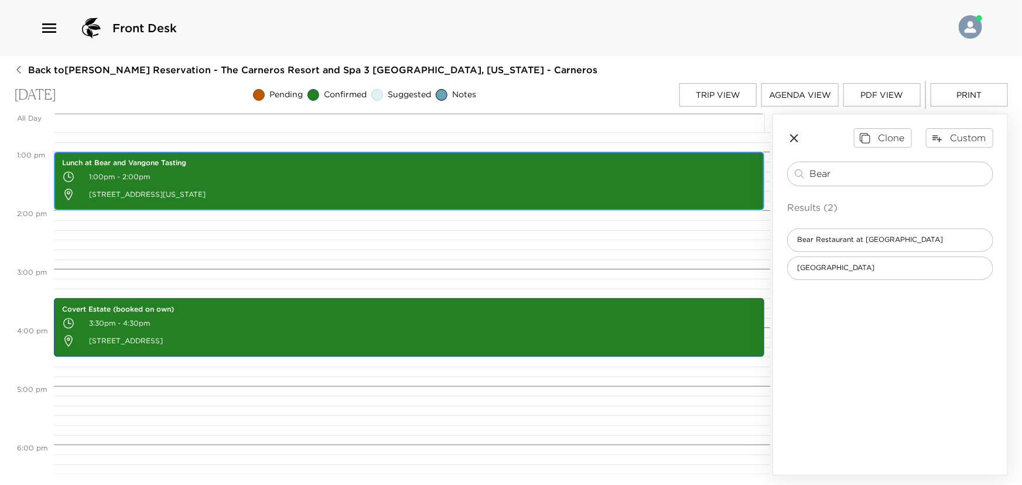
scroll to position [748, 0]
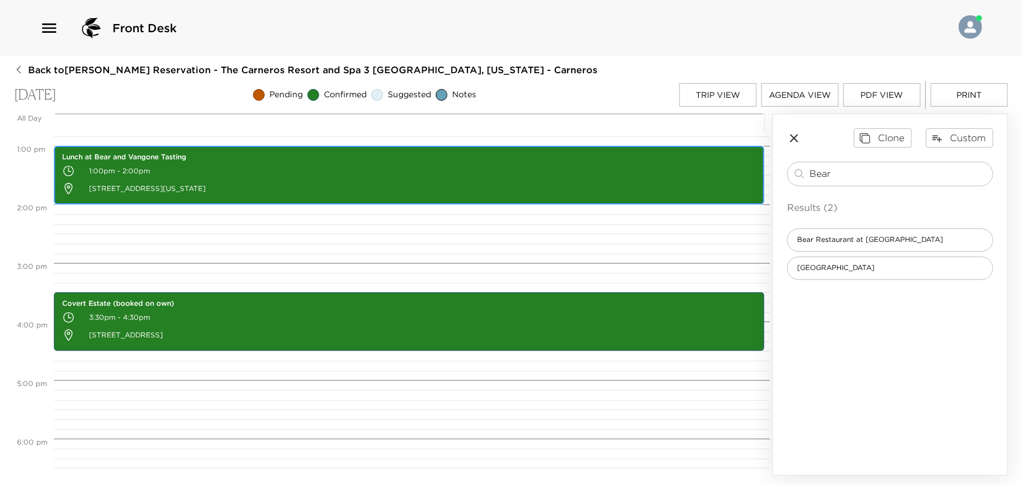
click at [344, 167] on p "1:00pm - 2:00pm" at bounding box center [409, 171] width 694 height 18
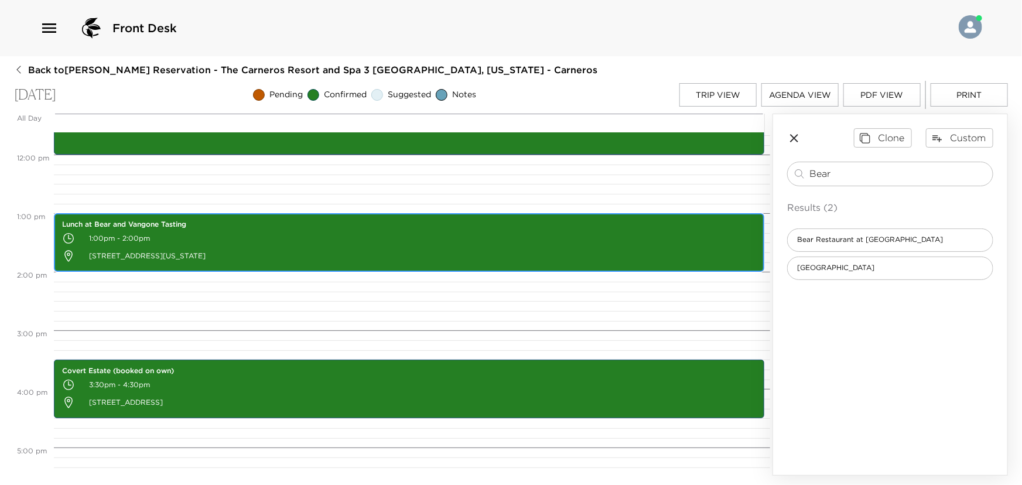
scroll to position [641, 0]
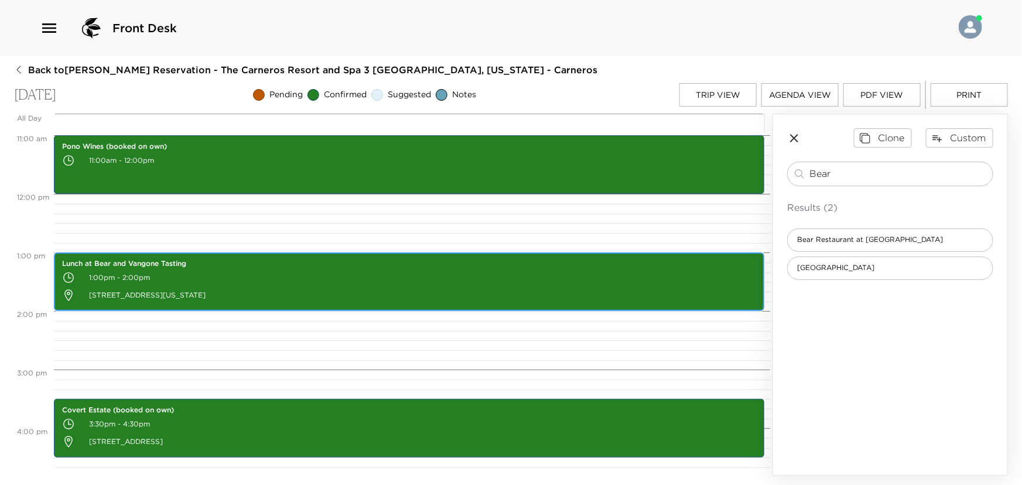
click at [223, 269] on p "1:00pm - 2:00pm" at bounding box center [409, 278] width 694 height 18
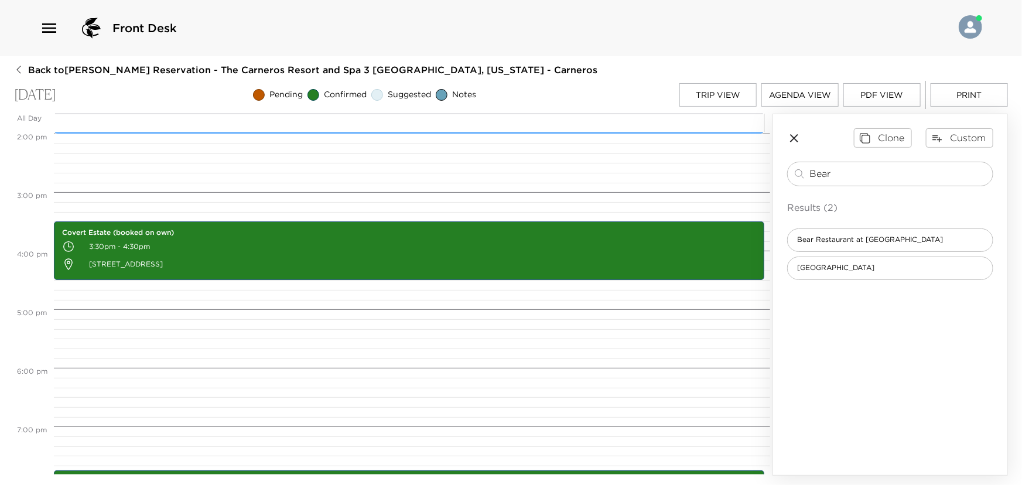
scroll to position [908, 0]
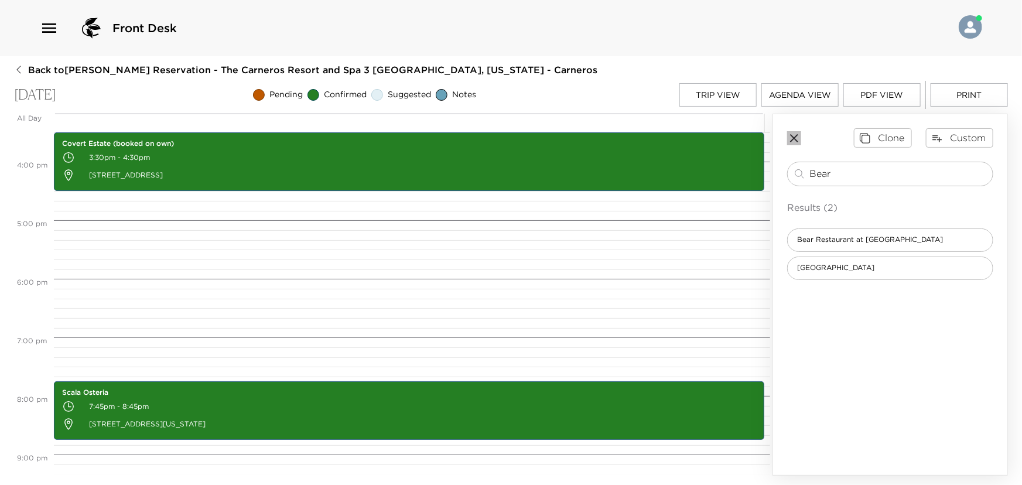
click at [792, 134] on icon "button" at bounding box center [794, 138] width 14 height 14
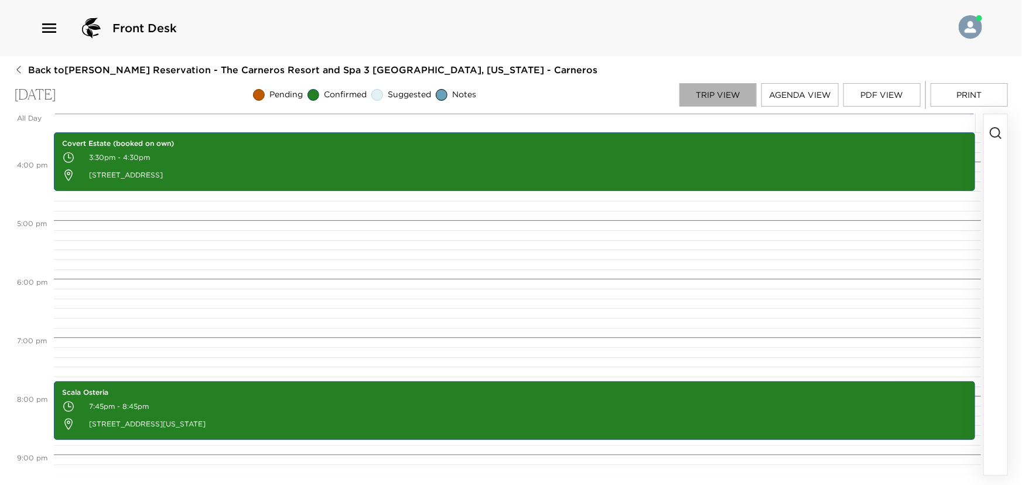
click at [726, 93] on button "Trip View" at bounding box center [717, 94] width 77 height 23
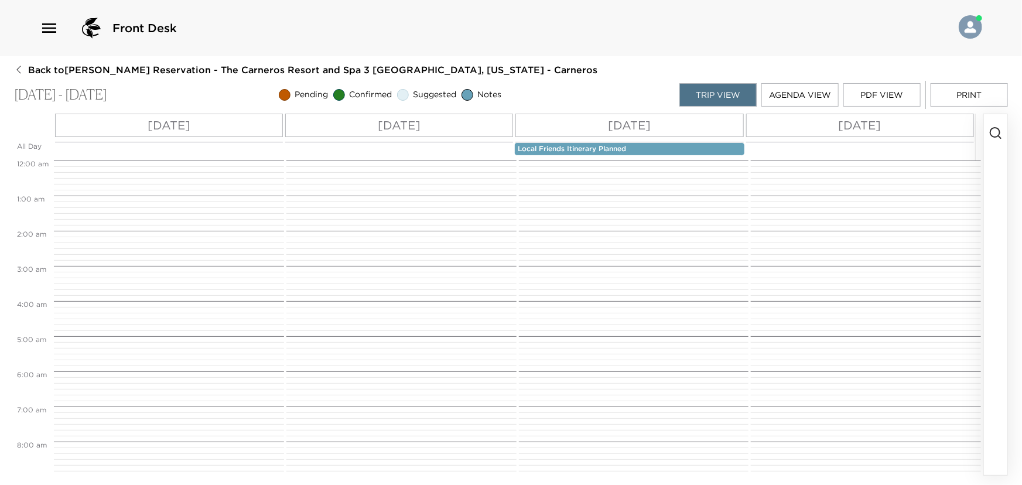
scroll to position [328, 0]
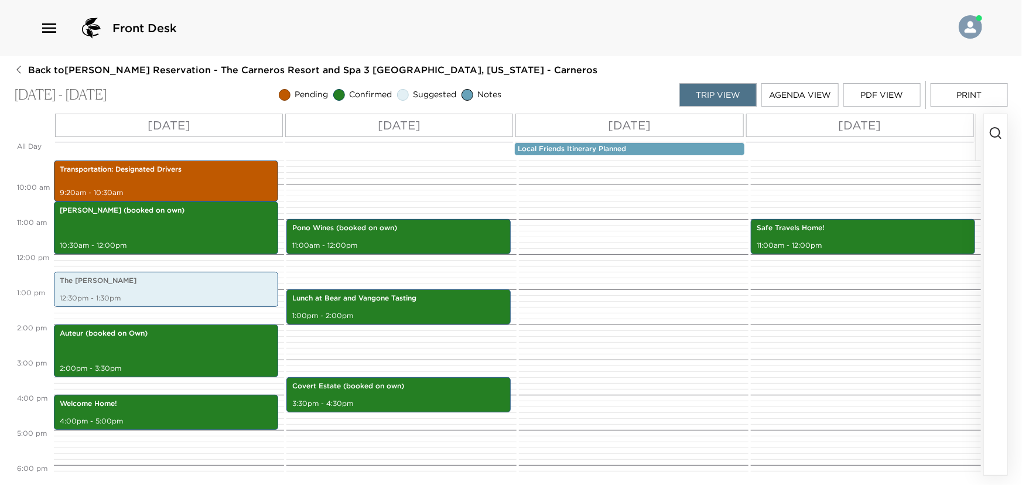
click at [613, 125] on p "Tue 10/07" at bounding box center [630, 126] width 43 height 18
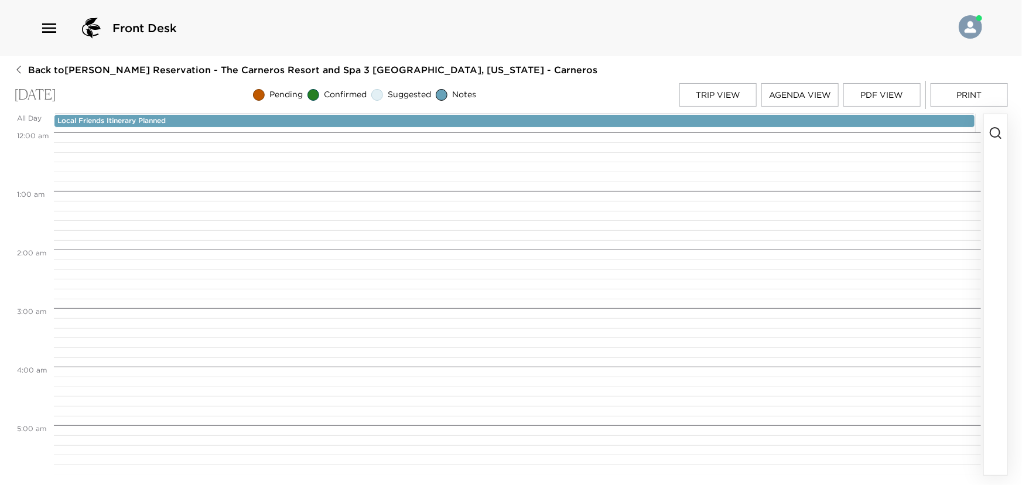
scroll to position [469, 0]
click at [994, 158] on button "button" at bounding box center [995, 294] width 23 height 361
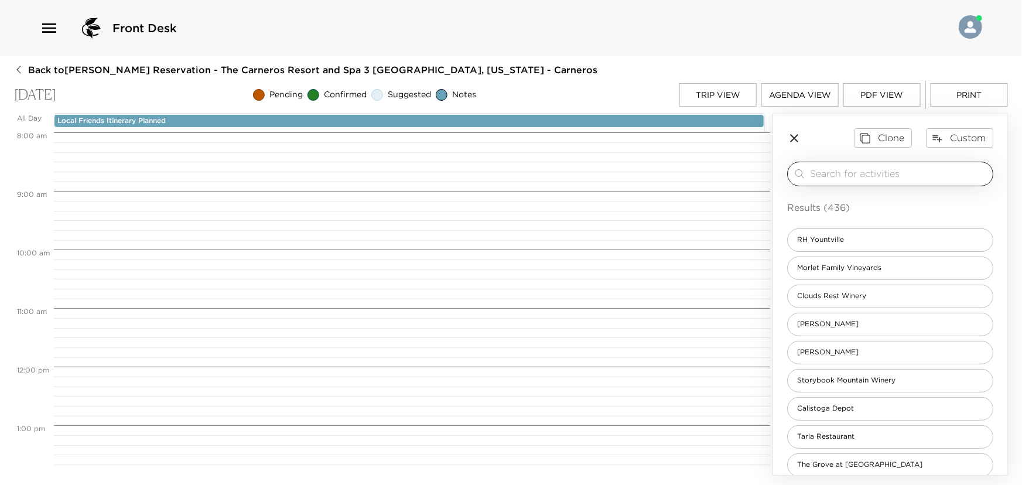
click at [836, 165] on div "​" at bounding box center [890, 174] width 206 height 25
click at [830, 175] on input "search" at bounding box center [899, 173] width 178 height 13
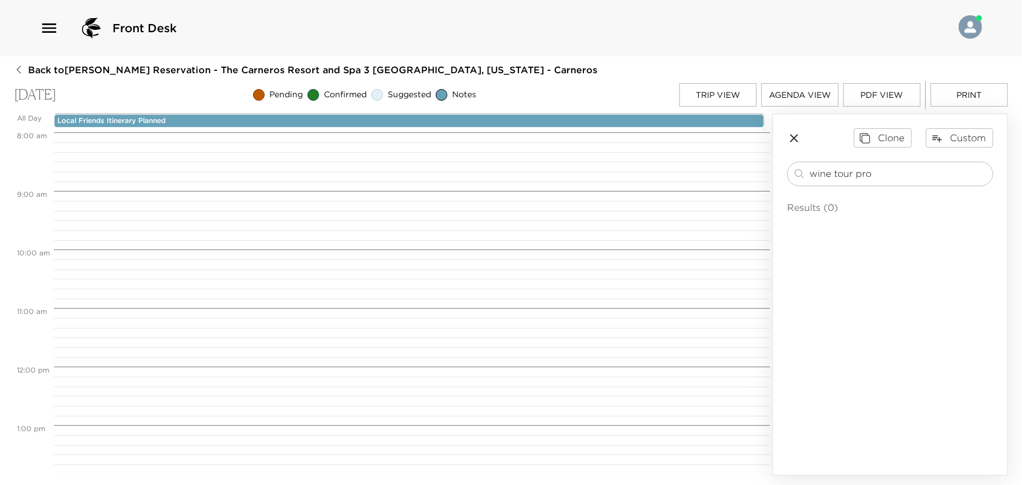
drag, startPoint x: 879, startPoint y: 173, endPoint x: 754, endPoint y: 186, distance: 125.4
click at [754, 186] on div "All Day Tue 10/07 Local Friends Itinerary Planned 12:00 AM 1:00 AM 2:00 AM 3:00…" at bounding box center [511, 295] width 994 height 362
type input "wine tour pro"
click at [948, 136] on button "Custom" at bounding box center [959, 137] width 67 height 19
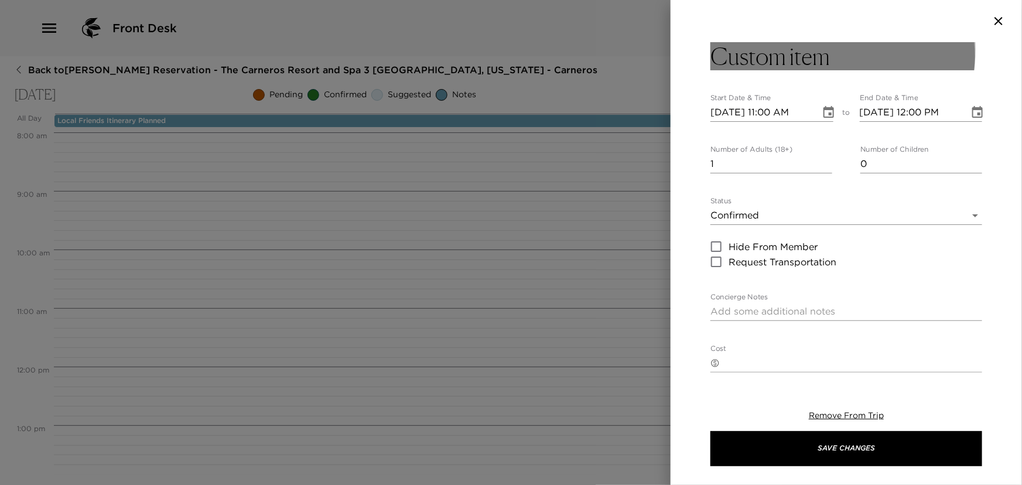
click at [807, 49] on h3 "Custom item" at bounding box center [769, 56] width 119 height 28
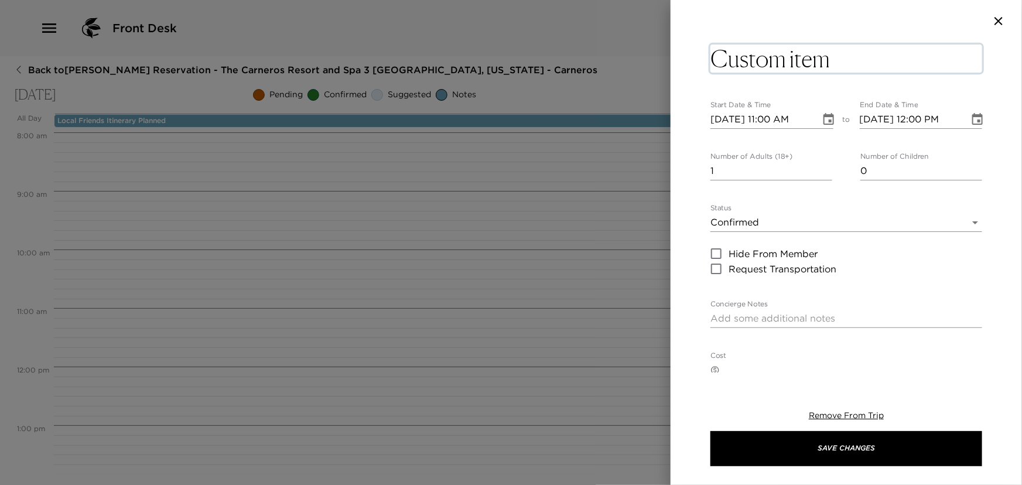
drag, startPoint x: 839, startPoint y: 59, endPoint x: 716, endPoint y: 69, distance: 123.9
click at [716, 69] on textarea "Custom item" at bounding box center [846, 59] width 272 height 28
type textarea "Wine Tour Pros"
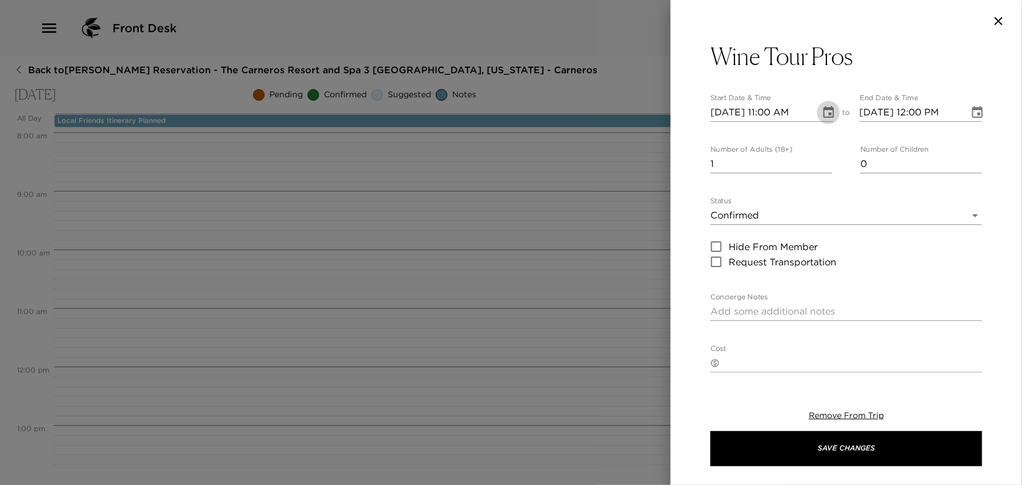
click at [824, 115] on icon "Choose date, selected date is Oct 7, 2025" at bounding box center [829, 112] width 14 height 14
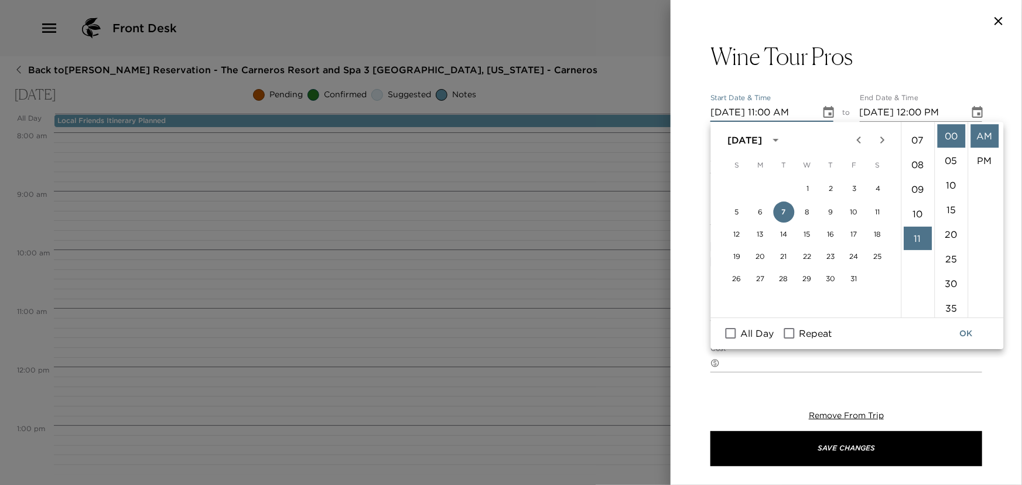
scroll to position [164, 0]
click at [913, 221] on li "10" at bounding box center [918, 217] width 28 height 23
type input "10/07/2025 10:00 AM"
click at [980, 131] on li "AM" at bounding box center [984, 135] width 28 height 23
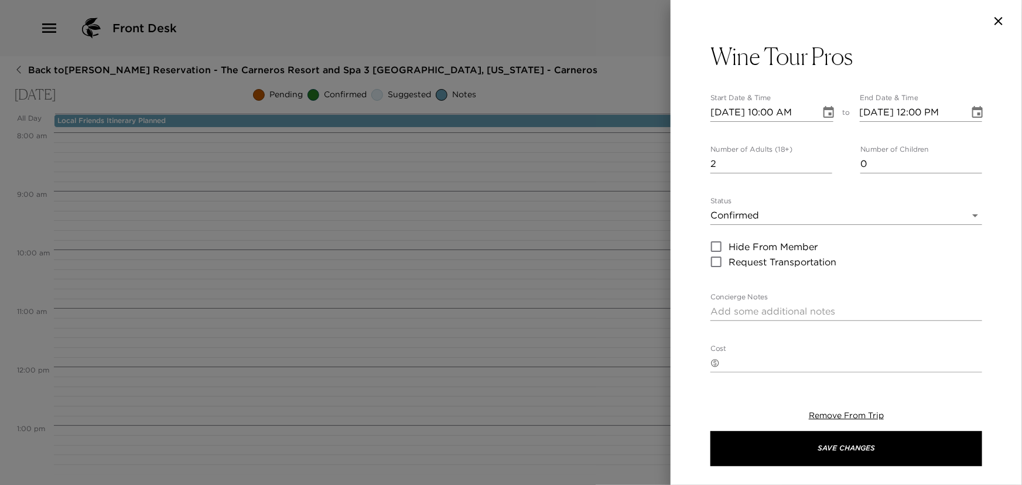
click at [825, 159] on input "2" at bounding box center [771, 164] width 122 height 19
click at [825, 159] on input "3" at bounding box center [771, 164] width 122 height 19
click at [825, 159] on input "4" at bounding box center [771, 164] width 122 height 19
type input "5"
click at [825, 159] on input "5" at bounding box center [771, 164] width 122 height 19
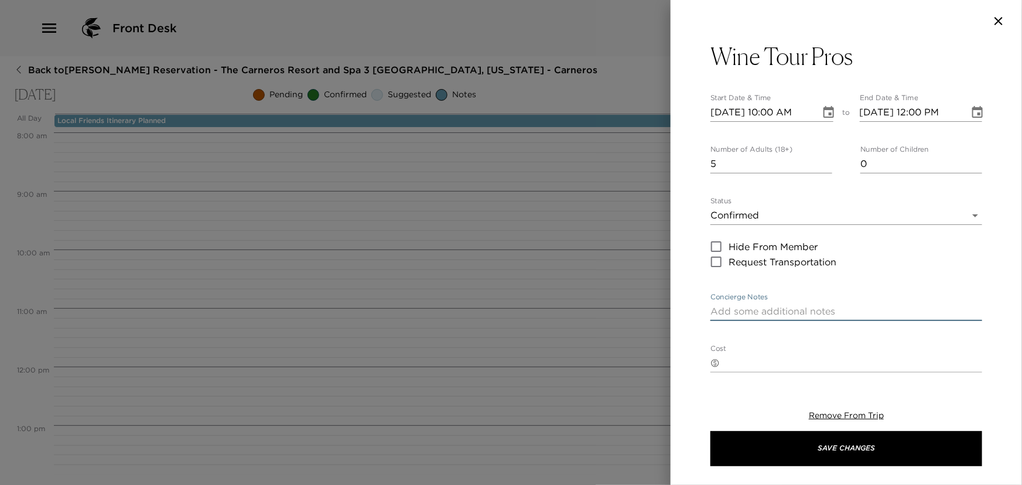
click at [738, 305] on textarea "Concierge Notes" at bounding box center [846, 311] width 272 height 13
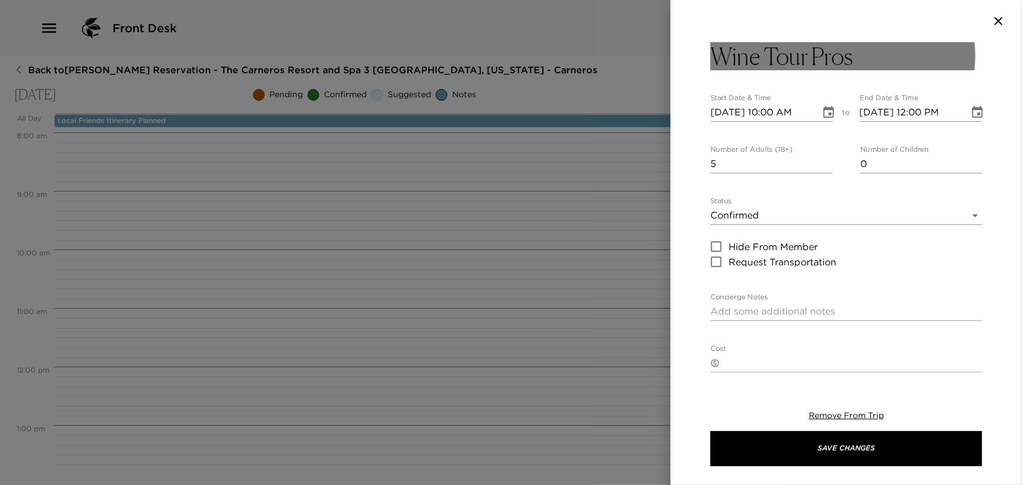
click at [842, 54] on h3 "Wine Tour Pros" at bounding box center [781, 56] width 142 height 28
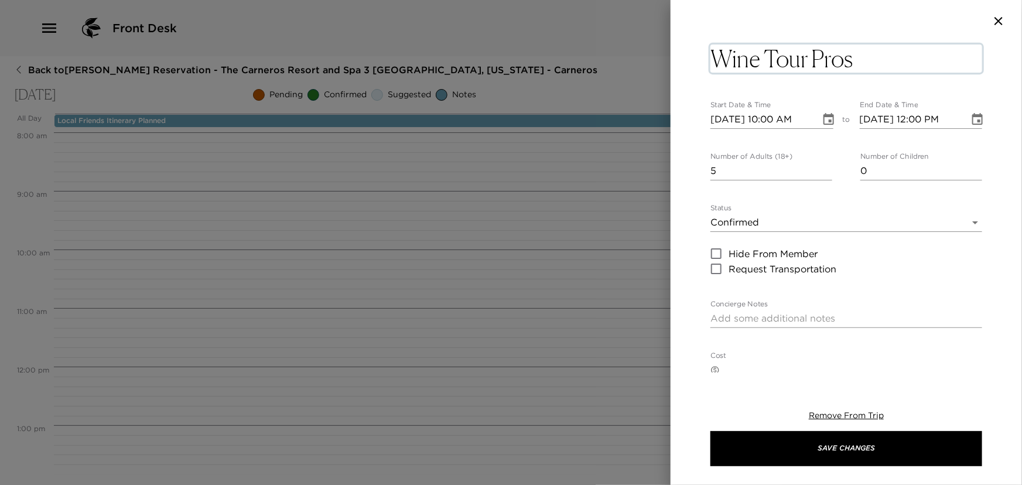
click at [873, 64] on textarea "Wine Tour Pros" at bounding box center [846, 59] width 272 height 28
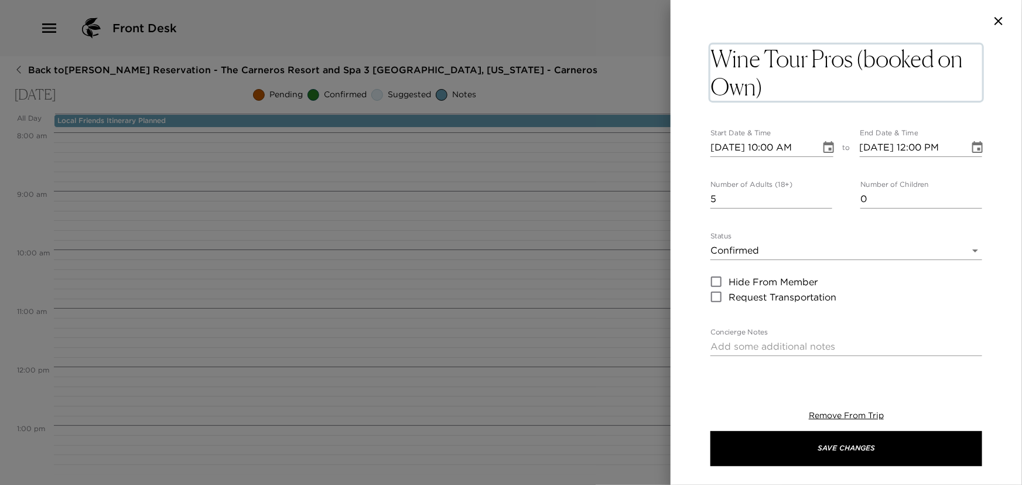
drag, startPoint x: 727, startPoint y: 85, endPoint x: 720, endPoint y: 84, distance: 7.1
click at [720, 84] on textarea "Wine Tour Pros (booked on Own)" at bounding box center [846, 73] width 272 height 56
type textarea "Wine Tour Pros (booked on own)"
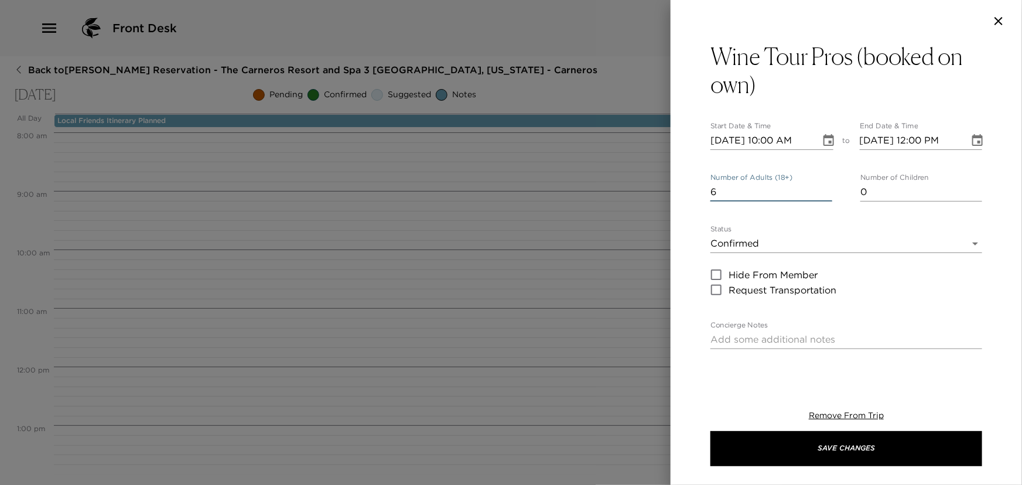
type input "6"
click at [822, 186] on input "6" at bounding box center [771, 192] width 122 height 19
click at [748, 335] on textarea "Concierge Notes" at bounding box center [846, 339] width 272 height 13
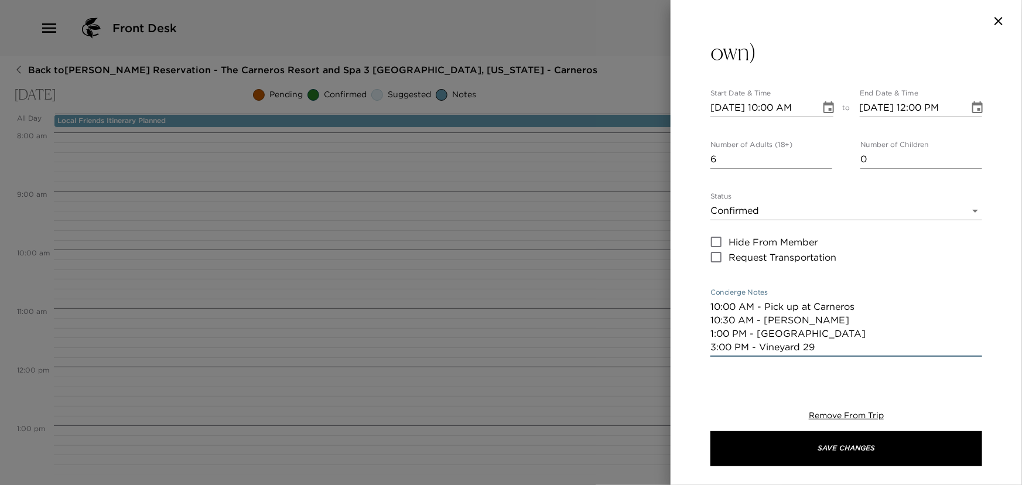
scroll to position [0, 0]
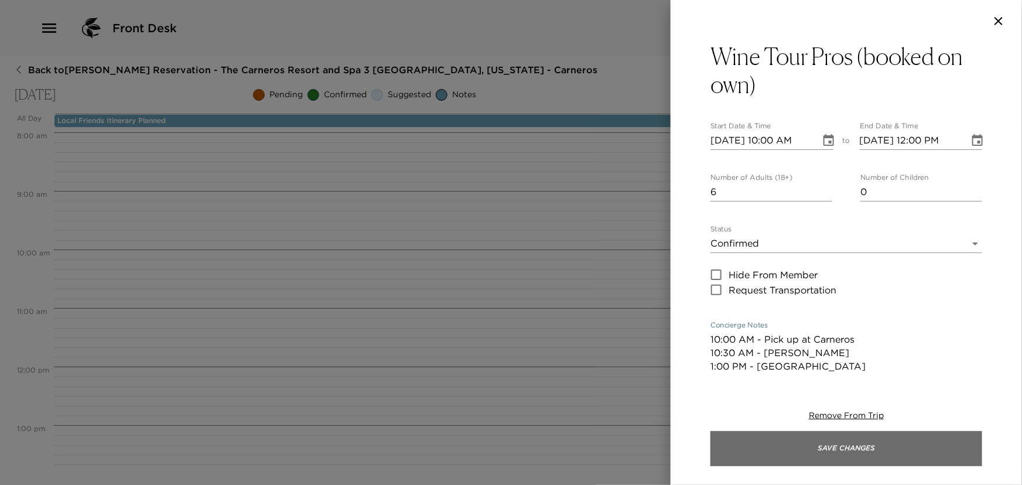
type textarea "10:00 AM - Pick up at Carneros 10:30 AM - Ellman 1:00 PM - Brasswoods 3:00 PM -…"
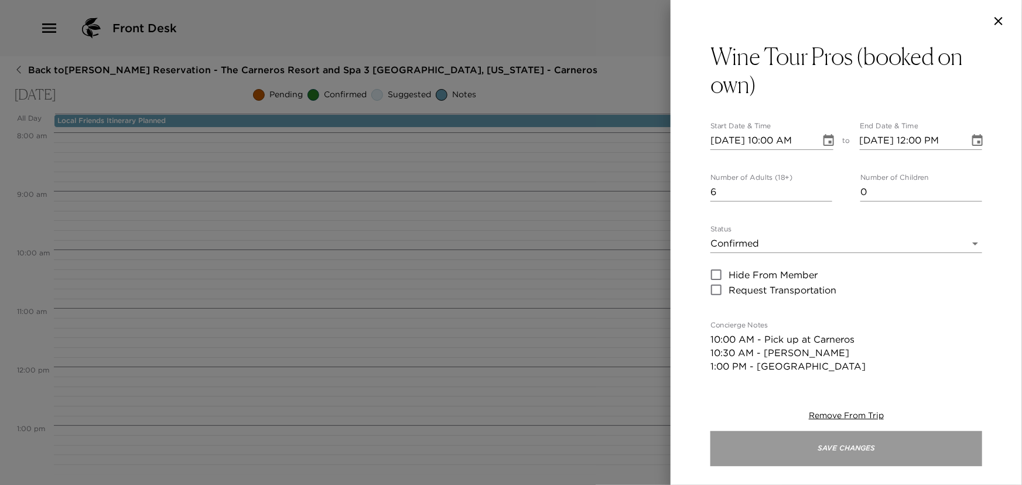
click at [857, 447] on button "Save Changes" at bounding box center [846, 448] width 272 height 35
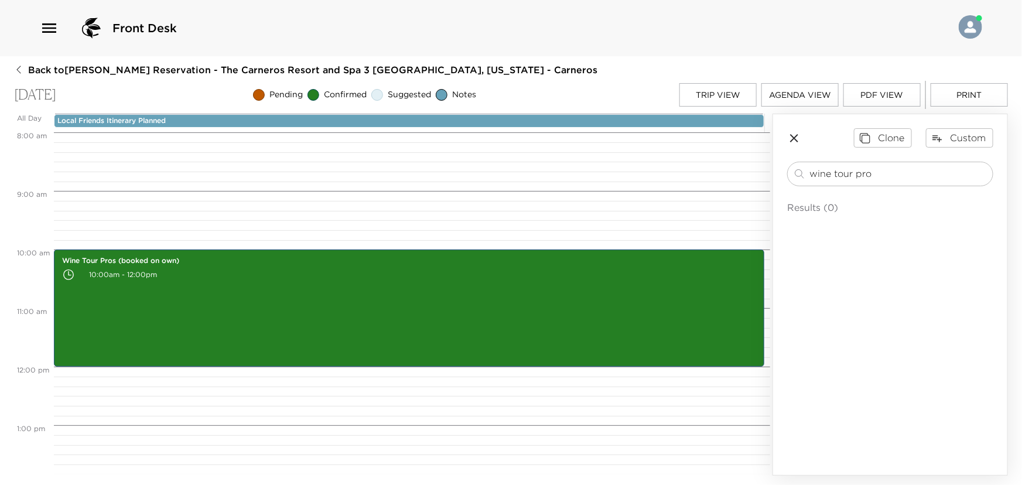
click at [549, 117] on p "Local Friends Itinerary Planned" at bounding box center [408, 121] width 703 height 10
click at [550, 117] on p "Local Friends Itinerary Planned" at bounding box center [408, 121] width 703 height 10
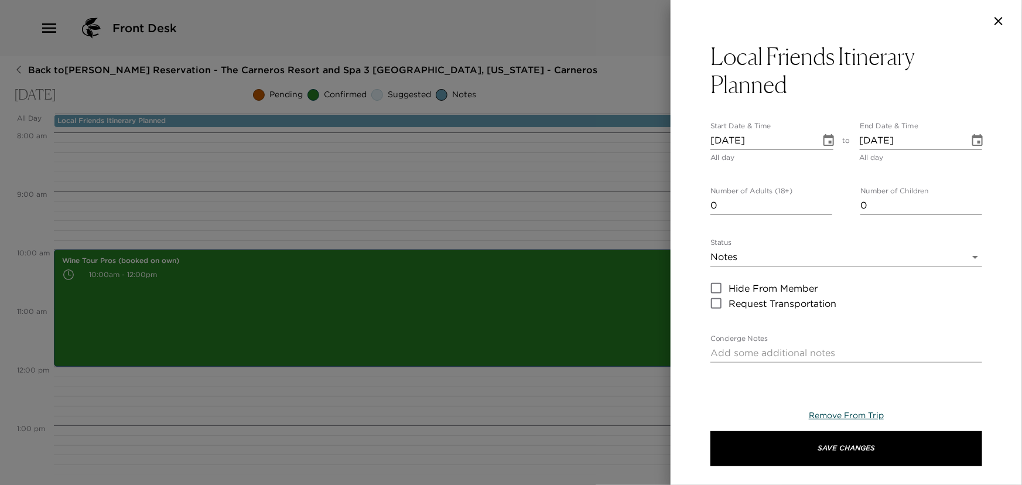
click at [845, 413] on span "Remove From Trip" at bounding box center [846, 415] width 75 height 11
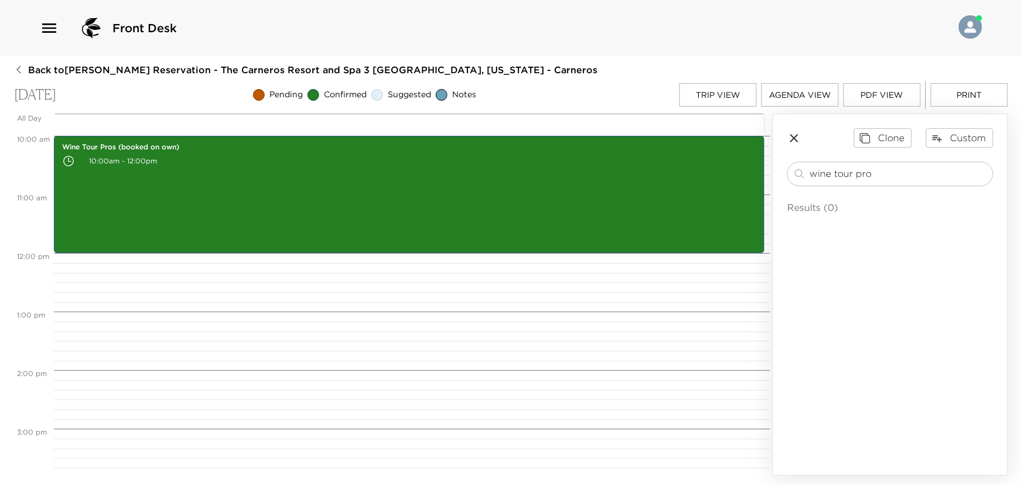
scroll to position [521, 0]
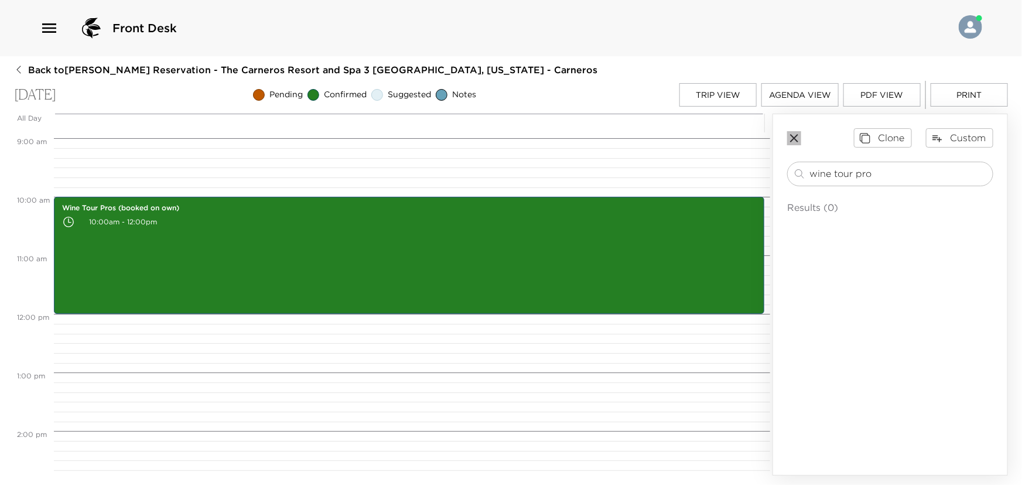
click at [794, 134] on icon "button" at bounding box center [794, 138] width 14 height 14
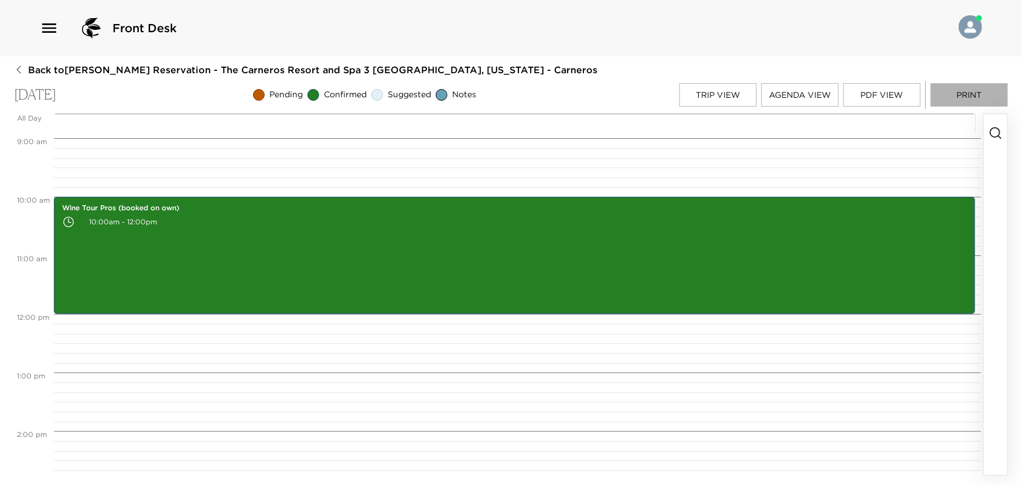
click at [968, 90] on button "Print" at bounding box center [969, 94] width 77 height 23
click at [734, 90] on button "Trip View" at bounding box center [717, 94] width 77 height 23
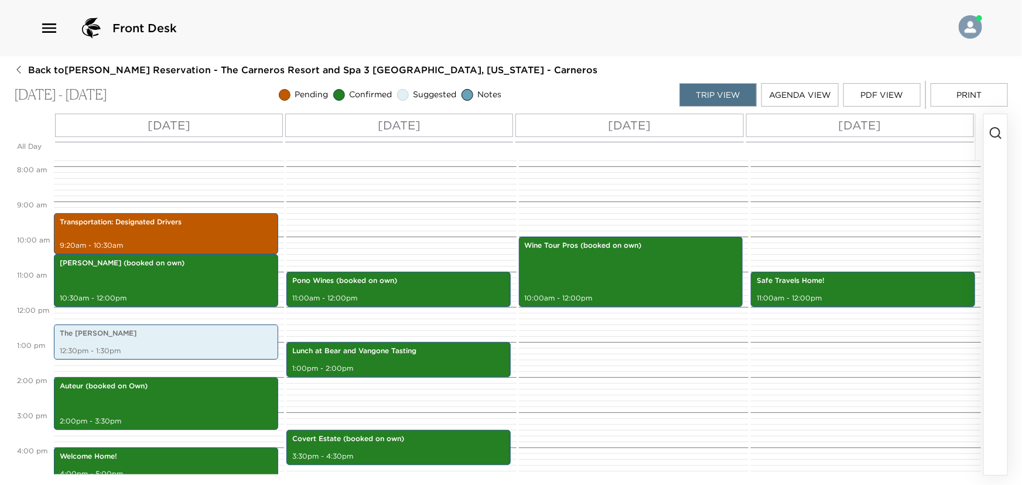
scroll to position [275, 0]
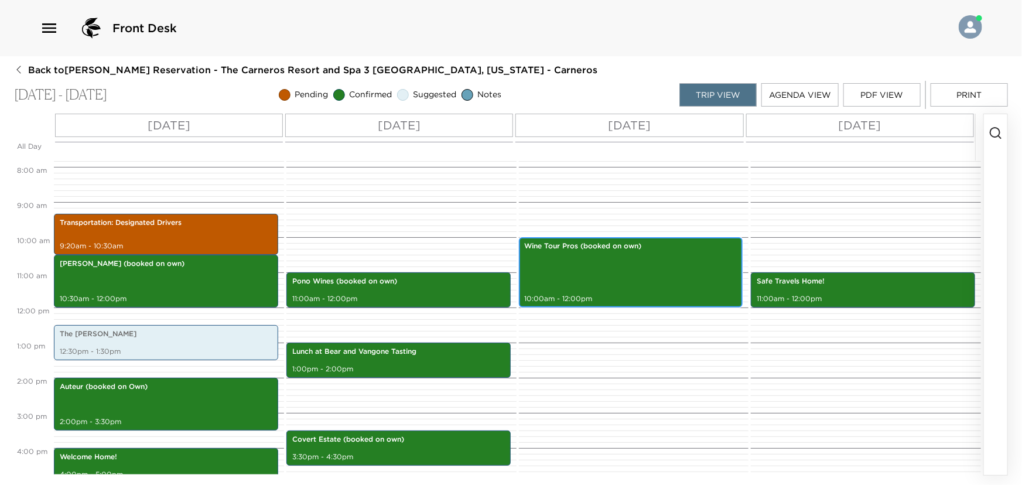
click at [621, 271] on div "Wine Tour Pros (booked on own) 10:00am - 12:00pm" at bounding box center [630, 272] width 217 height 67
click at [621, 270] on div "Wine Tour Pros (booked on own) 10:00am - 12:00pm" at bounding box center [630, 272] width 217 height 67
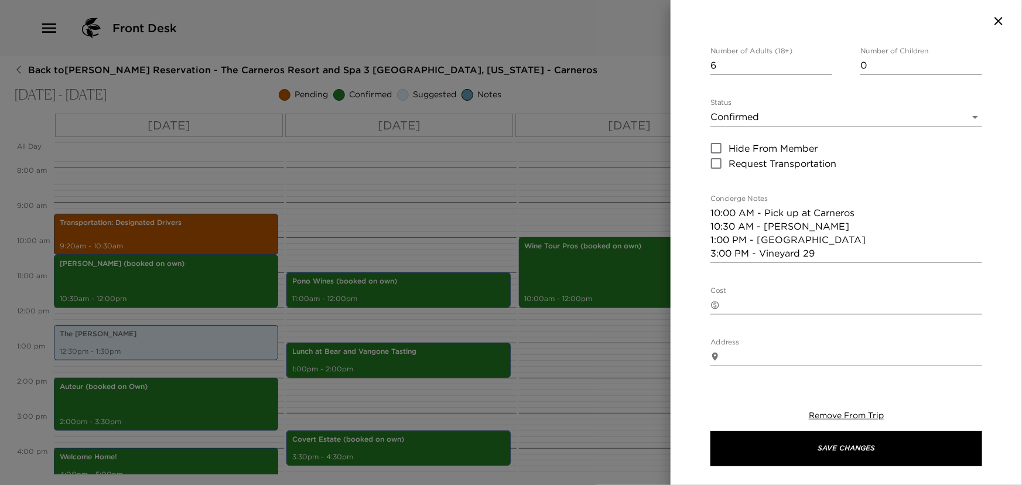
scroll to position [0, 0]
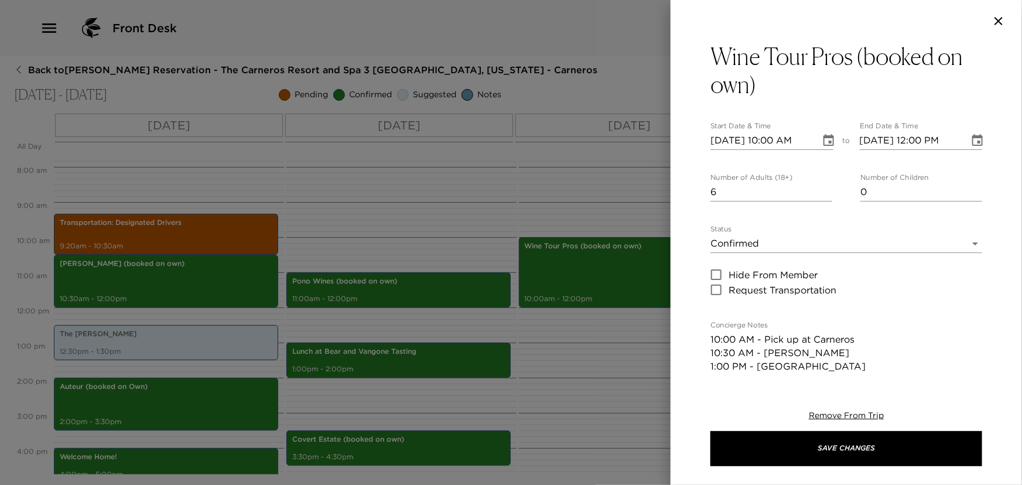
click at [637, 359] on div at bounding box center [511, 242] width 1022 height 485
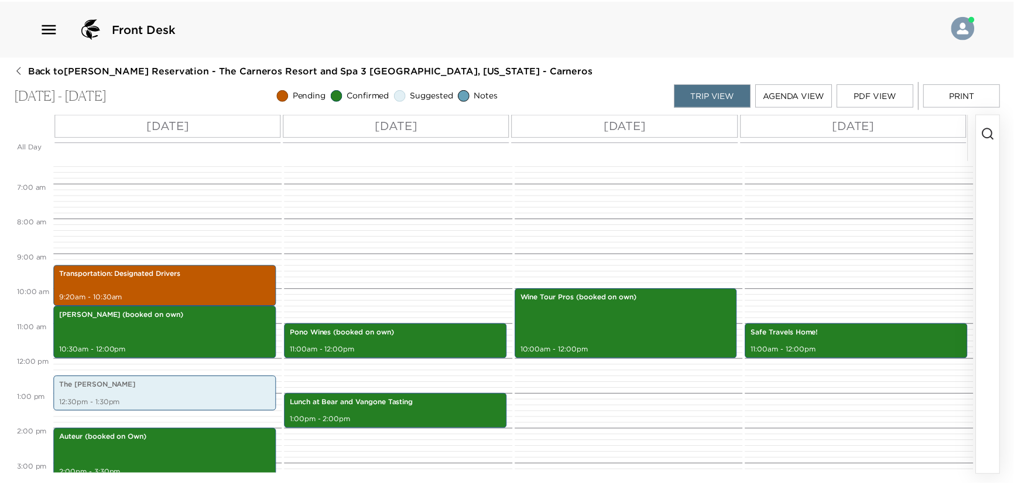
scroll to position [168, 0]
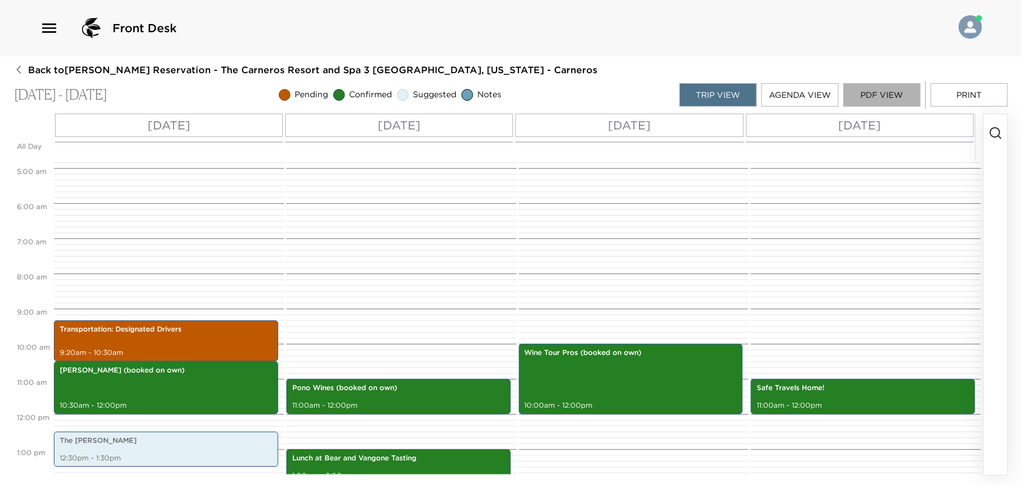
click at [889, 94] on button "PDF View" at bounding box center [881, 94] width 77 height 23
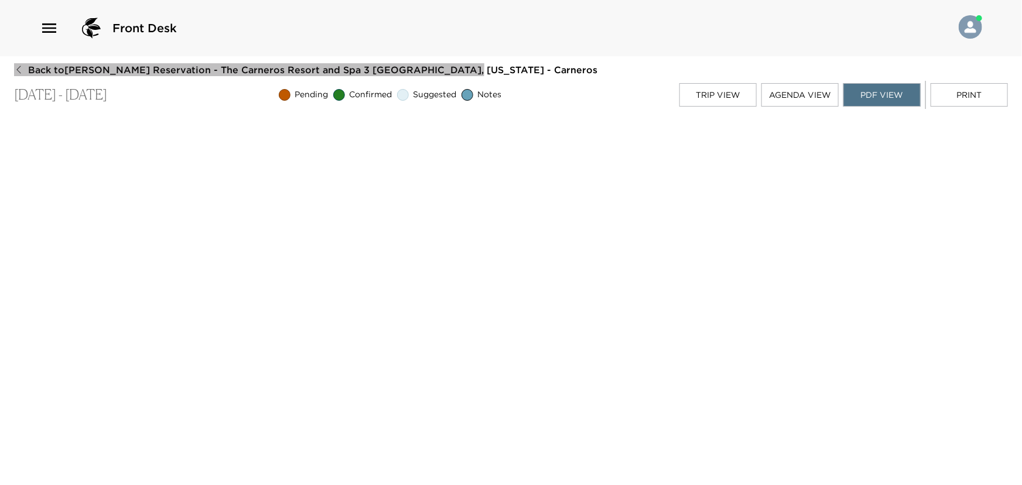
click at [33, 63] on span "Back to Thomas Hoying Reservation - The Carneros Resort and Spa 3 Napa, Califor…" at bounding box center [312, 69] width 569 height 13
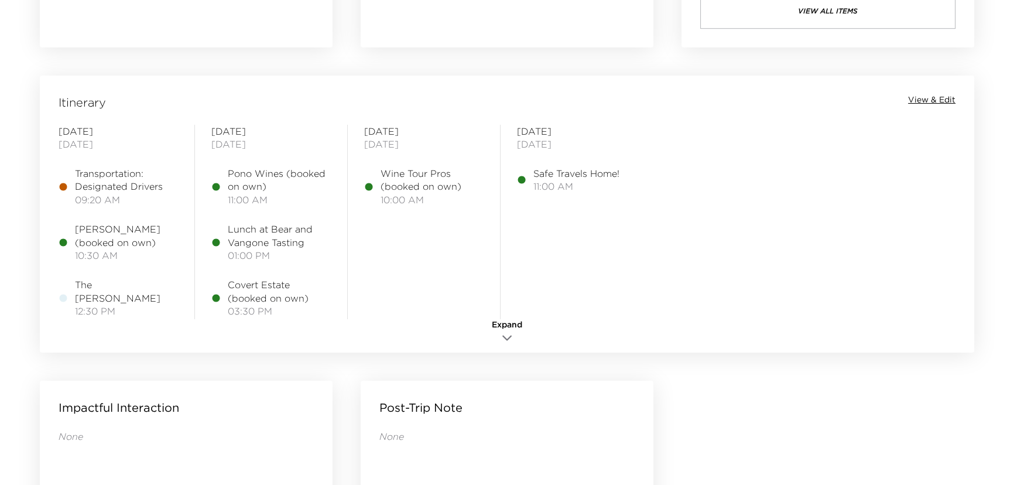
scroll to position [905, 0]
click at [922, 94] on span "View & Edit" at bounding box center [931, 97] width 47 height 12
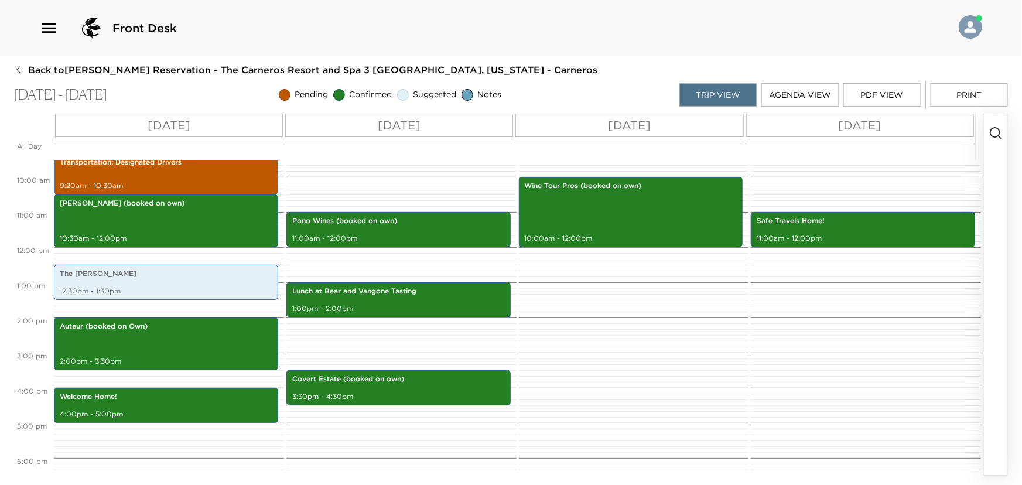
scroll to position [328, 0]
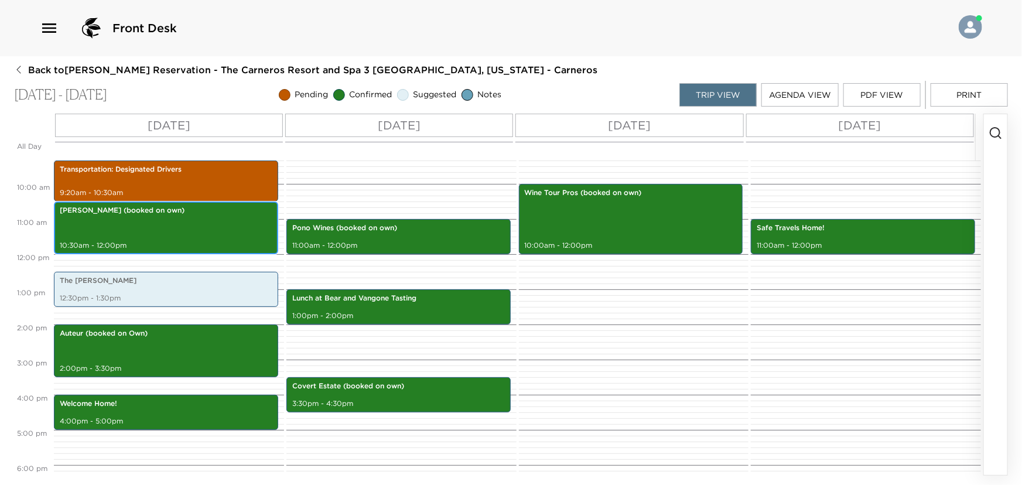
click at [181, 220] on div "Kanzler (booked on own) 10:30am - 12:00pm" at bounding box center [165, 227] width 217 height 49
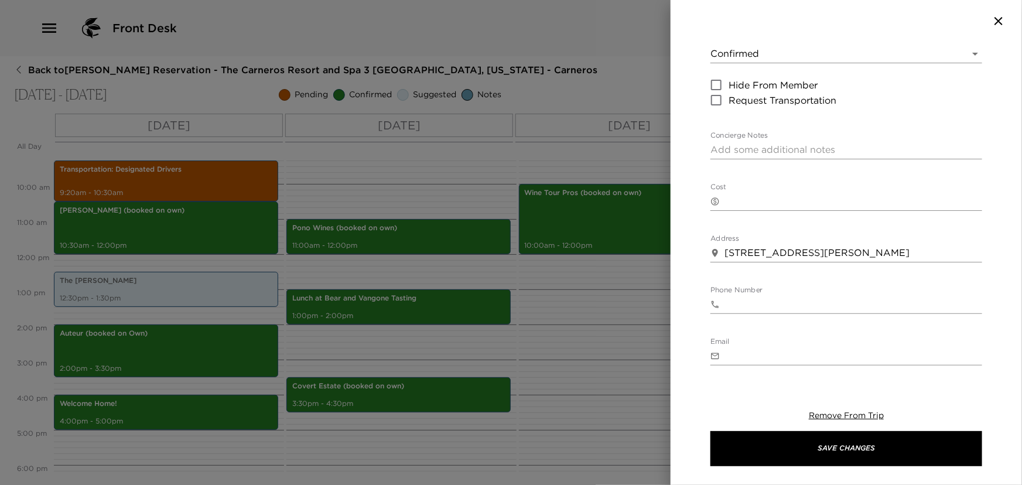
scroll to position [159, 0]
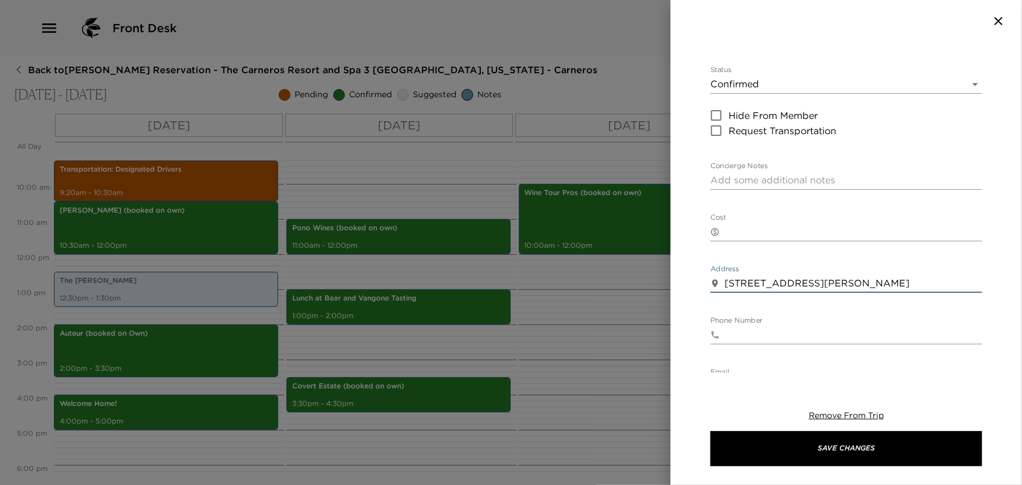
drag, startPoint x: 919, startPoint y: 255, endPoint x: 727, endPoint y: 255, distance: 192.1
click at [727, 276] on textarea "2109 Sanders Rd, Sebastopol, CA 95472" at bounding box center [853, 282] width 258 height 13
click at [591, 328] on div at bounding box center [511, 242] width 1022 height 485
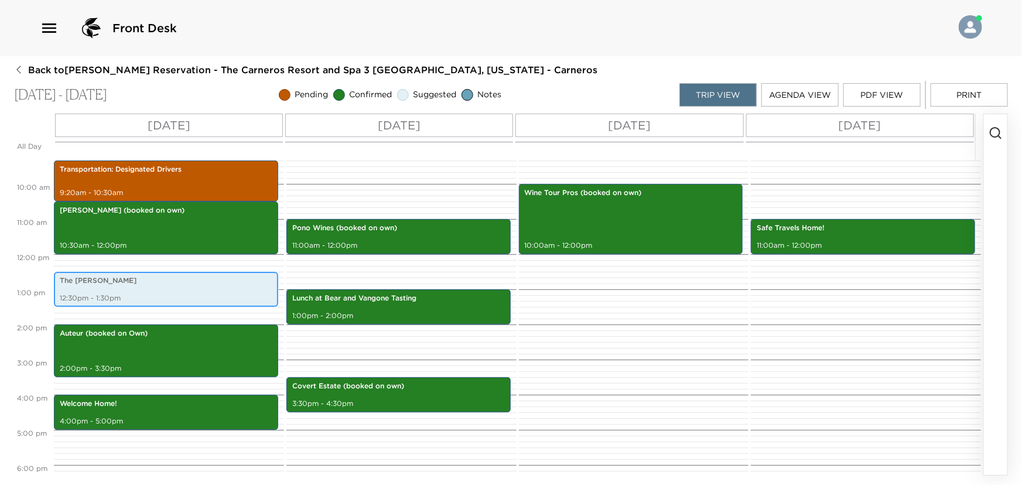
click at [156, 281] on p "The Barlow" at bounding box center [166, 281] width 213 height 10
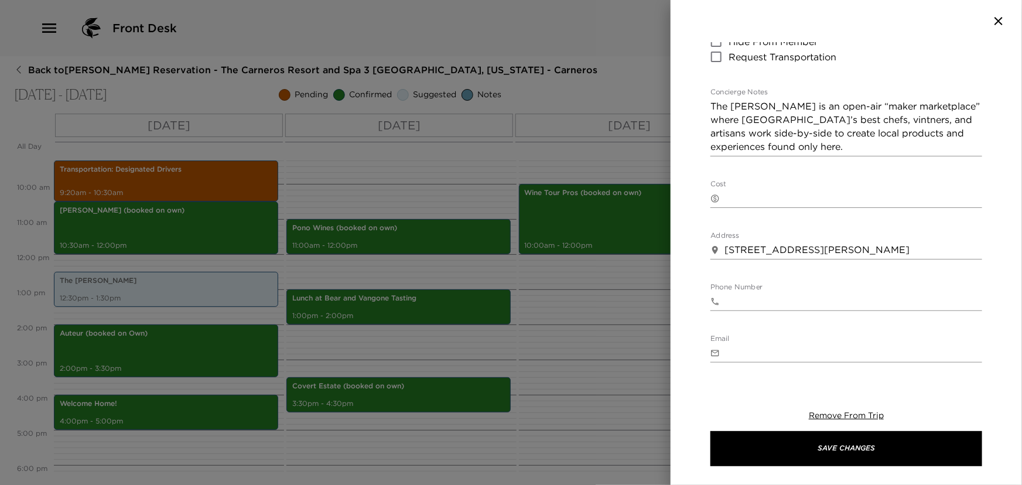
scroll to position [213, 0]
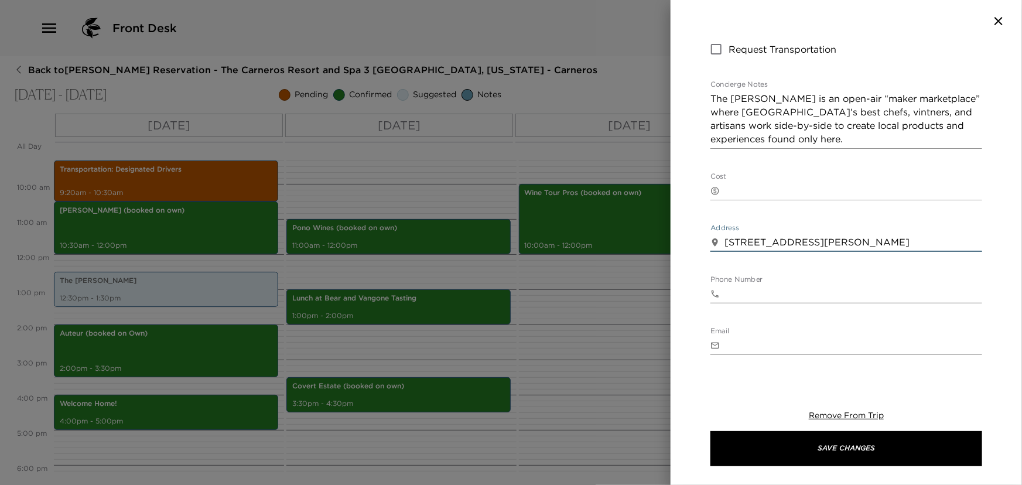
drag, startPoint x: 929, startPoint y: 240, endPoint x: 723, endPoint y: 233, distance: 206.3
click at [723, 233] on div "​ 6770 McKinley St, Sebastopol, CA 95472 x" at bounding box center [846, 242] width 272 height 19
click at [623, 349] on div at bounding box center [511, 242] width 1022 height 485
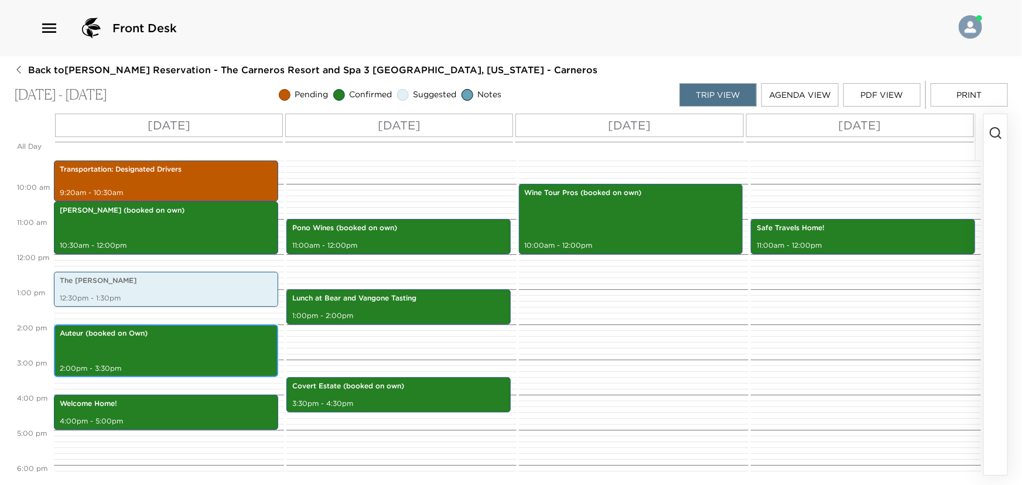
click at [199, 348] on div "Auteur (booked on Own) 2:00pm - 3:30pm" at bounding box center [165, 350] width 217 height 49
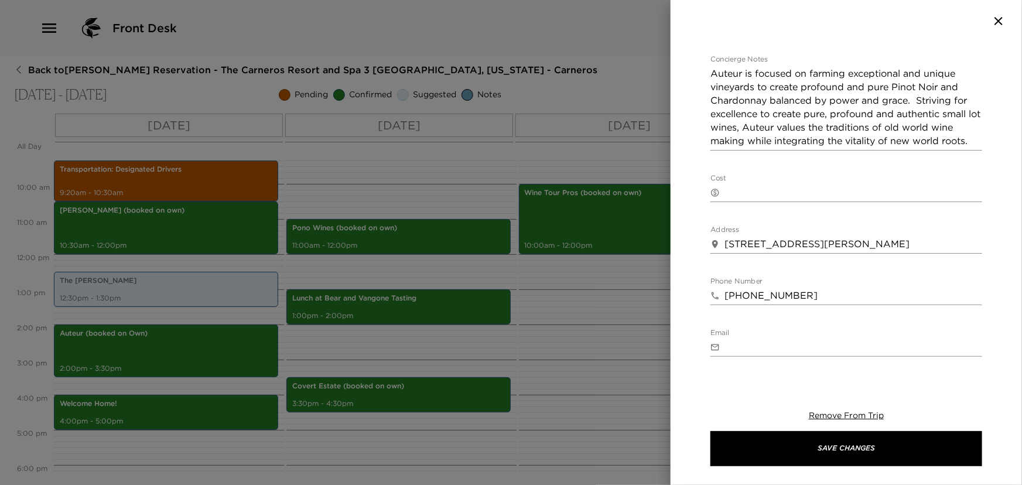
scroll to position [319, 0]
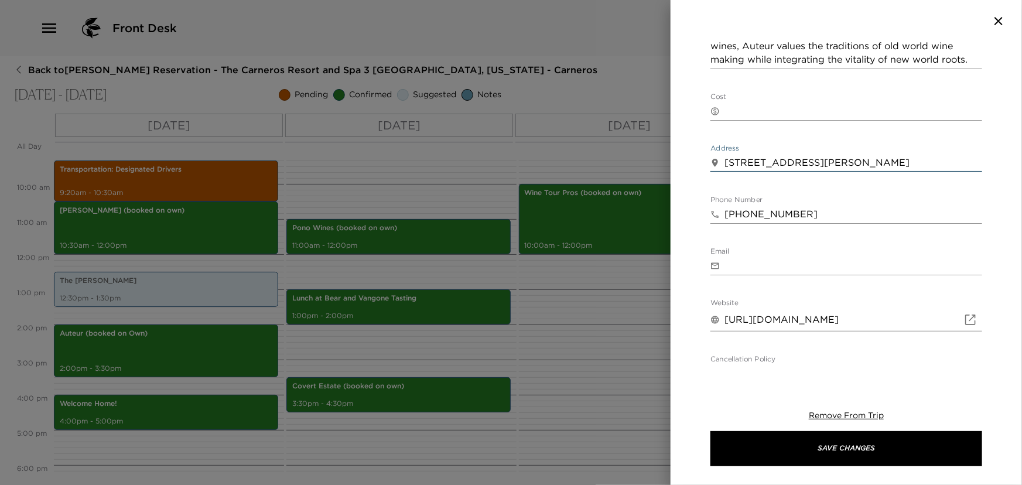
drag, startPoint x: 932, startPoint y: 162, endPoint x: 715, endPoint y: 171, distance: 216.9
click at [715, 171] on div "​ 10520 Wohler Road, Healdsburg CA 95448 x" at bounding box center [846, 162] width 272 height 19
paste textarea "6770 McKinley St, Sebastopol, CA 95472"
type textarea "10520 Wohler Road, Healdsburg CA 95448"
click at [1002, 16] on icon "button" at bounding box center [999, 21] width 14 height 14
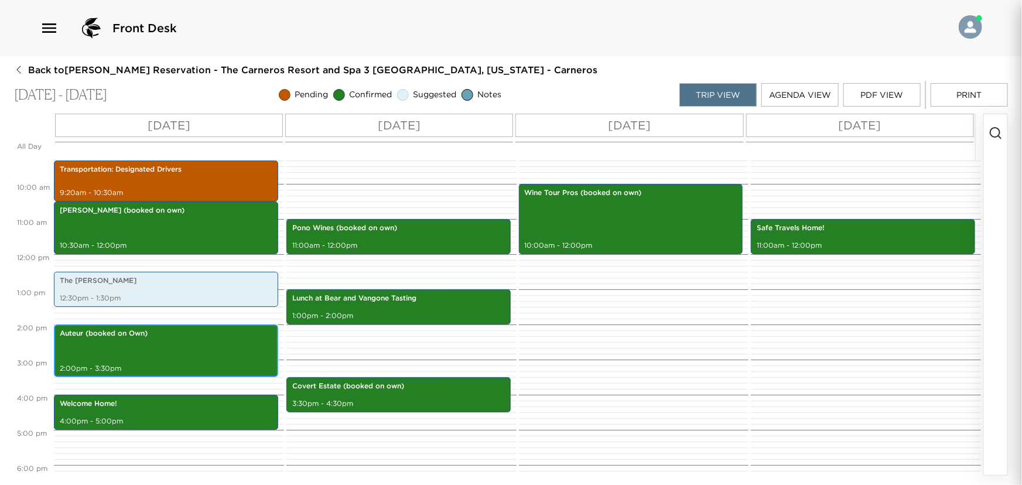
scroll to position [0, 0]
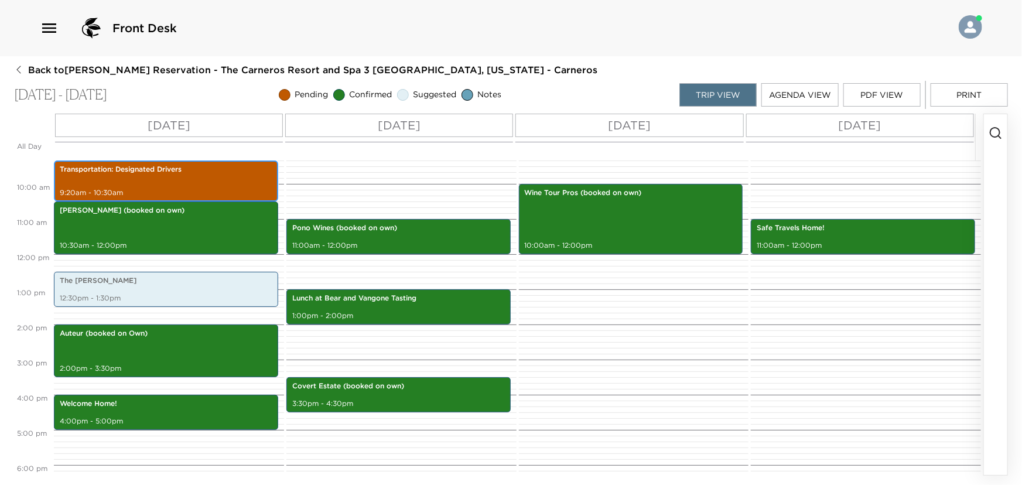
click at [202, 173] on p "Transportation: Designated Drivers" at bounding box center [166, 170] width 213 height 10
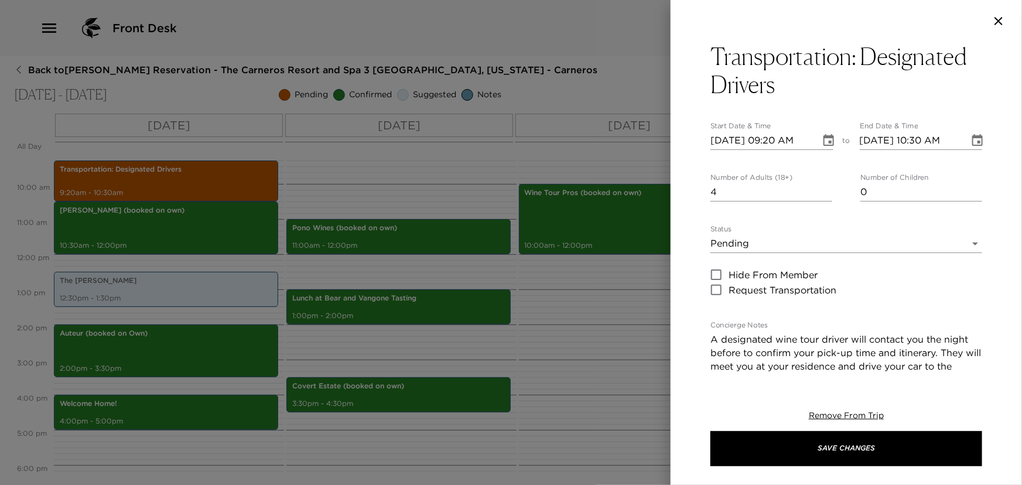
click at [737, 245] on body "Front Desk Back to Thomas Hoying Reservation - The Carneros Resort and Spa 3 Na…" at bounding box center [511, 242] width 1022 height 485
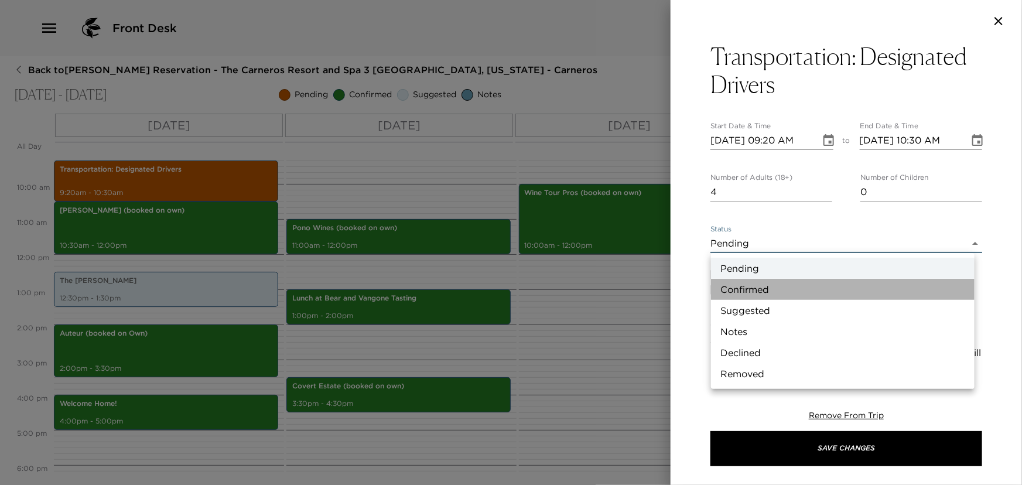
click at [737, 286] on li "Confirmed" at bounding box center [843, 289] width 264 height 21
type input "Confirmed"
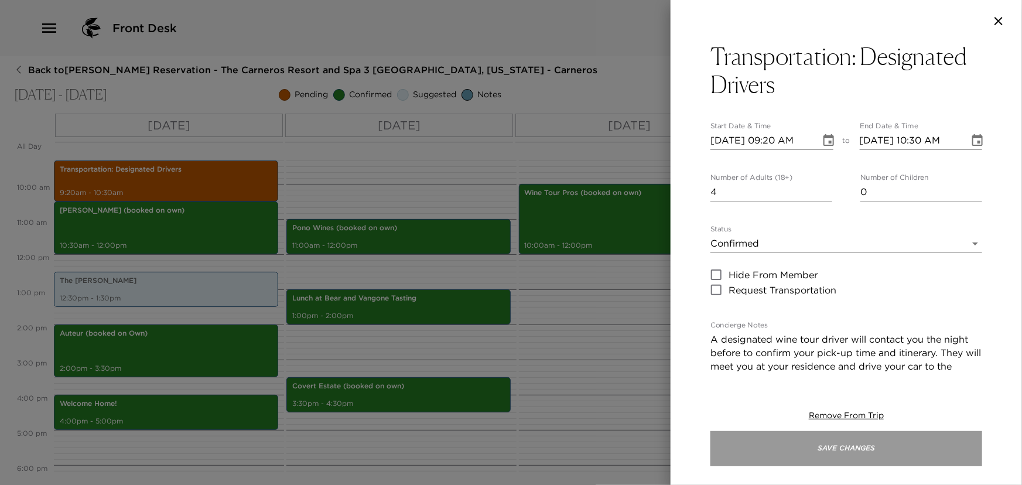
click at [770, 448] on button "Save Changes" at bounding box center [846, 448] width 272 height 35
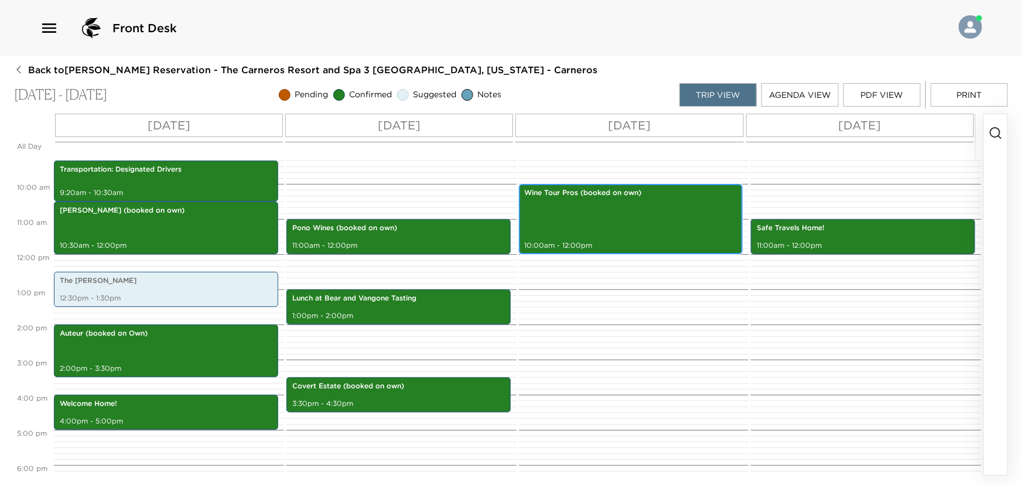
click at [621, 208] on div "Wine Tour Pros (booked on own) 10:00am - 12:00pm" at bounding box center [630, 219] width 217 height 67
click at [647, 214] on div "Wine Tour Pros (booked on own) 10:00am - 12:00pm" at bounding box center [630, 219] width 217 height 67
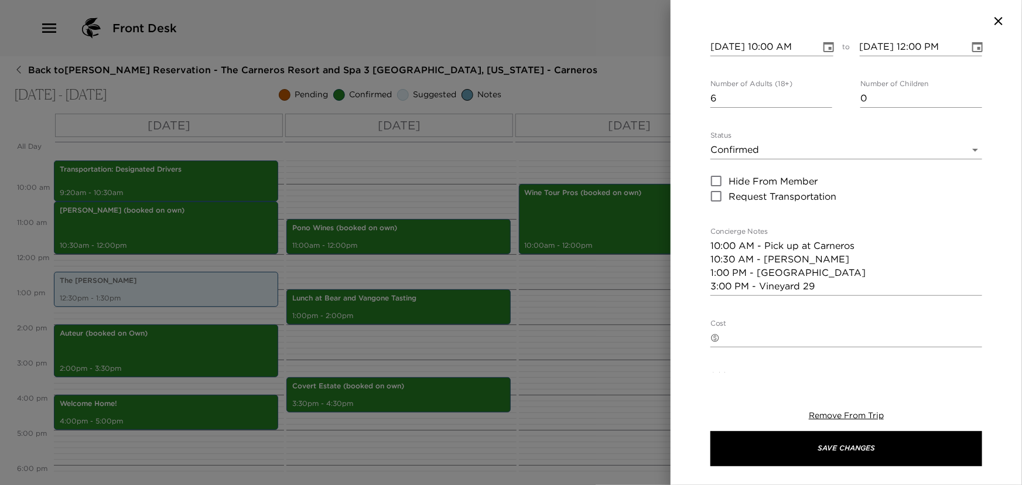
scroll to position [106, 0]
